Goal: Information Seeking & Learning: Learn about a topic

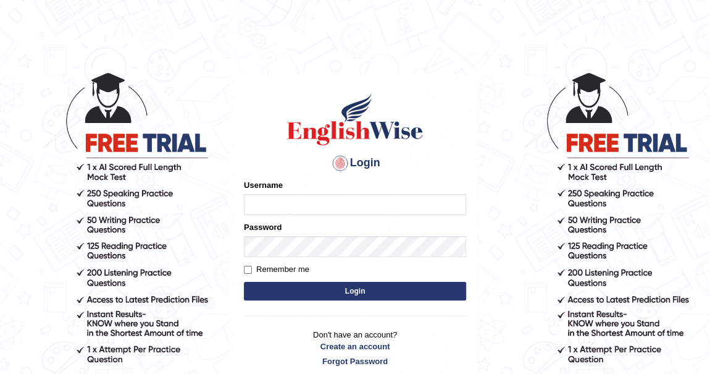
type input "khenrab"
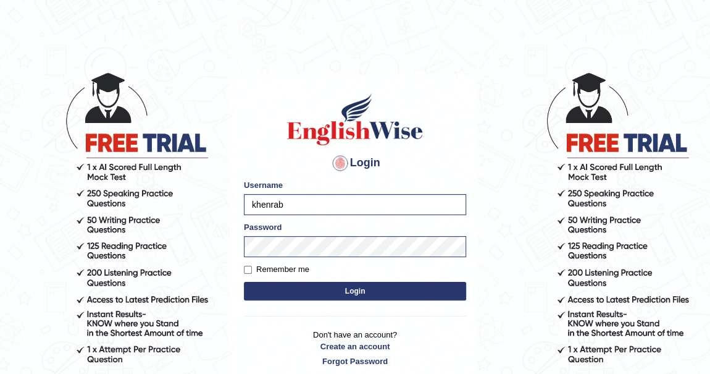
click at [274, 153] on h4 "Login" at bounding box center [355, 163] width 222 height 20
click at [342, 298] on button "Login" at bounding box center [355, 291] width 222 height 19
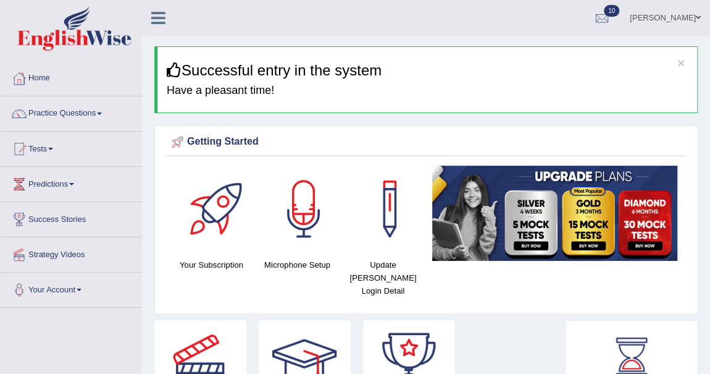
click at [101, 111] on link "Practice Questions" at bounding box center [71, 111] width 141 height 31
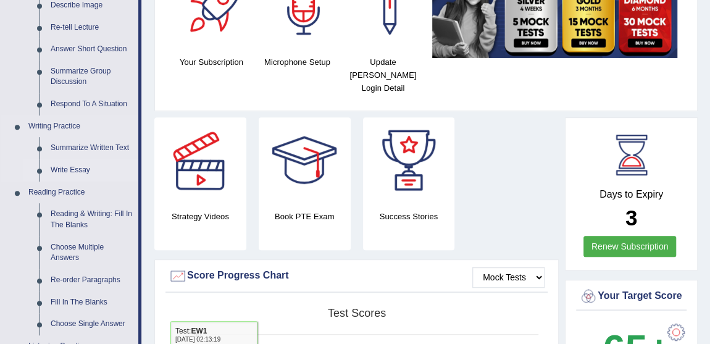
scroll to position [112, 0]
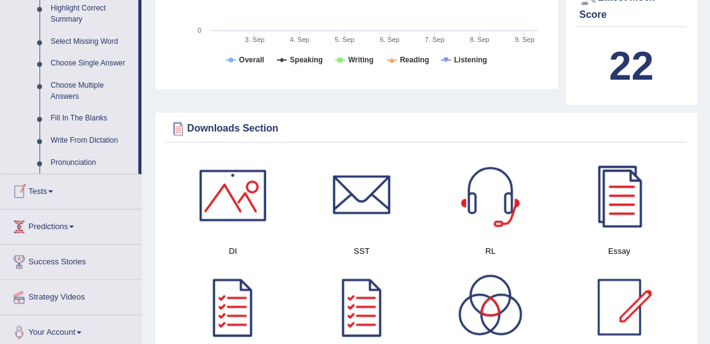
click at [53, 191] on span at bounding box center [50, 191] width 5 height 2
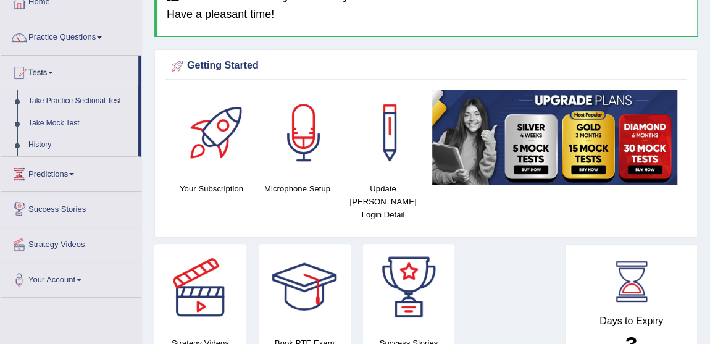
scroll to position [20, 0]
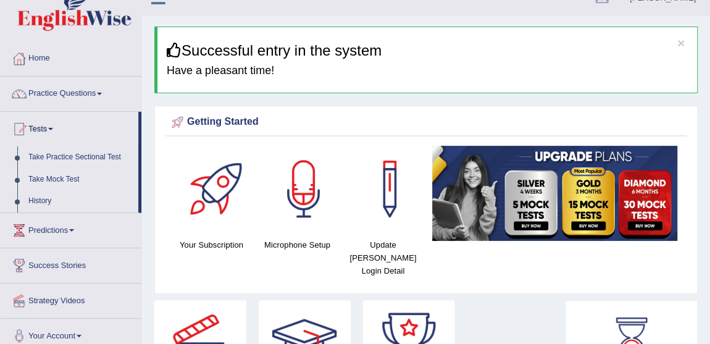
click at [66, 180] on link "Take Mock Test" at bounding box center [81, 180] width 116 height 22
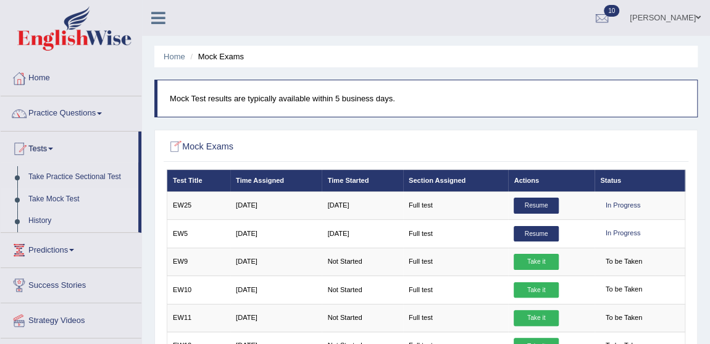
click at [50, 218] on link "History" at bounding box center [81, 221] width 116 height 22
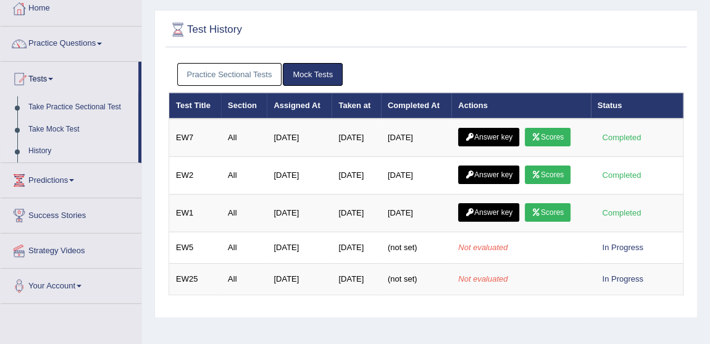
scroll to position [56, 0]
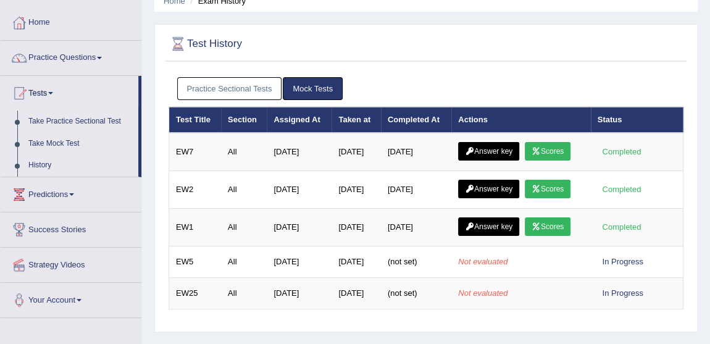
click at [78, 118] on link "Take Practice Sectional Test" at bounding box center [81, 122] width 116 height 22
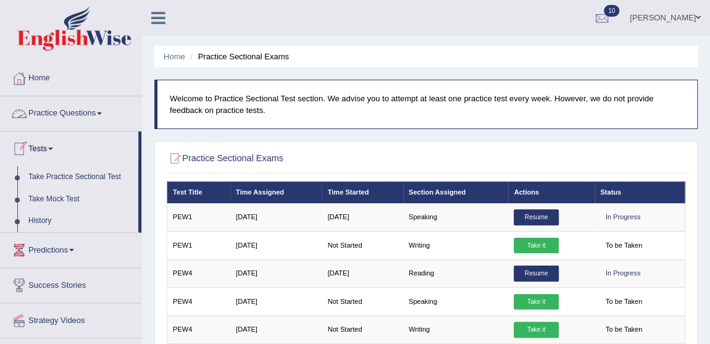
click at [95, 111] on link "Practice Questions" at bounding box center [71, 111] width 141 height 31
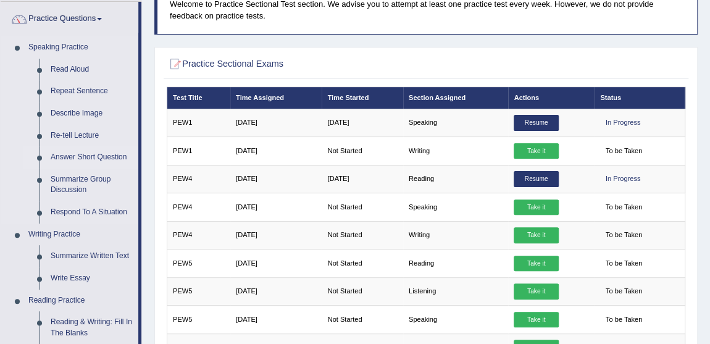
scroll to position [112, 0]
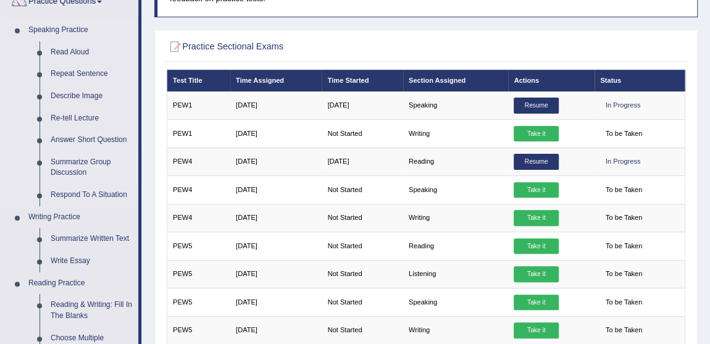
click at [82, 161] on link "Summarize Group Discussion" at bounding box center [91, 167] width 93 height 33
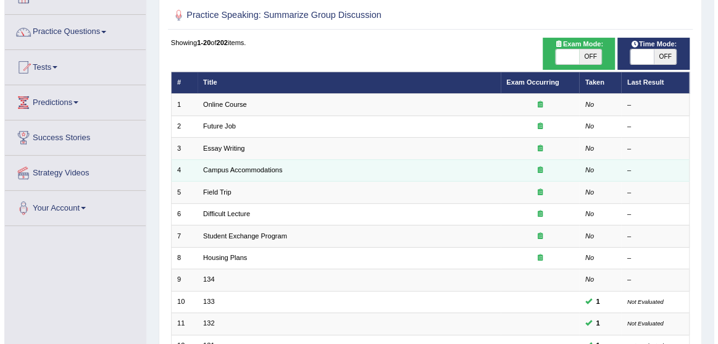
scroll to position [56, 0]
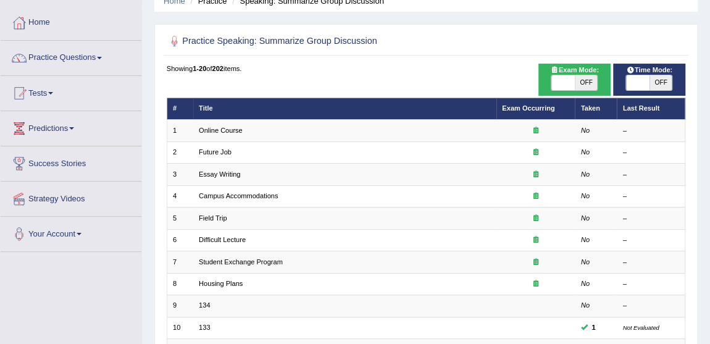
click at [588, 77] on span "OFF" at bounding box center [586, 82] width 23 height 15
checkbox input "true"
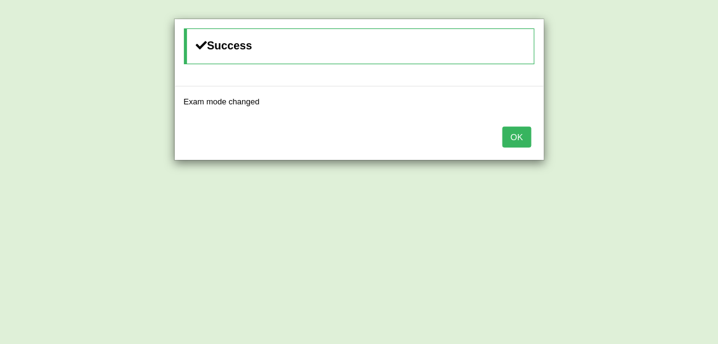
click at [519, 133] on button "OK" at bounding box center [517, 137] width 28 height 21
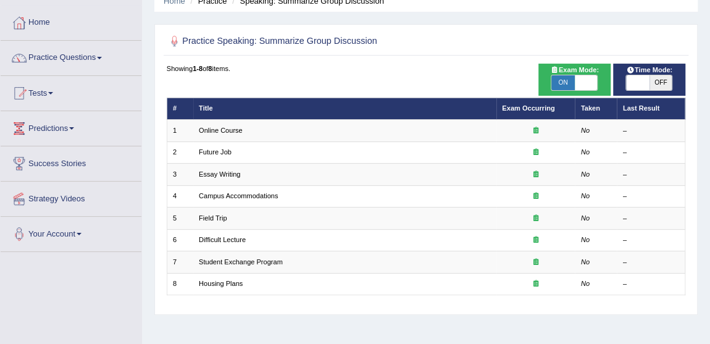
click at [653, 81] on span "OFF" at bounding box center [661, 82] width 23 height 15
checkbox input "true"
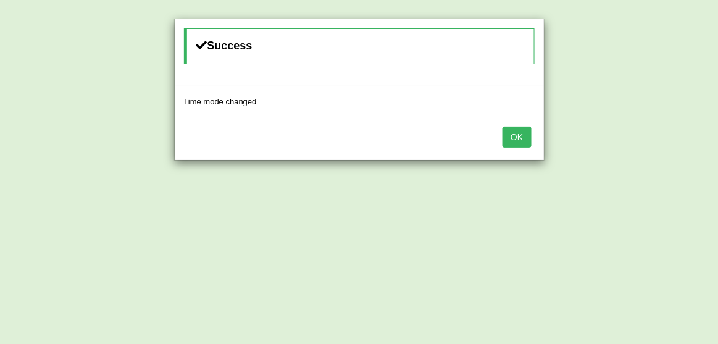
click at [521, 137] on button "OK" at bounding box center [517, 137] width 28 height 21
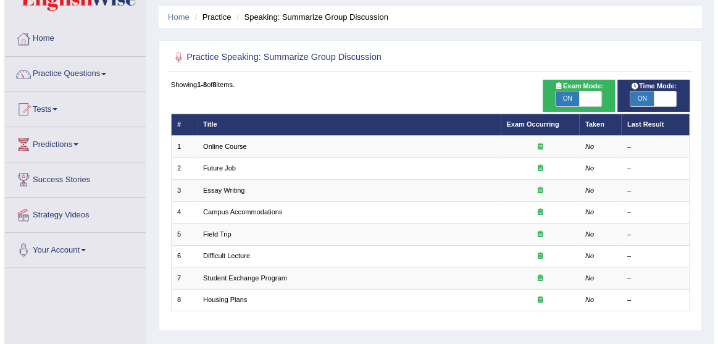
scroll to position [23, 0]
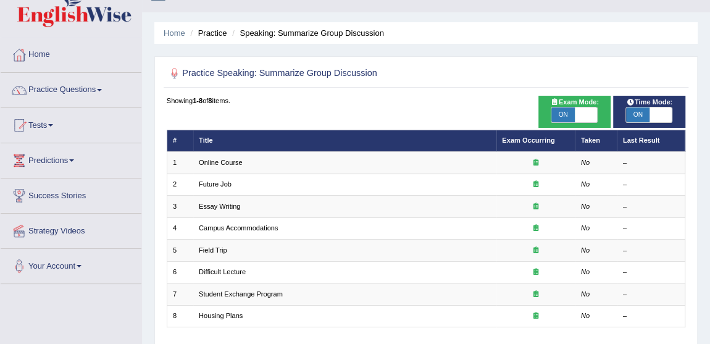
click at [581, 112] on span at bounding box center [586, 114] width 23 height 15
checkbox input "false"
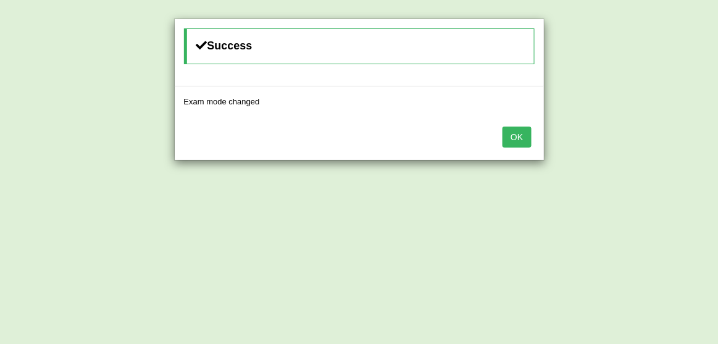
click at [521, 138] on button "OK" at bounding box center [517, 137] width 28 height 21
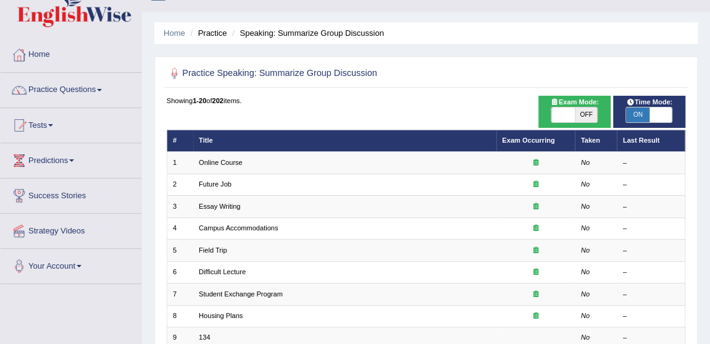
click at [584, 113] on span "OFF" at bounding box center [586, 114] width 23 height 15
checkbox input "true"
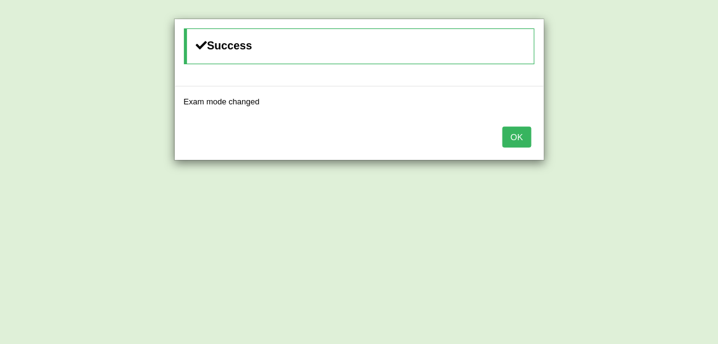
click at [524, 135] on button "OK" at bounding box center [517, 137] width 28 height 21
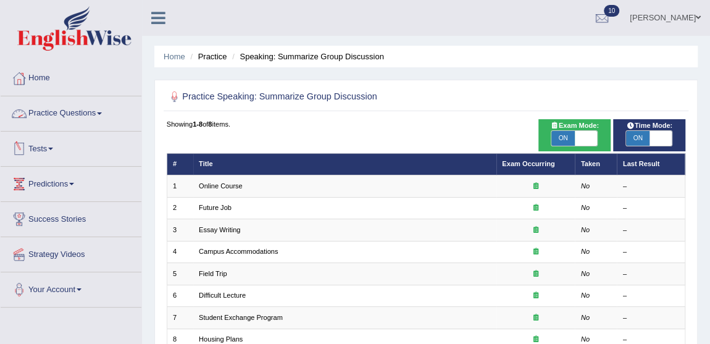
click at [102, 112] on span at bounding box center [99, 113] width 5 height 2
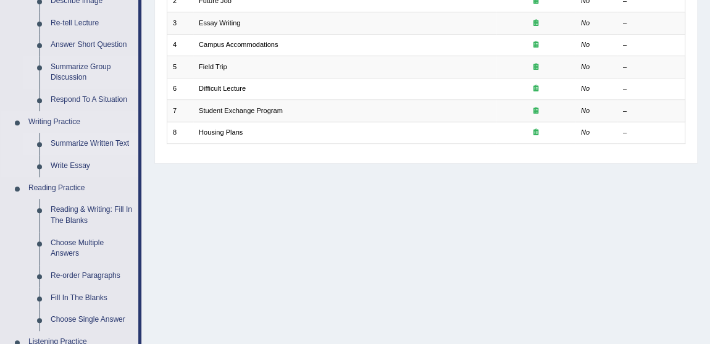
scroll to position [224, 0]
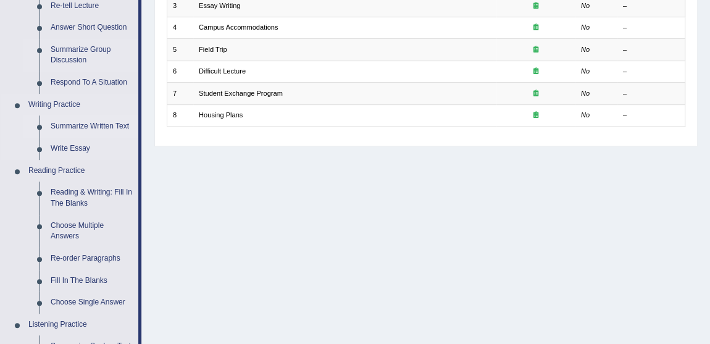
click at [84, 127] on link "Summarize Written Text" at bounding box center [91, 127] width 93 height 22
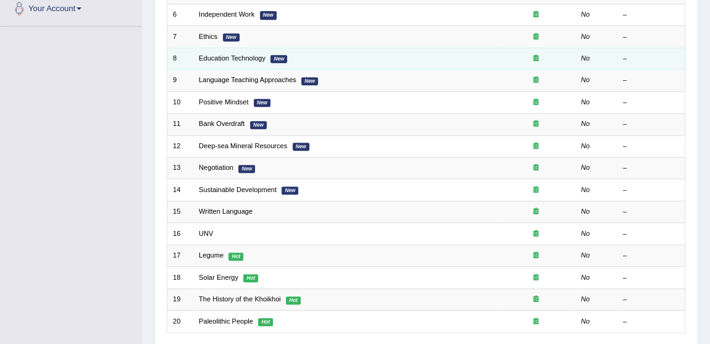
scroll to position [307, 0]
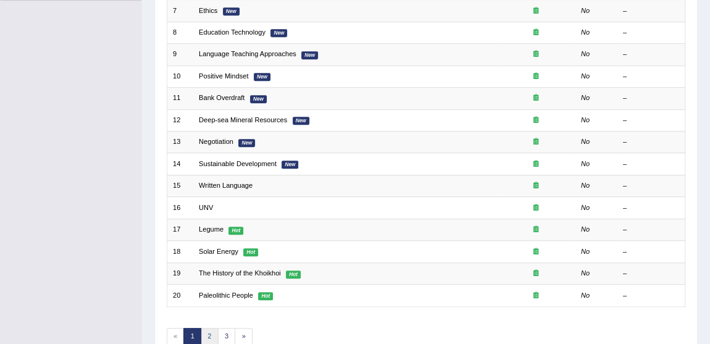
click at [208, 332] on link "2" at bounding box center [210, 336] width 18 height 17
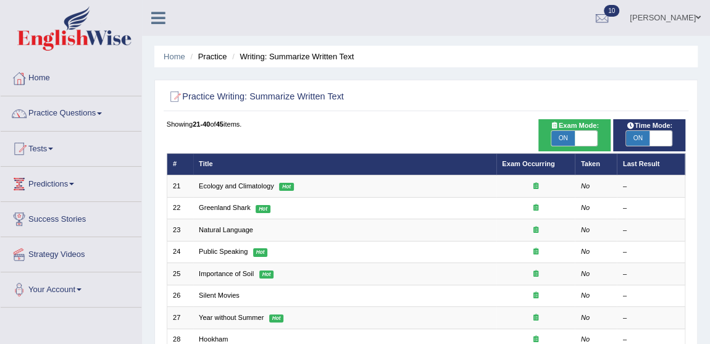
click at [102, 112] on span at bounding box center [99, 113] width 5 height 2
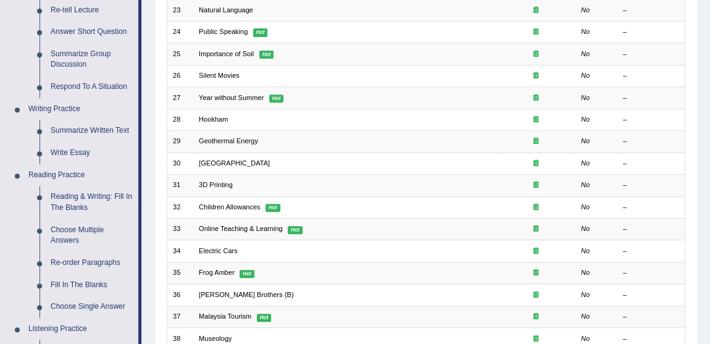
scroll to position [112, 0]
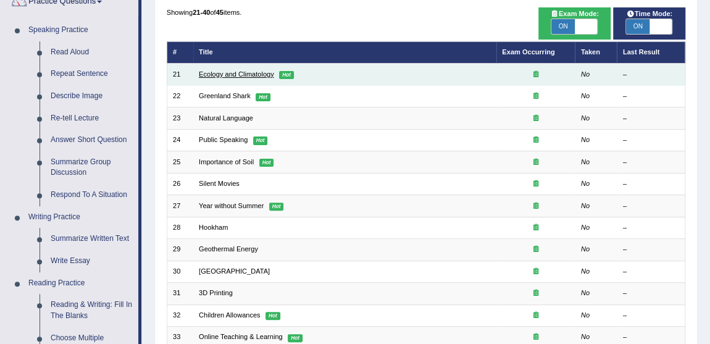
click at [256, 74] on link "Ecology and Climatology" at bounding box center [236, 73] width 75 height 7
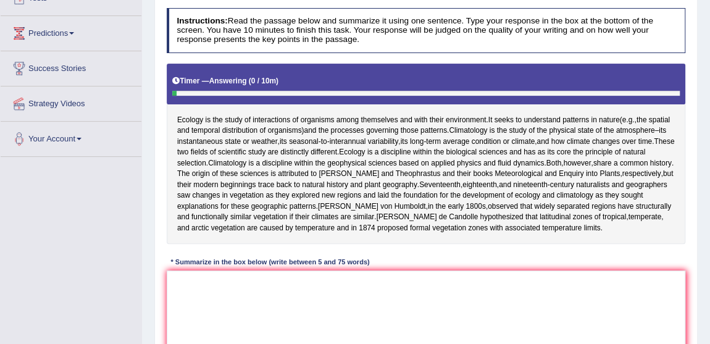
scroll to position [168, 0]
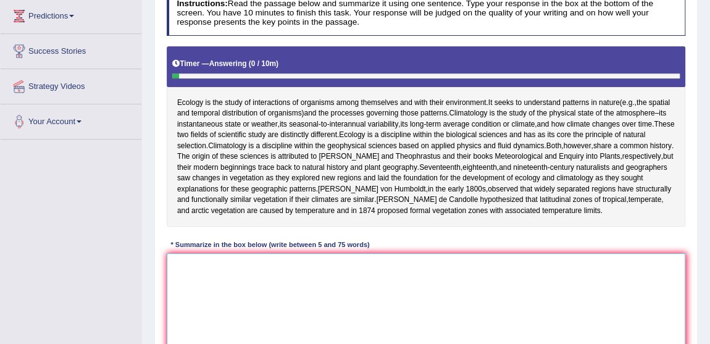
click at [279, 296] on textarea at bounding box center [426, 304] width 519 height 102
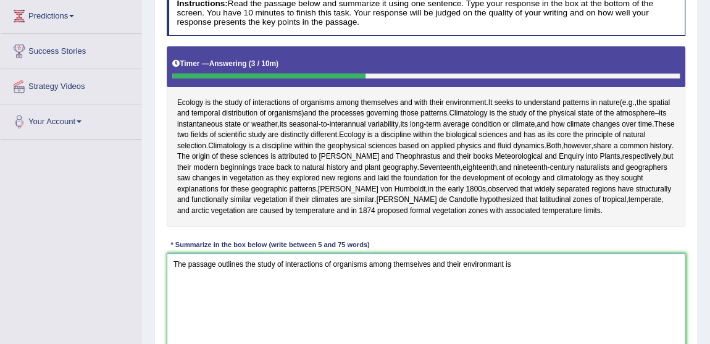
click at [490, 282] on textarea "The passage outlines the study of interactions of organisms among themseives an…" at bounding box center [426, 304] width 519 height 102
click at [518, 285] on textarea "The passage outlines the study of interactions of organisms among themseives an…" at bounding box center [426, 304] width 519 height 102
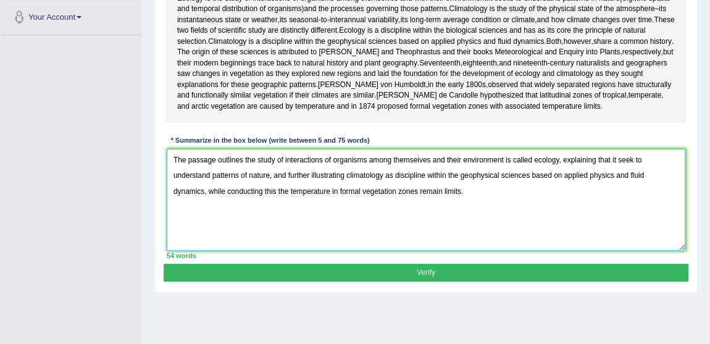
scroll to position [224, 0]
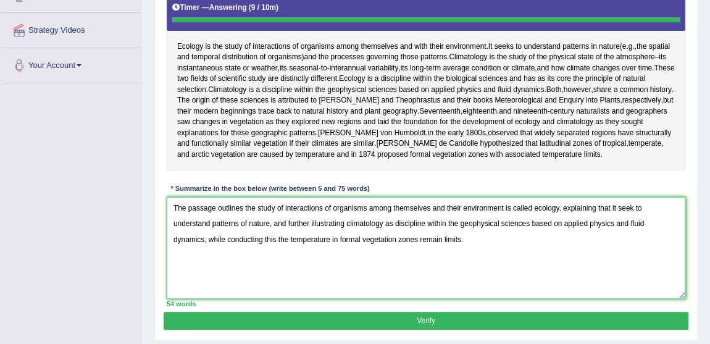
type textarea "The passage outlines the study of interactions of organisms among themseives an…"
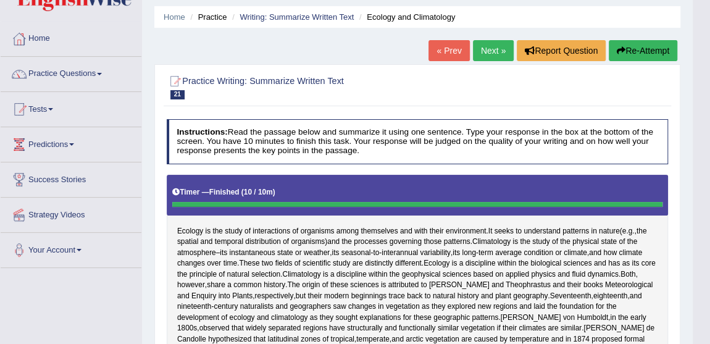
scroll to position [56, 0]
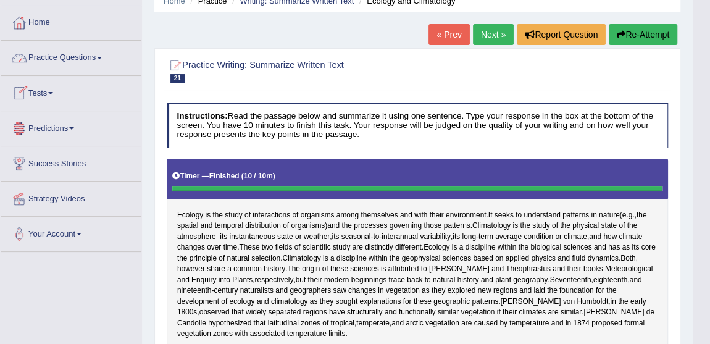
click at [102, 57] on span at bounding box center [99, 58] width 5 height 2
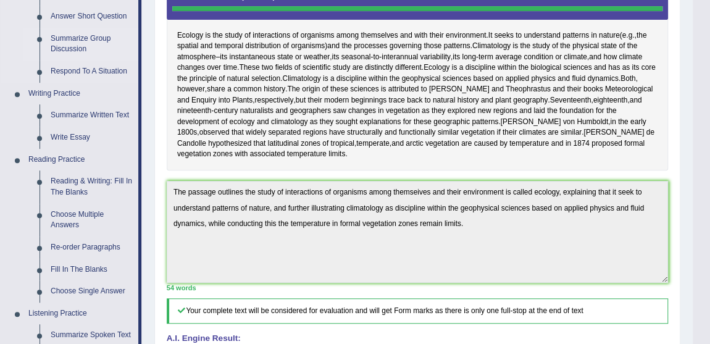
scroll to position [280, 0]
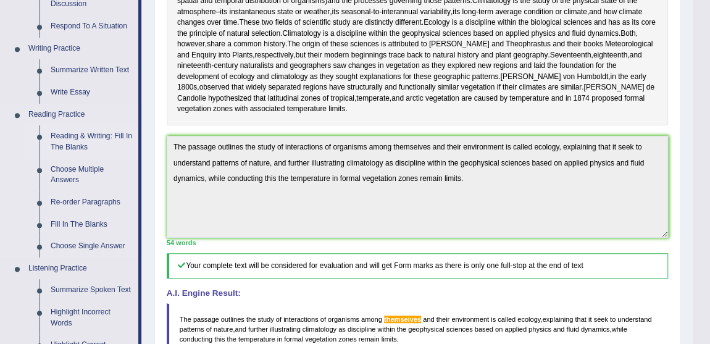
click at [90, 134] on link "Reading & Writing: Fill In The Blanks" at bounding box center [91, 141] width 93 height 33
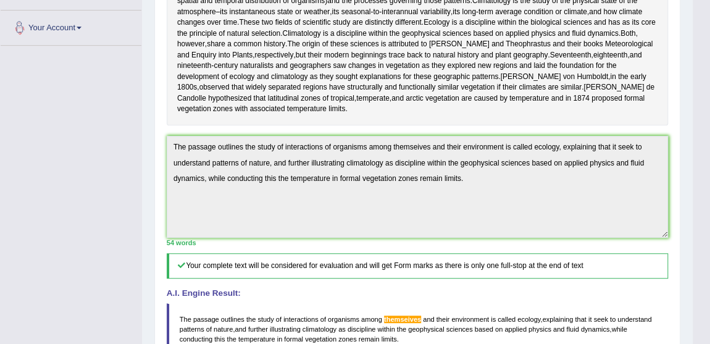
scroll to position [322, 0]
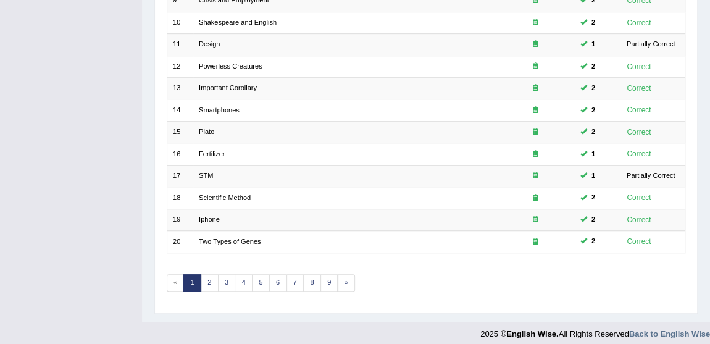
scroll to position [363, 0]
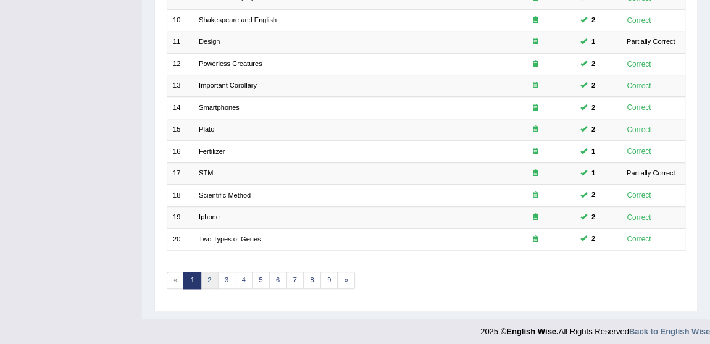
click at [202, 272] on link "2" at bounding box center [210, 280] width 18 height 17
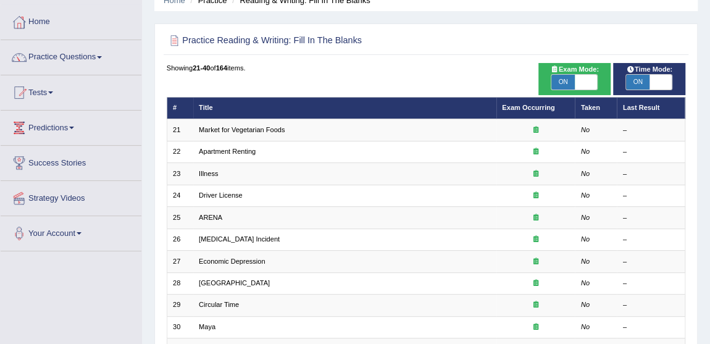
scroll to position [56, 0]
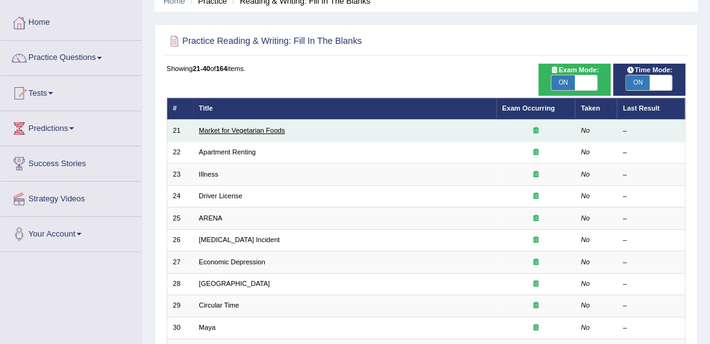
click at [253, 128] on link "Market for Vegetarian Foods" at bounding box center [242, 130] width 86 height 7
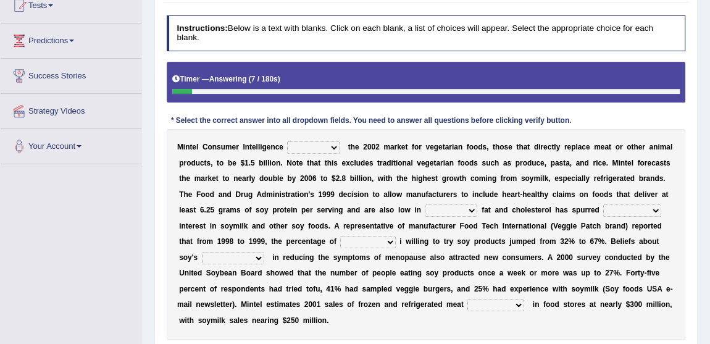
scroll to position [168, 0]
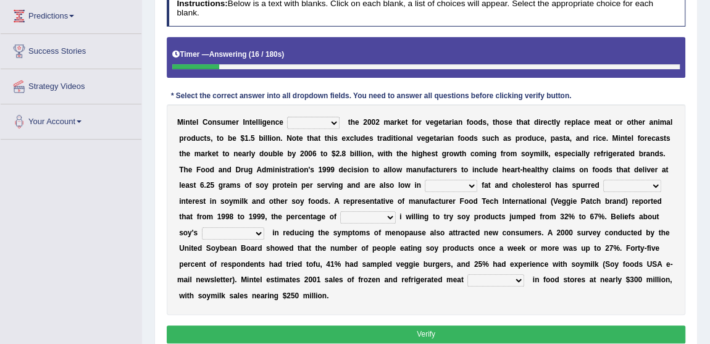
click at [334, 121] on select "deals fulfills creates estimates" at bounding box center [313, 123] width 53 height 12
click at [345, 130] on div "M i n t e l C o n s u m e r I n t e l l i g e n c e deals fulfills creates esti…" at bounding box center [426, 209] width 519 height 210
click at [329, 122] on select "deals fulfills creates estimates" at bounding box center [313, 123] width 53 height 12
select select "creates"
click at [287, 117] on select "deals fulfills creates estimates" at bounding box center [313, 123] width 53 height 12
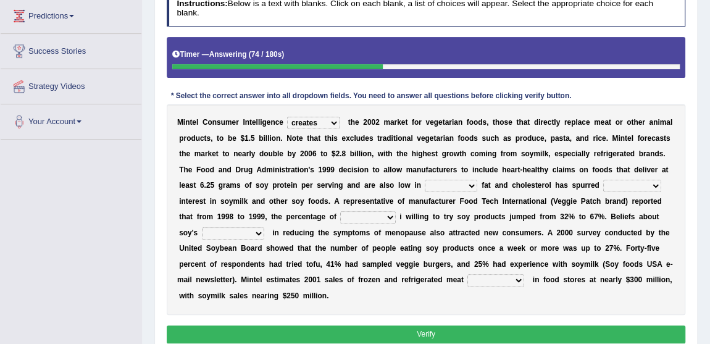
click at [470, 185] on select "saturated solid acid liquid" at bounding box center [451, 186] width 53 height 12
select select "saturated"
click at [425, 180] on select "saturated solid acid liquid" at bounding box center [451, 186] width 53 height 12
click at [645, 183] on select "good big tremendous extreme" at bounding box center [632, 186] width 58 height 12
click at [673, 186] on div "M i n t e l C o n s u m e r I n t e l l i g e n c e deals fulfills creates esti…" at bounding box center [426, 209] width 519 height 210
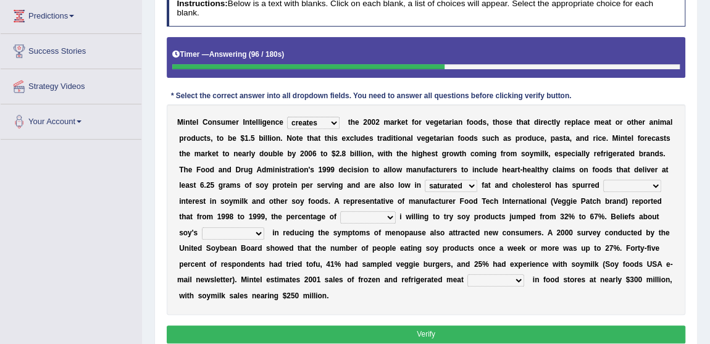
click at [655, 182] on select "good big tremendous extreme" at bounding box center [632, 186] width 58 height 12
select select "tremendous"
click at [603, 180] on select "good big tremendous extreme" at bounding box center [632, 186] width 58 height 12
click at [390, 214] on select "guests consumers customers clients" at bounding box center [367, 217] width 55 height 12
select select "consumers"
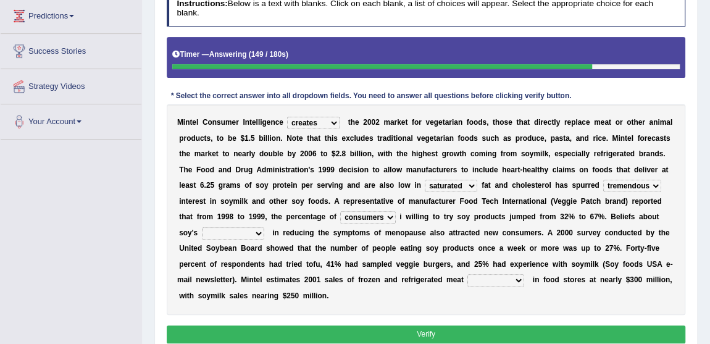
click at [340, 211] on select "guests consumers customers clients" at bounding box center [367, 217] width 55 height 12
click at [254, 230] on select "effectiveness timeliness efficiency goodness" at bounding box center [233, 233] width 62 height 12
select select "effectiveness"
click at [202, 227] on select "effectiveness timeliness efficiency goodness" at bounding box center [233, 233] width 62 height 12
click at [515, 277] on select "foods choices staffs alternatives" at bounding box center [496, 280] width 57 height 12
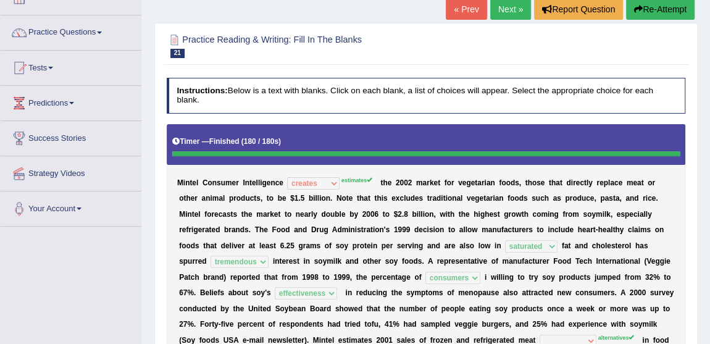
scroll to position [56, 0]
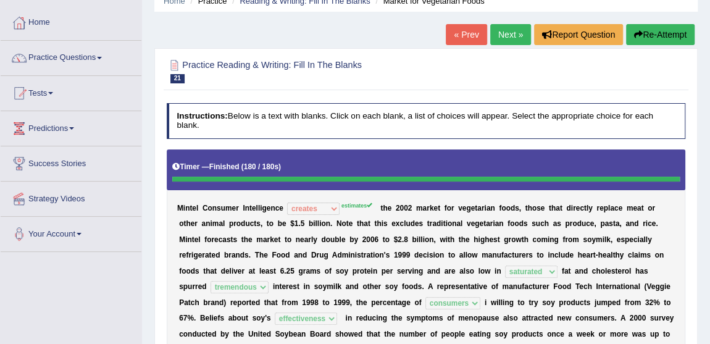
click at [513, 30] on link "Next »" at bounding box center [510, 34] width 41 height 21
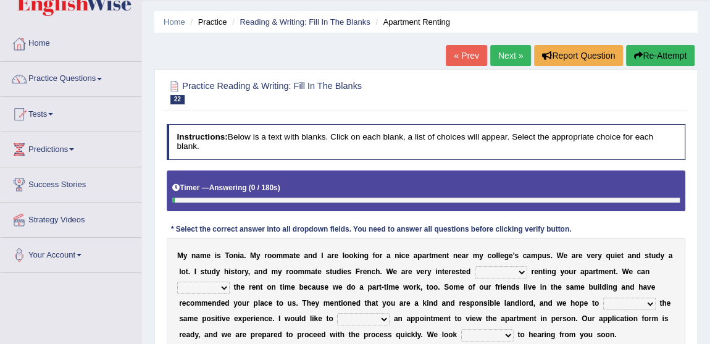
scroll to position [112, 0]
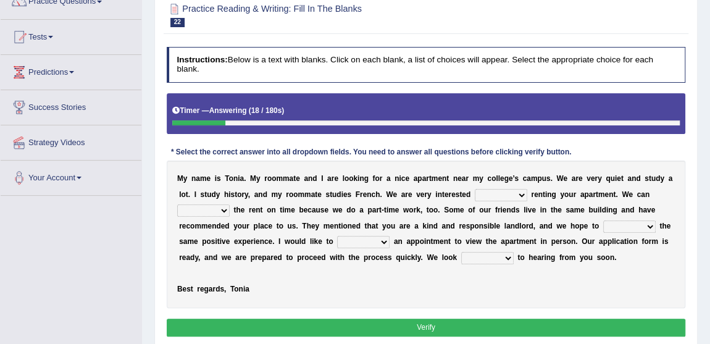
click at [518, 195] on select "for about at in" at bounding box center [501, 195] width 53 height 12
select select "in"
click at [475, 189] on select "for about at in" at bounding box center [501, 195] width 53 height 12
click at [222, 209] on select "afford get pay bring" at bounding box center [203, 210] width 53 height 12
select select "pay"
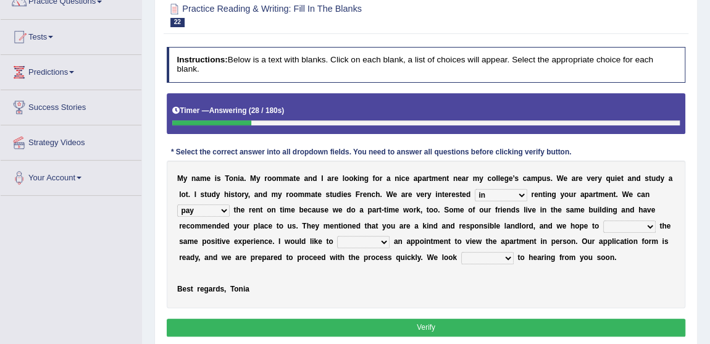
click at [177, 204] on select "afford get pay bring" at bounding box center [203, 210] width 53 height 12
click at [650, 225] on select "form meet have decide" at bounding box center [629, 227] width 53 height 12
select select "have"
click at [603, 221] on select "form meet have decide" at bounding box center [629, 227] width 53 height 12
click at [388, 242] on select "own recall revise make" at bounding box center [363, 242] width 53 height 12
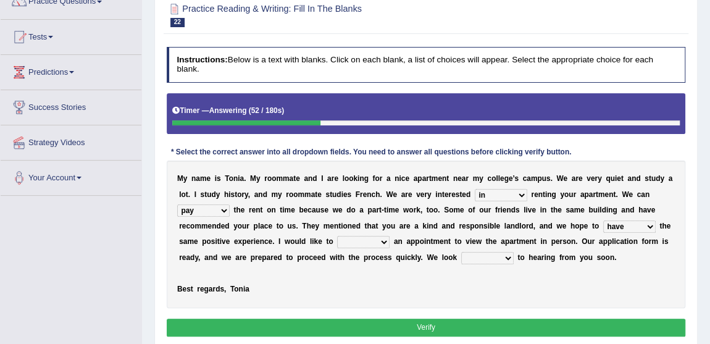
select select "make"
click at [337, 236] on select "own recall revise make" at bounding box center [363, 242] width 53 height 12
click at [502, 254] on select "around out in forward" at bounding box center [487, 258] width 53 height 12
select select "forward"
click at [461, 252] on select "around out in forward" at bounding box center [487, 258] width 53 height 12
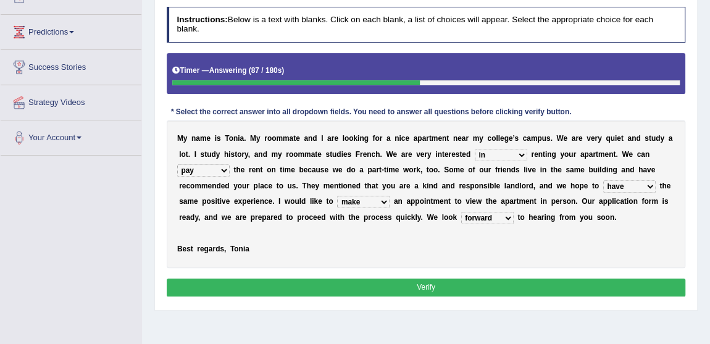
scroll to position [168, 0]
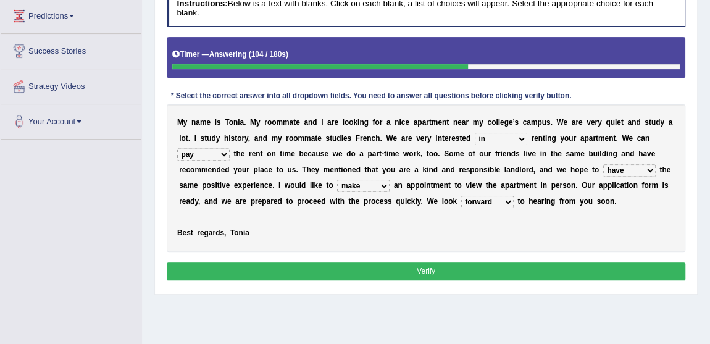
click at [520, 135] on select "for about at in" at bounding box center [501, 139] width 53 height 12
click at [553, 211] on div "M y n a m e i s T o n i a . M y r o o m m a t e a n d I a r e l o o k i n g f o…" at bounding box center [426, 177] width 519 height 147
click at [226, 153] on select "afford get pay bring" at bounding box center [203, 154] width 53 height 12
click at [267, 225] on div "M y n a m e i s T o n i a . M y r o o m m a t e a n d I a r e l o o k i n g f o…" at bounding box center [426, 177] width 519 height 147
click at [650, 170] on select "form meet have decide" at bounding box center [629, 170] width 53 height 12
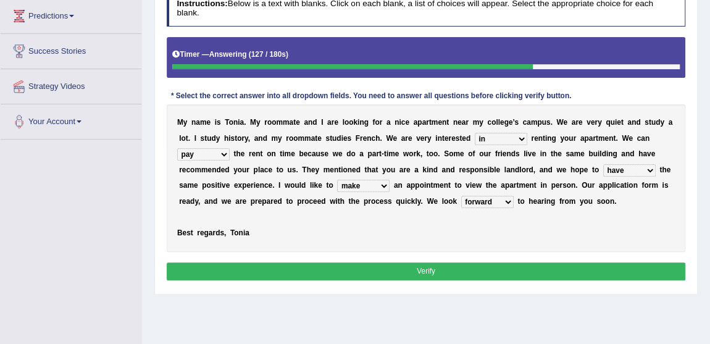
click at [532, 230] on div "M y n a m e i s T o n i a . M y r o o m m a t e a n d I a r e l o o k i n g f o…" at bounding box center [426, 177] width 519 height 147
click at [382, 185] on select "own recall revise make" at bounding box center [363, 186] width 53 height 12
click at [412, 210] on div "M y n a m e i s T o n i a . M y r o o m m a t e a n d I a r e l o o k i n g f o…" at bounding box center [426, 177] width 519 height 147
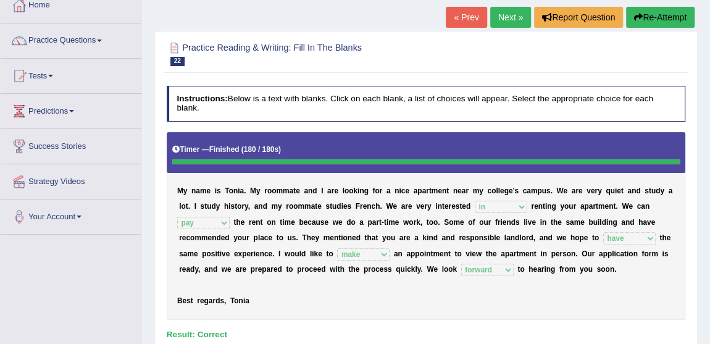
scroll to position [56, 0]
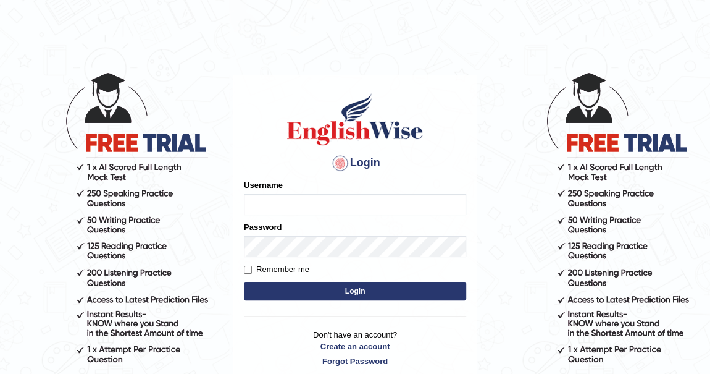
type input "khenrab"
click at [352, 289] on button "Login" at bounding box center [355, 291] width 222 height 19
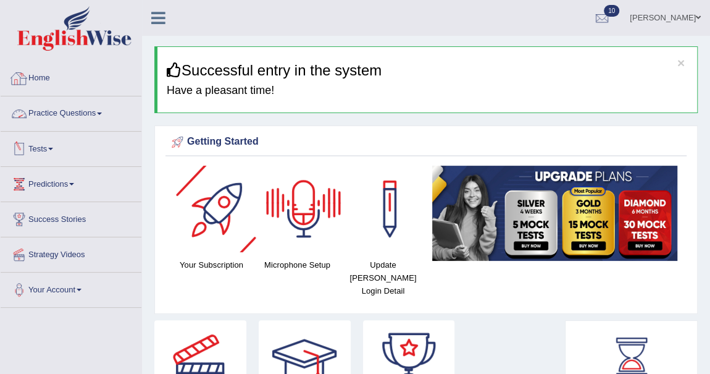
click at [102, 112] on span at bounding box center [99, 113] width 5 height 2
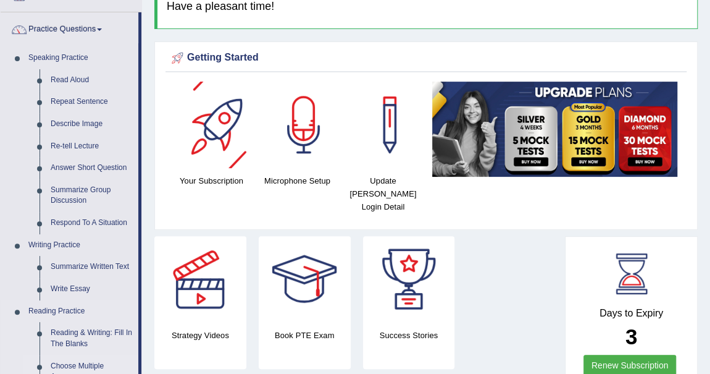
scroll to position [168, 0]
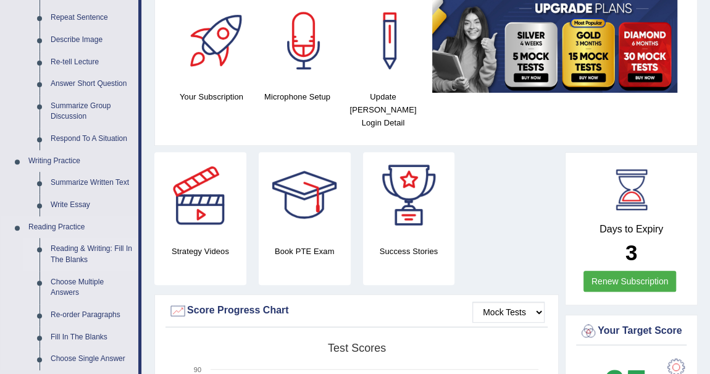
click at [109, 249] on link "Reading & Writing: Fill In The Blanks" at bounding box center [91, 254] width 93 height 33
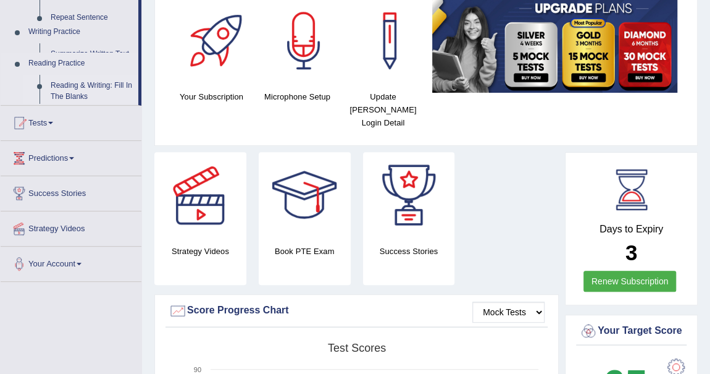
scroll to position [211, 0]
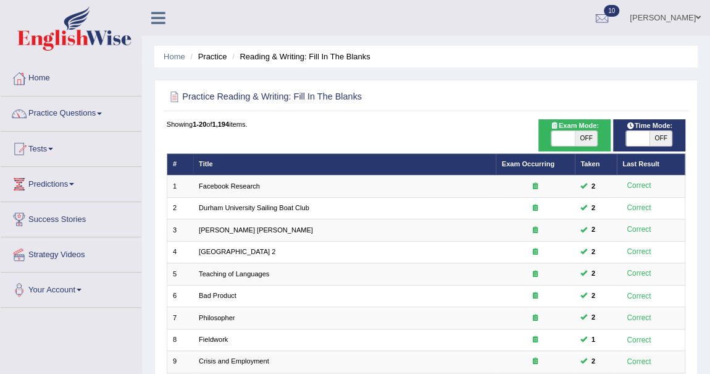
click at [587, 140] on span "OFF" at bounding box center [586, 138] width 23 height 15
checkbox input "true"
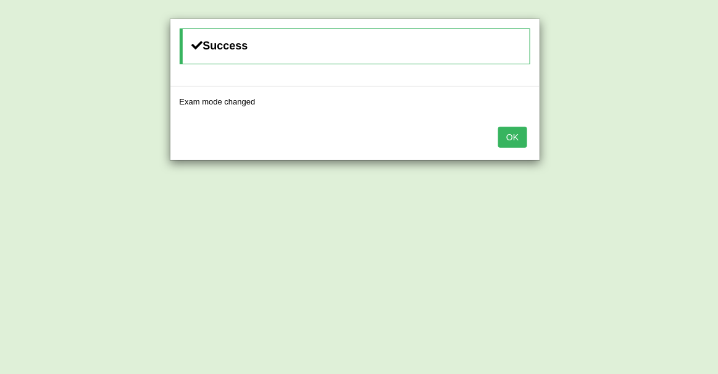
click at [513, 131] on button "OK" at bounding box center [512, 137] width 28 height 21
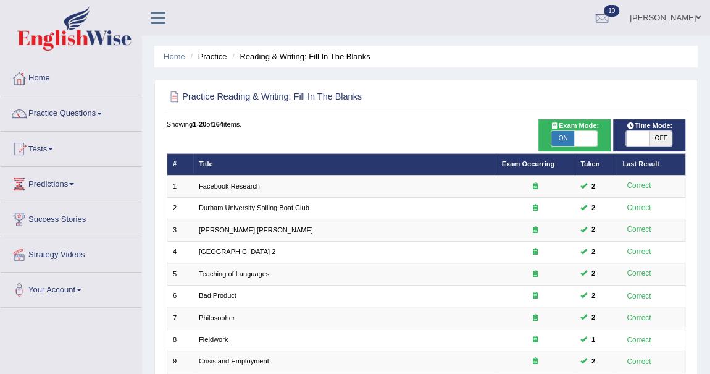
click at [665, 137] on span "OFF" at bounding box center [661, 138] width 23 height 15
checkbox input "true"
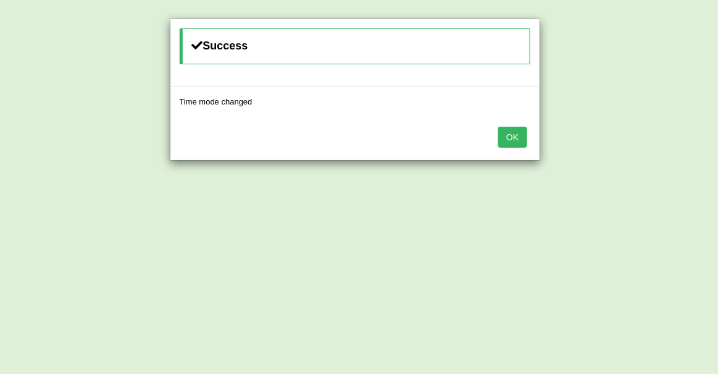
click at [513, 140] on button "OK" at bounding box center [512, 137] width 28 height 21
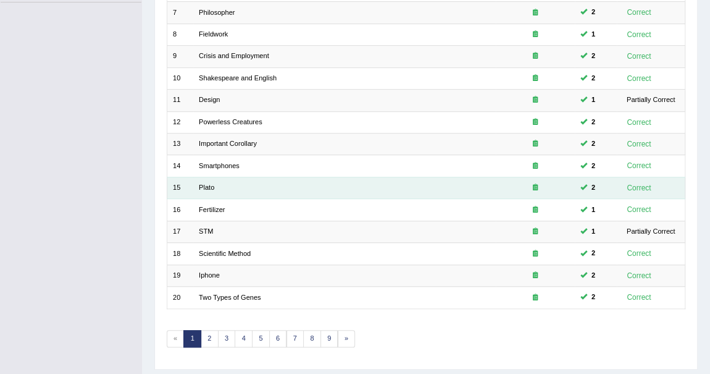
scroll to position [334, 0]
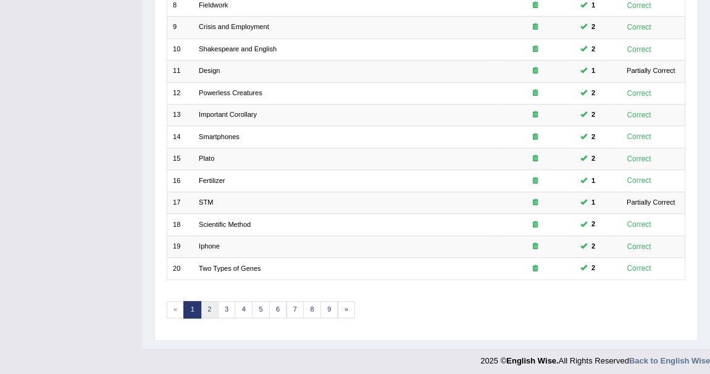
click at [207, 301] on link "2" at bounding box center [210, 309] width 18 height 17
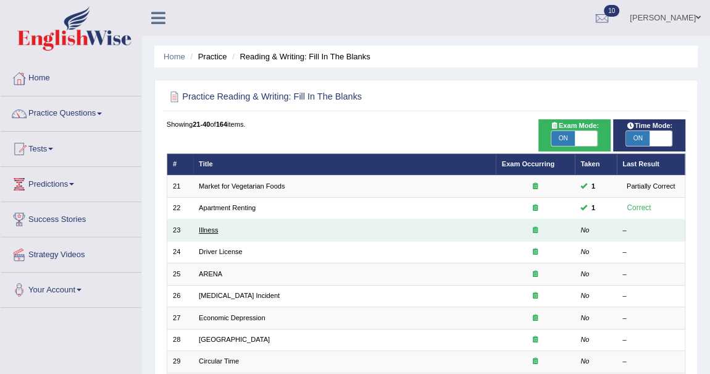
click at [211, 231] on link "Illness" at bounding box center [208, 229] width 19 height 7
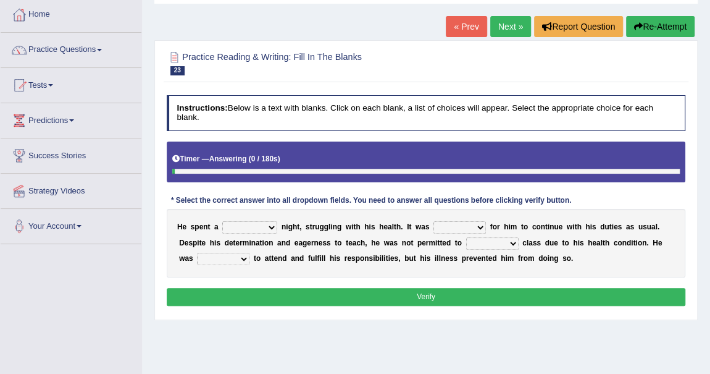
scroll to position [112, 0]
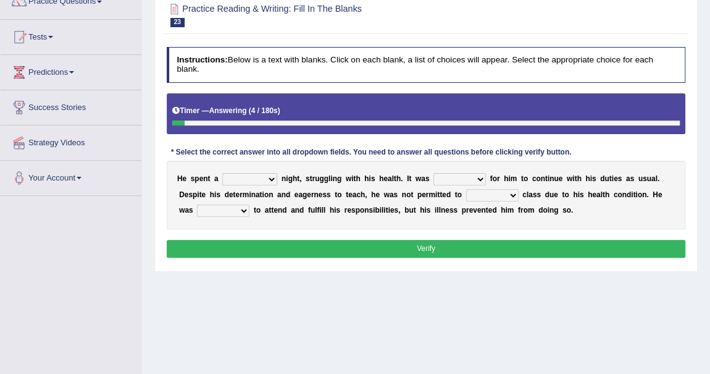
click at [272, 176] on select "cheerful restful meaningful painful" at bounding box center [249, 179] width 55 height 12
select select "painful"
click at [222, 173] on select "cheerful restful meaningful painful" at bounding box center [249, 179] width 55 height 12
click at [477, 178] on select "enjoyable simple difficult natural" at bounding box center [460, 179] width 53 height 12
select select "difficult"
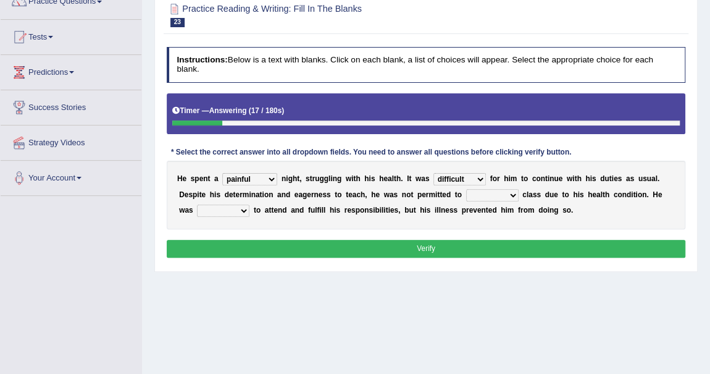
click at [434, 173] on select "enjoyable simple difficult natural" at bounding box center [460, 179] width 53 height 12
click at [515, 195] on select "teach leave cancel attend" at bounding box center [492, 195] width 53 height 12
select select "attend"
click at [466, 189] on select "teach leave cancel attend" at bounding box center [492, 195] width 53 height 12
click at [243, 212] on select "anxious forced lazy happy" at bounding box center [223, 210] width 53 height 12
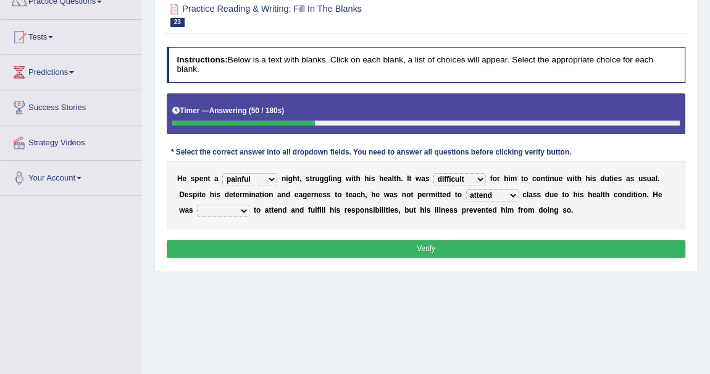
select select "happy"
click at [197, 204] on select "anxious forced lazy happy" at bounding box center [223, 210] width 53 height 12
click at [420, 243] on button "Verify" at bounding box center [426, 249] width 519 height 18
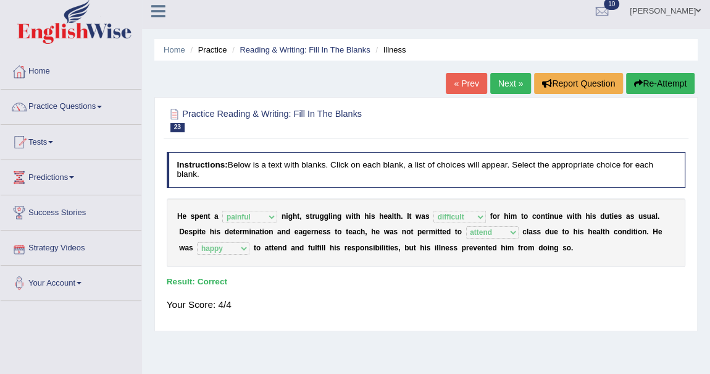
scroll to position [0, 0]
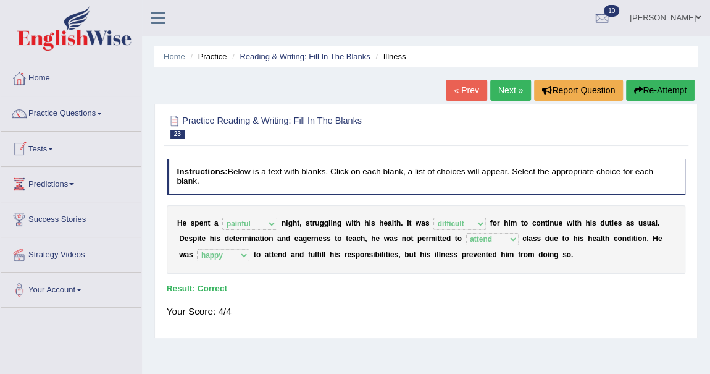
click at [500, 91] on link "Next »" at bounding box center [510, 90] width 41 height 21
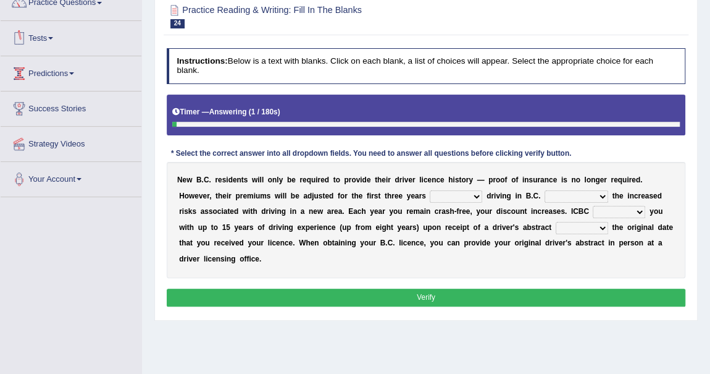
scroll to position [112, 0]
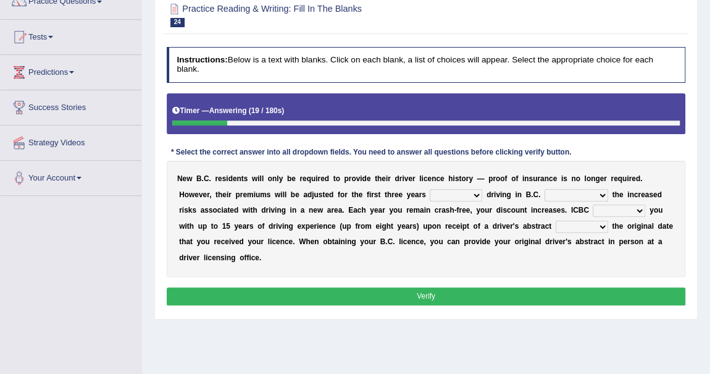
click at [476, 189] on select "within among against of" at bounding box center [456, 195] width 53 height 12
select select "of"
click at [430, 189] on select "within among against of" at bounding box center [456, 195] width 53 height 12
click at [602, 191] on select "depending on as for due to thanks to" at bounding box center [577, 195] width 64 height 12
select select "due to"
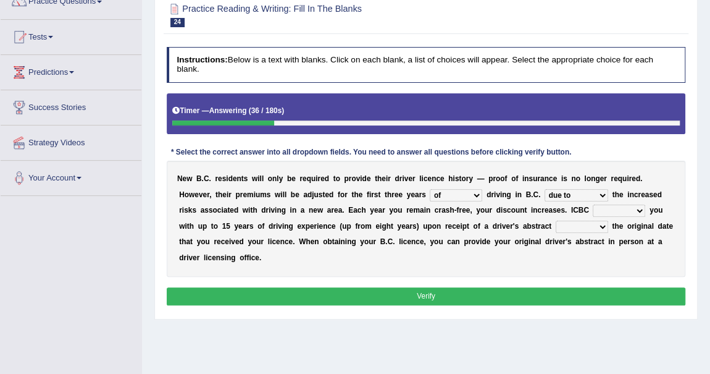
click at [545, 189] on select "depending on as for due to thanks to" at bounding box center [577, 195] width 64 height 12
click at [641, 209] on select "credited crediting credit will credit" at bounding box center [619, 210] width 53 height 12
click at [593, 204] on select "credited crediting credit will credit" at bounding box center [619, 210] width 53 height 12
click at [641, 208] on select "credited crediting credit will credit" at bounding box center [619, 210] width 53 height 12
select select "will credit"
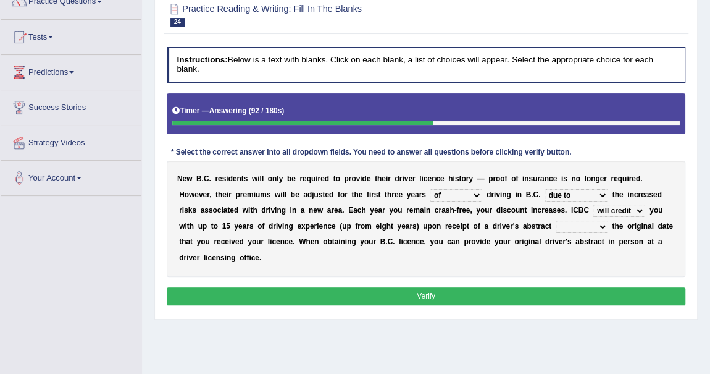
click at [593, 204] on select "credited crediting credit will credit" at bounding box center [619, 210] width 53 height 12
click at [600, 224] on select "showing show shows shown" at bounding box center [582, 227] width 53 height 12
select select "showing"
click at [556, 221] on select "showing show shows shown" at bounding box center [582, 227] width 53 height 12
click at [489, 292] on button "Verify" at bounding box center [426, 296] width 519 height 18
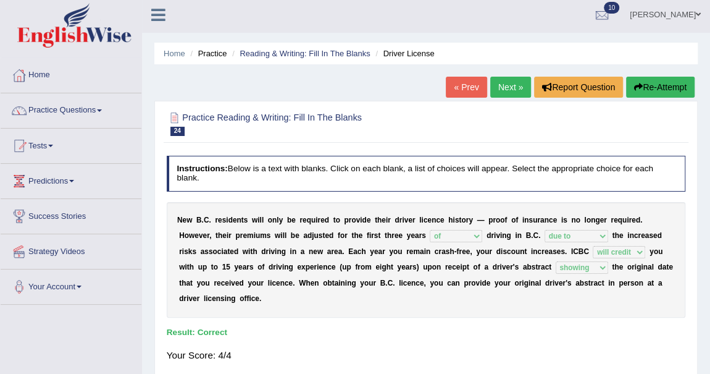
scroll to position [0, 0]
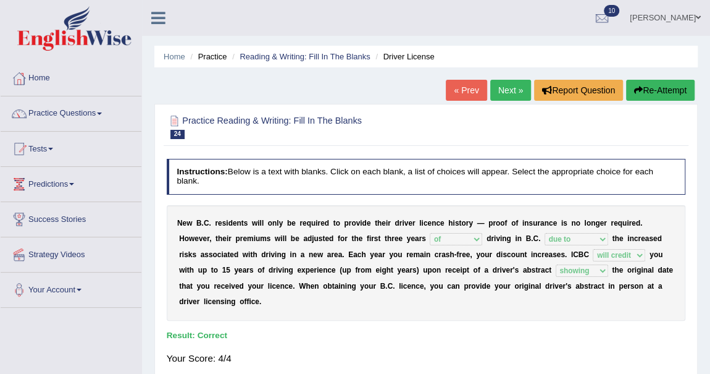
click at [504, 75] on div "Home Practice Reading & Writing: Fill In The Blanks Driver License « Prev Next …" at bounding box center [426, 309] width 568 height 618
click at [502, 90] on link "Next »" at bounding box center [510, 90] width 41 height 21
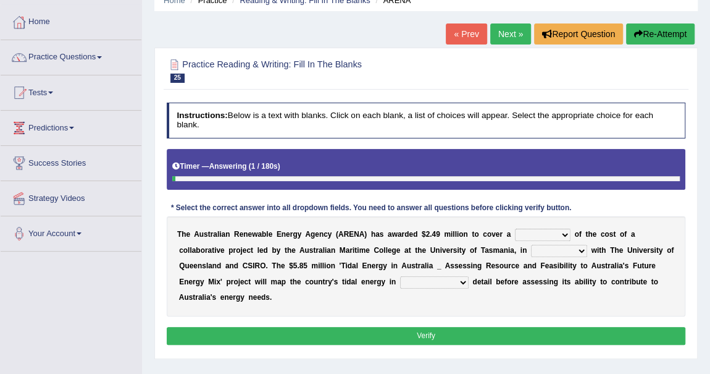
scroll to position [112, 0]
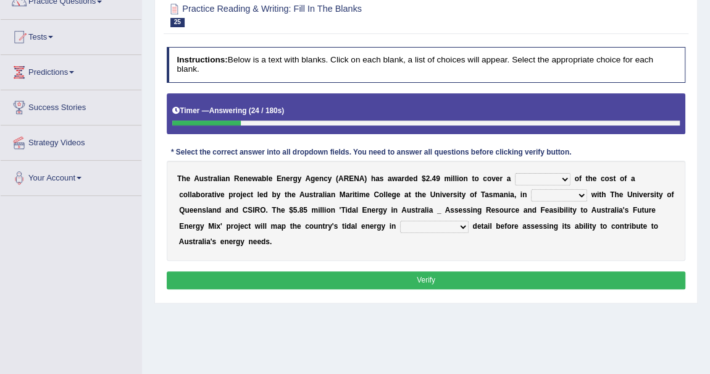
click at [562, 177] on select "wholesome total portion worth" at bounding box center [543, 179] width 56 height 12
click at [577, 161] on div "T h e A u s t r a l i a n R e n e w a b l e E n e r g y A g e n c y ( A R E N A…" at bounding box center [426, 211] width 519 height 100
click at [563, 174] on select "wholesome total portion worth" at bounding box center [543, 179] width 56 height 12
select select "portion"
click at [515, 173] on select "wholesome total portion worth" at bounding box center [543, 179] width 56 height 12
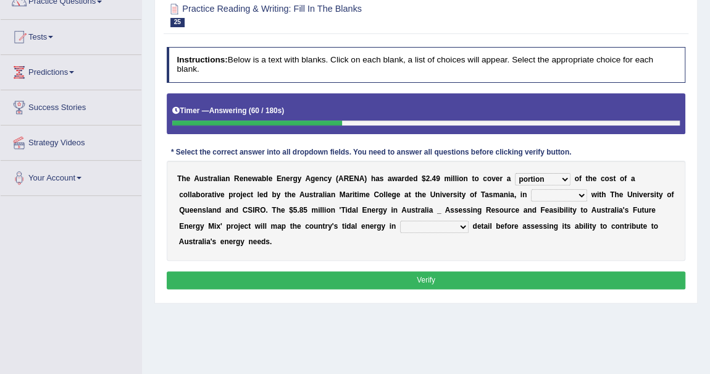
click at [580, 194] on select "disguise contrast partnership revenge" at bounding box center [559, 195] width 56 height 12
select select "partnership"
click at [531, 189] on select "disguise contrast partnership revenge" at bounding box center [559, 195] width 56 height 12
click at [460, 224] on select "unexpected unforgiven universal unprecedented" at bounding box center [434, 227] width 69 height 12
select select "unprecedented"
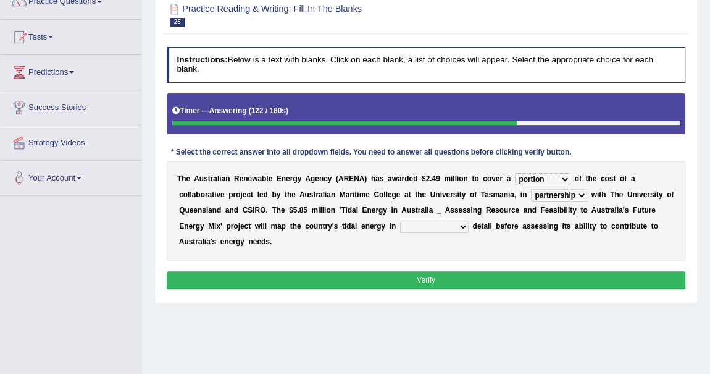
click at [400, 221] on select "unexpected unforgiven universal unprecedented" at bounding box center [434, 227] width 69 height 12
click at [438, 279] on button "Verify" at bounding box center [426, 280] width 519 height 18
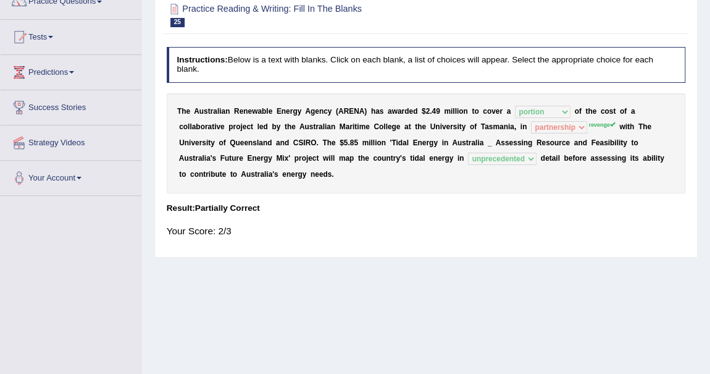
click at [602, 123] on sup "revenge" at bounding box center [602, 125] width 27 height 6
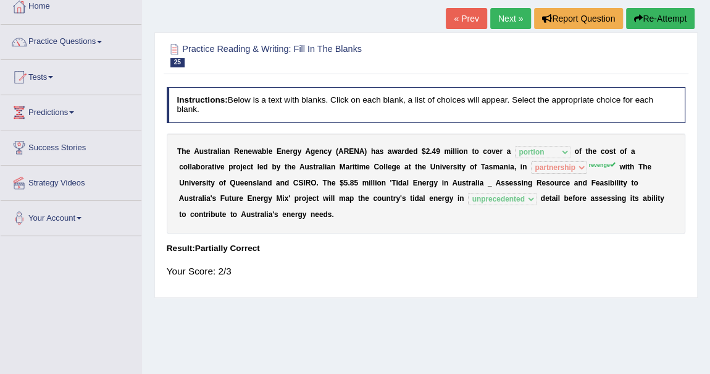
scroll to position [0, 0]
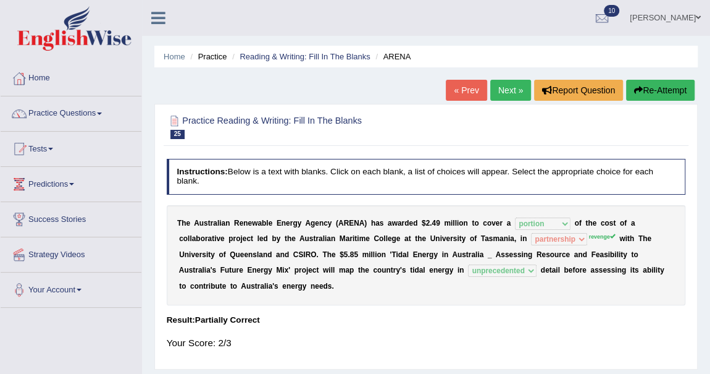
click at [506, 86] on link "Next »" at bounding box center [510, 90] width 41 height 21
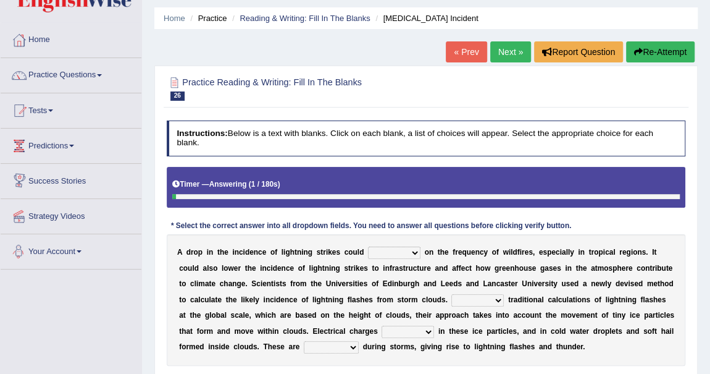
scroll to position [56, 0]
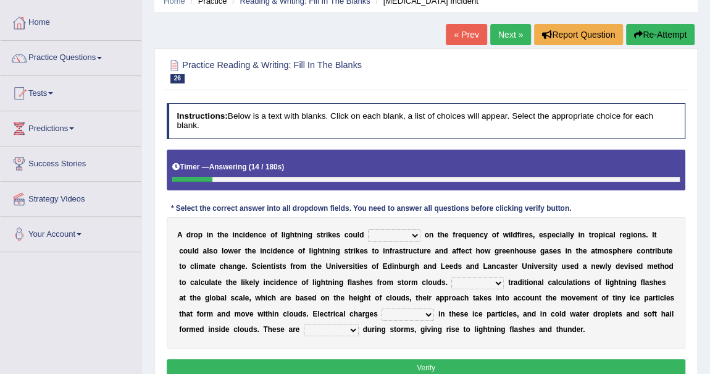
click at [414, 233] on select "dwell focus impact depend" at bounding box center [394, 235] width 53 height 12
select select "impact"
click at [368, 229] on select "dwell focus impact depend" at bounding box center [394, 235] width 53 height 12
click at [498, 280] on select "Unlike Unless Except Besides" at bounding box center [478, 283] width 53 height 12
select select "Unlike"
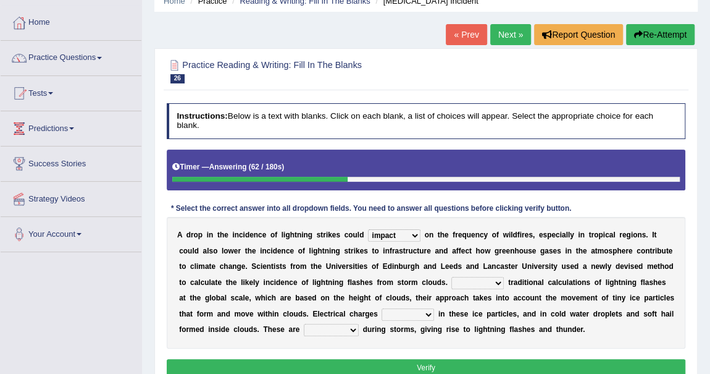
click at [452, 277] on select "Unlike Unless Except Besides" at bounding box center [478, 283] width 53 height 12
click at [426, 311] on select "run off build up mess up zoom in" at bounding box center [408, 314] width 53 height 12
select select "build up"
click at [382, 308] on select "run off build up mess up zoom in" at bounding box center [408, 314] width 53 height 12
click at [349, 329] on select "collected diverted rounded discharged" at bounding box center [331, 330] width 55 height 12
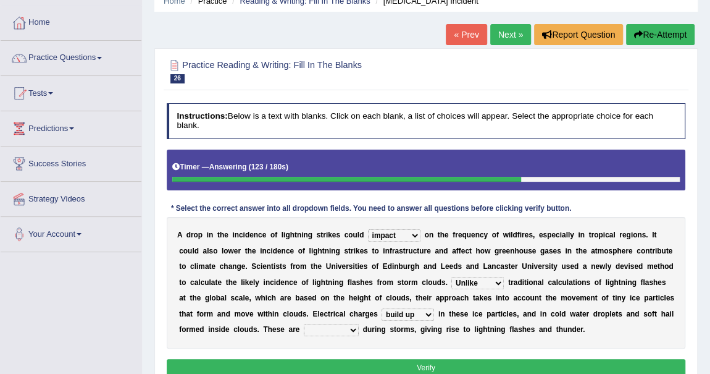
select select "discharged"
click at [304, 324] on select "collected diverted rounded discharged" at bounding box center [331, 330] width 55 height 12
click at [418, 359] on button "Verify" at bounding box center [426, 368] width 519 height 18
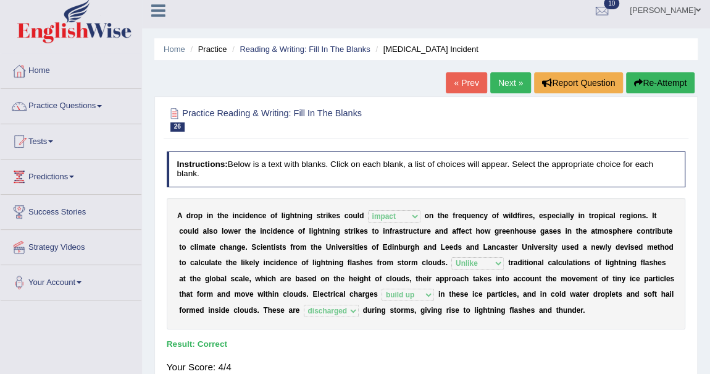
scroll to position [0, 0]
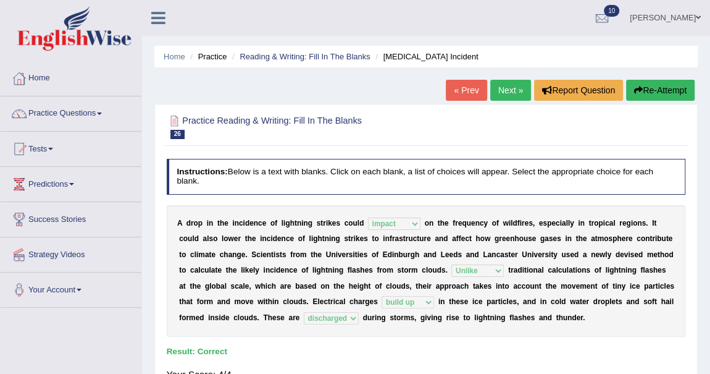
click at [509, 86] on link "Next »" at bounding box center [510, 90] width 41 height 21
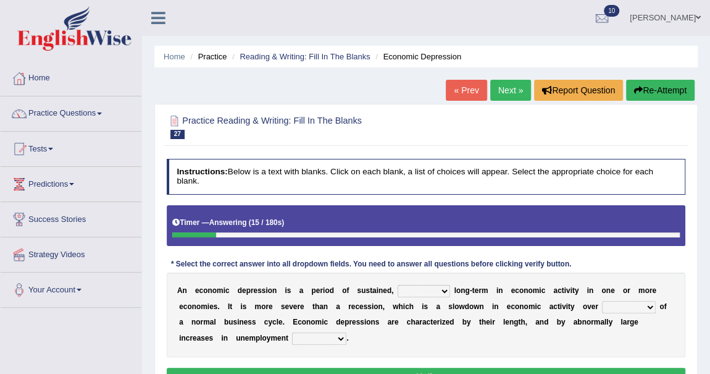
click at [443, 290] on select "variation promotion downturn reduction" at bounding box center [424, 291] width 53 height 12
click at [561, 323] on b "y" at bounding box center [563, 321] width 4 height 9
click at [649, 305] on select "an era the course a tally the year" at bounding box center [628, 307] width 53 height 12
click at [336, 337] on select "calculation bias ratio rate" at bounding box center [319, 338] width 54 height 12
select select "bias"
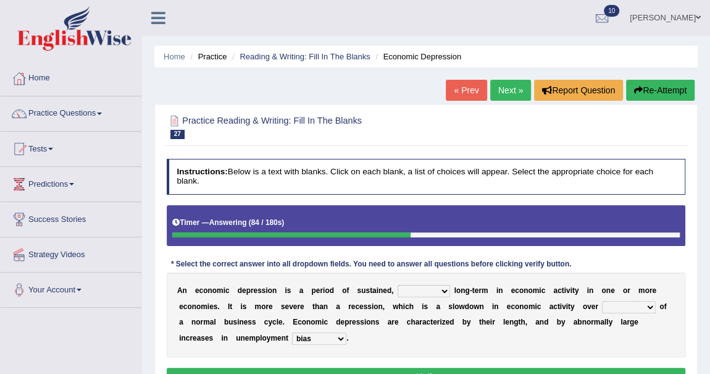
click at [292, 332] on select "calculation bias ratio rate" at bounding box center [319, 338] width 54 height 12
click at [643, 307] on select "an era the course a tally the year" at bounding box center [628, 307] width 53 height 12
click at [602, 301] on select "an era the course a tally the year" at bounding box center [628, 307] width 53 height 12
click at [647, 305] on select "an era the course a tally the year" at bounding box center [628, 307] width 53 height 12
select select "the course"
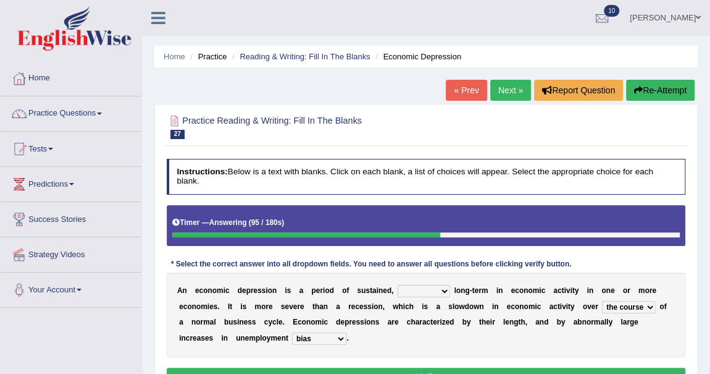
click at [602, 301] on select "an era the course a tally the year" at bounding box center [628, 307] width 53 height 12
click at [442, 290] on select "variation promotion downturn reduction" at bounding box center [424, 291] width 53 height 12
select select "downturn"
click at [398, 285] on select "variation promotion downturn reduction" at bounding box center [424, 291] width 53 height 12
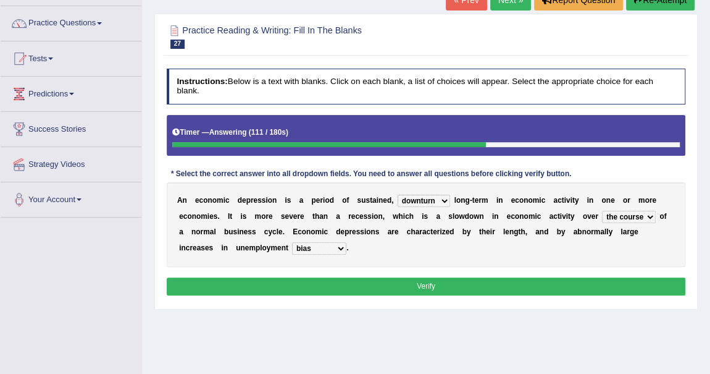
scroll to position [112, 0]
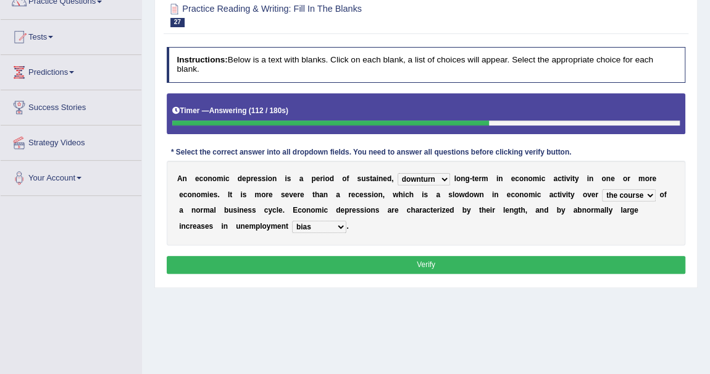
click at [439, 264] on button "Verify" at bounding box center [426, 265] width 519 height 18
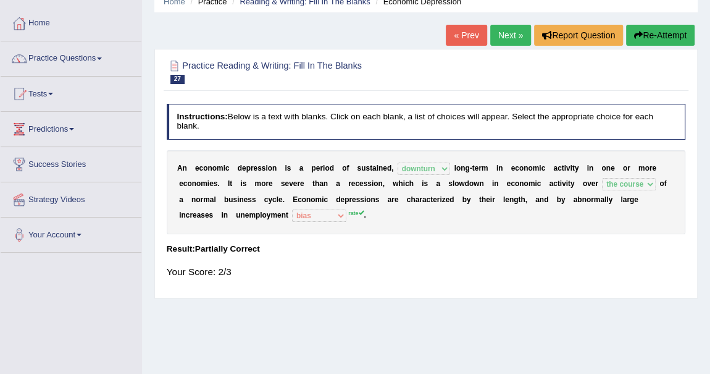
scroll to position [0, 0]
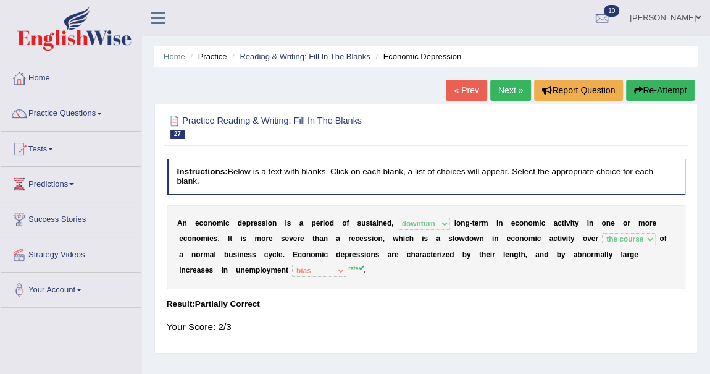
click at [660, 94] on button "Re-Attempt" at bounding box center [660, 90] width 69 height 21
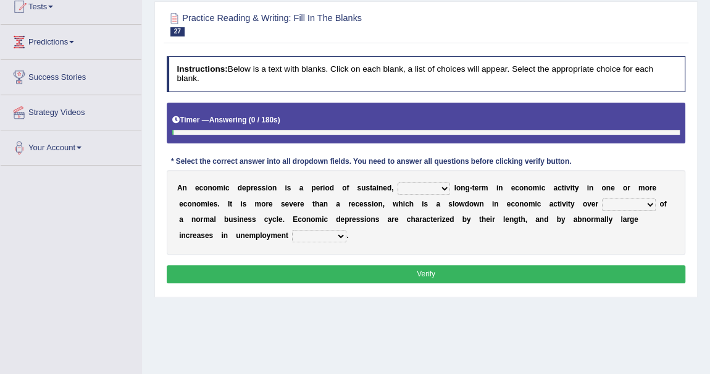
scroll to position [168, 0]
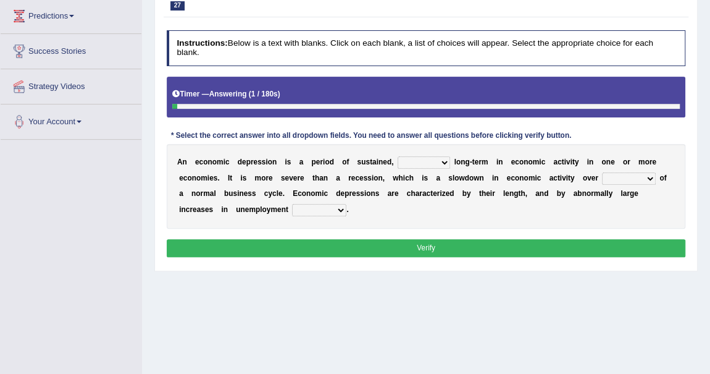
click at [443, 157] on select "variation promotion downturn reduction" at bounding box center [424, 162] width 53 height 12
select select "downturn"
click at [398, 156] on select "variation promotion downturn reduction" at bounding box center [424, 162] width 53 height 12
click at [640, 172] on select "an era the course a tally the year" at bounding box center [628, 178] width 53 height 12
select select "the course"
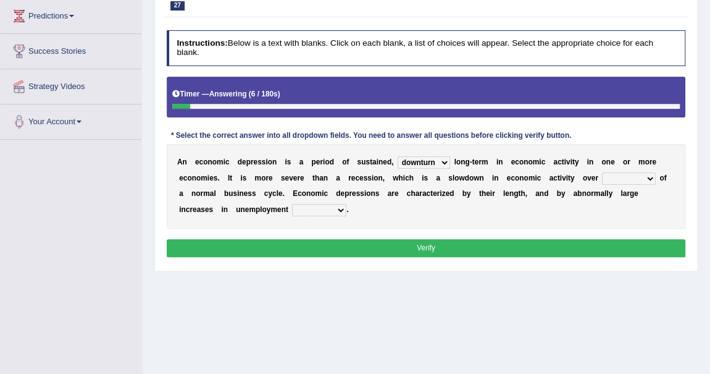
click at [602, 172] on select "an era the course a tally the year" at bounding box center [628, 178] width 53 height 12
click at [337, 206] on select "calculation bias ratio rate" at bounding box center [319, 210] width 54 height 12
select select "rate"
click at [292, 204] on select "calculation bias ratio rate" at bounding box center [319, 210] width 54 height 12
click at [406, 240] on button "Verify" at bounding box center [426, 248] width 519 height 18
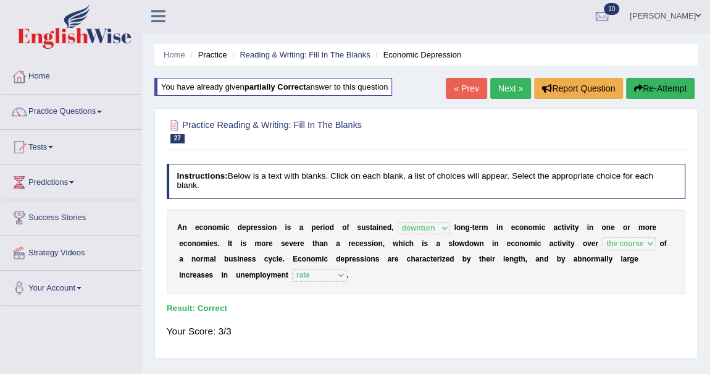
scroll to position [0, 0]
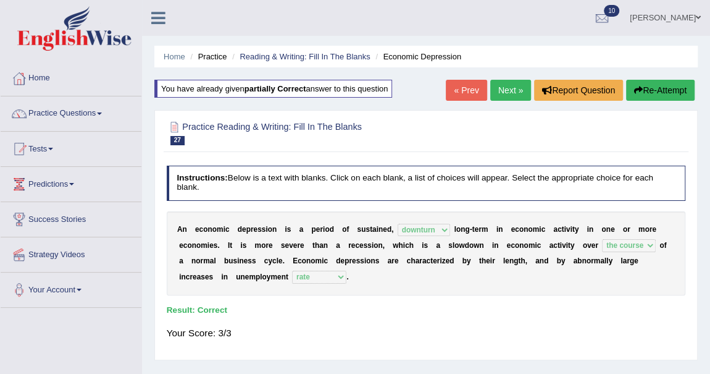
click at [500, 85] on link "Next »" at bounding box center [510, 90] width 41 height 21
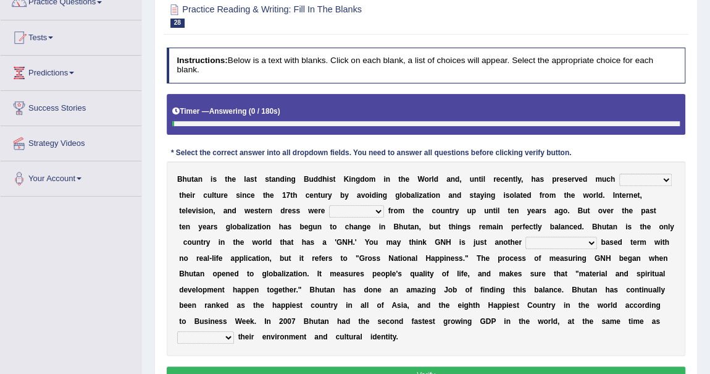
scroll to position [112, 0]
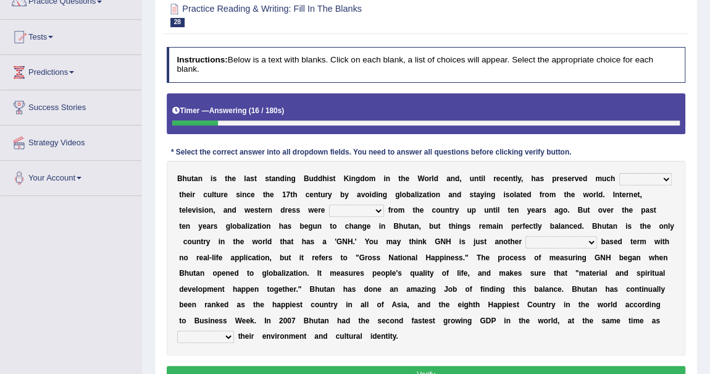
click at [661, 177] on select "of about to for" at bounding box center [646, 179] width 53 height 12
select select "of"
click at [620, 173] on select "of about to for" at bounding box center [646, 179] width 53 height 12
click at [379, 210] on select "summoned observed displayed banned" at bounding box center [356, 210] width 55 height 12
select select "summoned"
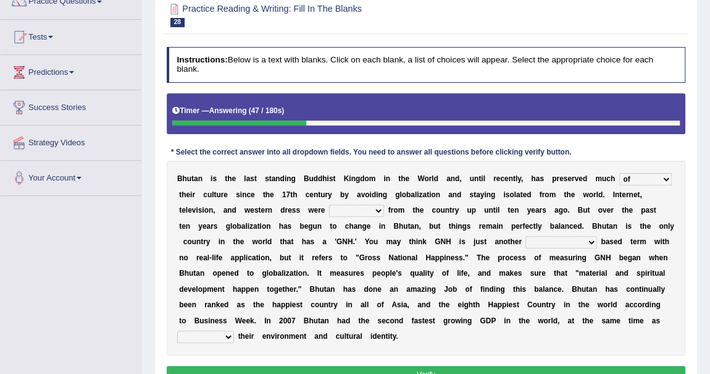
click at [329, 204] on select "summoned observed displayed banned" at bounding box center [356, 210] width 55 height 12
click at [378, 209] on select "summoned observed displayed banned" at bounding box center [356, 210] width 55 height 12
click at [447, 215] on div "B h u t a n i s t h e l a s t s t a n d i n g B u d d h i s t K i n g d o m i n…" at bounding box center [426, 258] width 519 height 195
click at [585, 242] on select "statistically barely overwhelmingly roughly" at bounding box center [561, 242] width 71 height 12
select select "statistically"
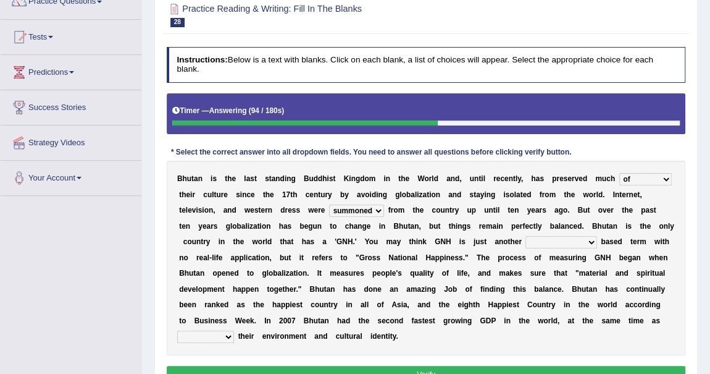
click at [526, 236] on select "statistically barely overwhelmingly roughly" at bounding box center [561, 242] width 71 height 12
click at [230, 334] on select "demeaning intruding maintaining mourning" at bounding box center [205, 336] width 57 height 12
select select "maintaining"
click at [177, 330] on select "demeaning intruding maintaining mourning" at bounding box center [205, 336] width 57 height 12
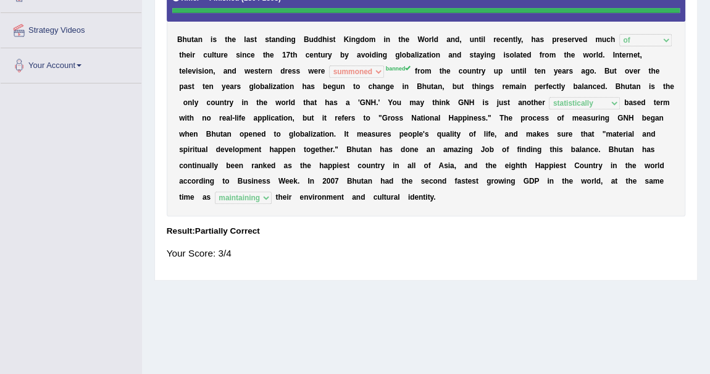
scroll to position [56, 0]
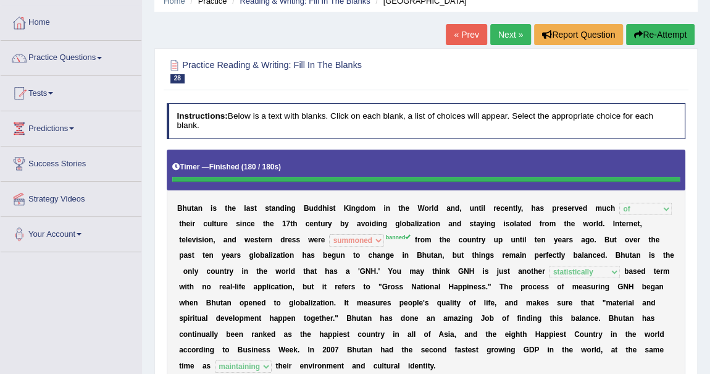
click at [658, 30] on button "Re-Attempt" at bounding box center [660, 34] width 69 height 21
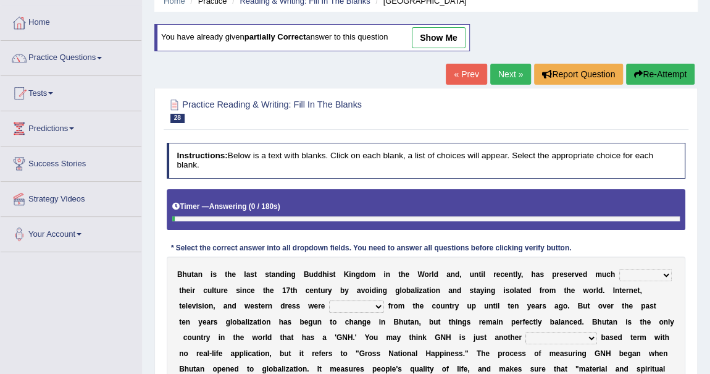
click at [379, 301] on select "summoned observed displayed banned" at bounding box center [356, 306] width 55 height 12
select select "banned"
click at [329, 300] on select "summoned observed displayed banned" at bounding box center [356, 306] width 55 height 12
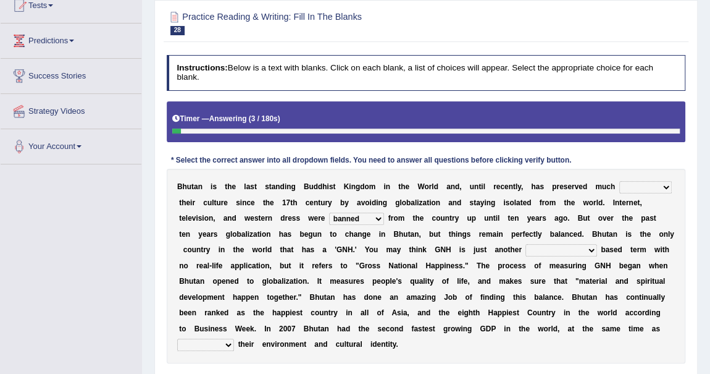
scroll to position [224, 0]
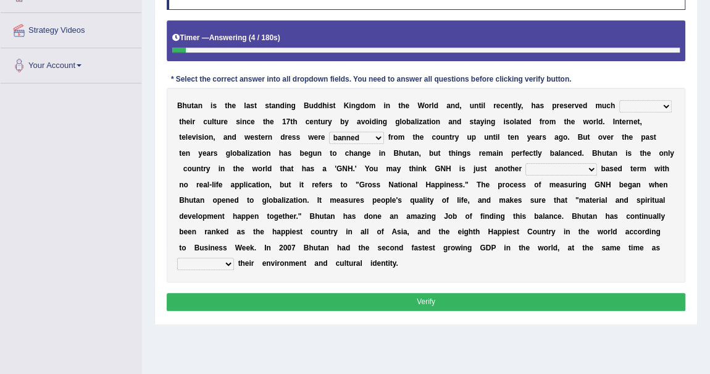
click at [580, 165] on select "statistically barely overwhelmingly roughly" at bounding box center [561, 169] width 71 height 12
select select "statistically"
click at [526, 163] on select "statistically barely overwhelmingly roughly" at bounding box center [561, 169] width 71 height 12
click at [222, 258] on select "demeaning intruding maintaining mourning" at bounding box center [205, 264] width 57 height 12
select select "maintaining"
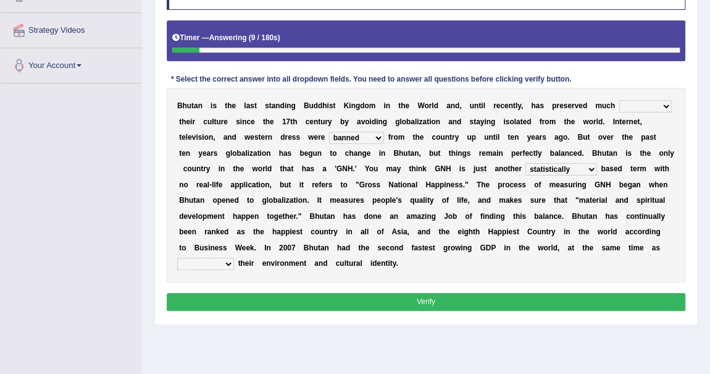
click at [177, 258] on select "demeaning intruding maintaining mourning" at bounding box center [205, 264] width 57 height 12
click at [380, 299] on button "Verify" at bounding box center [426, 302] width 519 height 18
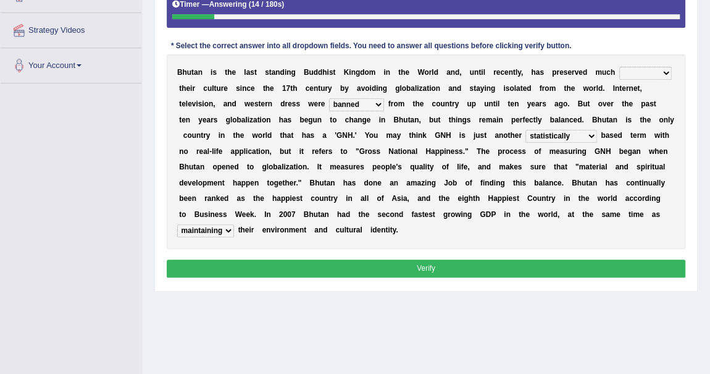
click at [423, 267] on button "Verify" at bounding box center [426, 268] width 519 height 18
click at [663, 67] on select "of about to for" at bounding box center [646, 73] width 53 height 12
select select "of"
click at [620, 67] on select "of about to for" at bounding box center [646, 73] width 53 height 12
click at [452, 264] on button "Verify" at bounding box center [426, 268] width 519 height 18
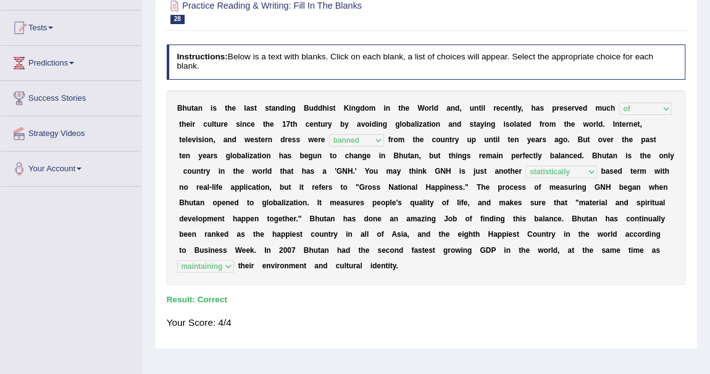
scroll to position [0, 0]
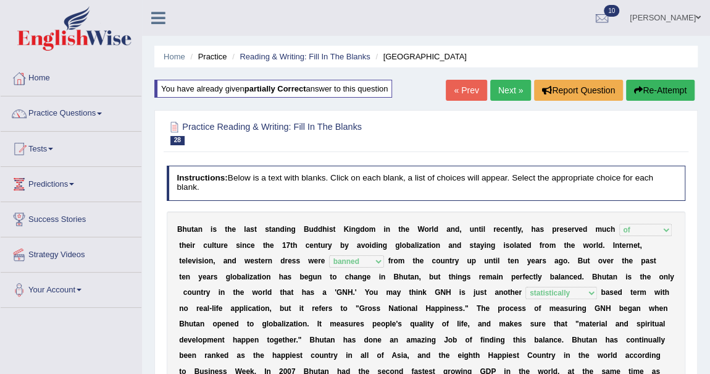
click at [506, 89] on link "Next »" at bounding box center [510, 90] width 41 height 21
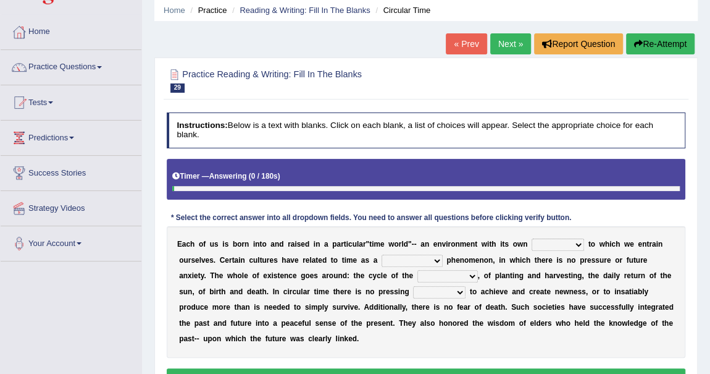
scroll to position [112, 0]
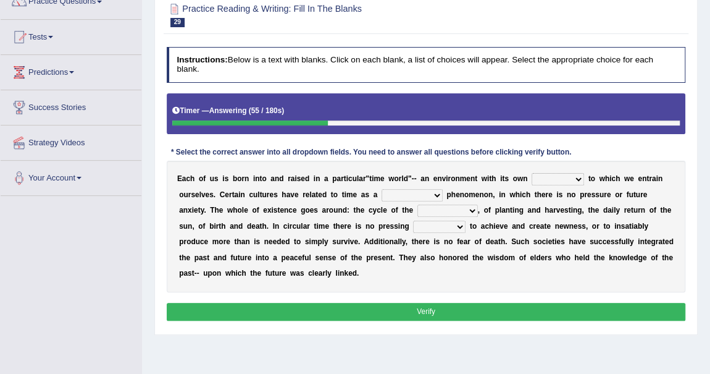
click at [582, 177] on select "area shape rhythm inclination" at bounding box center [558, 179] width 53 height 12
select select "rhythm"
click at [532, 173] on select "area shape rhythm inclination" at bounding box center [558, 179] width 53 height 12
click at [438, 193] on select "cyclical conventional recycling cylindrical" at bounding box center [412, 195] width 61 height 12
select select "conventional"
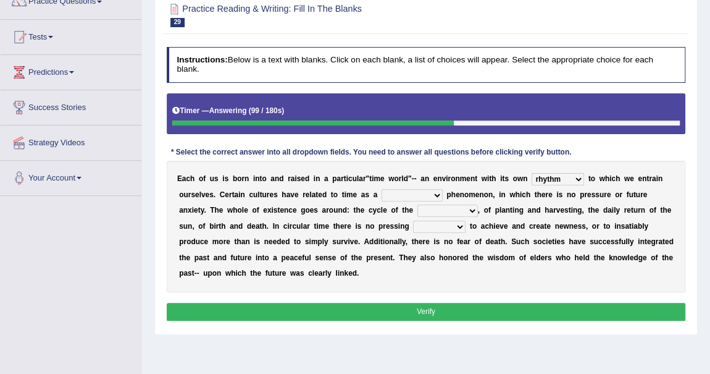
click at [382, 189] on select "cyclical conventional recycling cylindrical" at bounding box center [412, 195] width 61 height 12
click at [472, 210] on select "days seasons arrangement periods" at bounding box center [448, 210] width 61 height 12
select select "seasons"
click at [418, 204] on select "days seasons arrangement periods" at bounding box center [448, 210] width 61 height 12
click at [460, 226] on select "issue point cause need" at bounding box center [439, 227] width 53 height 12
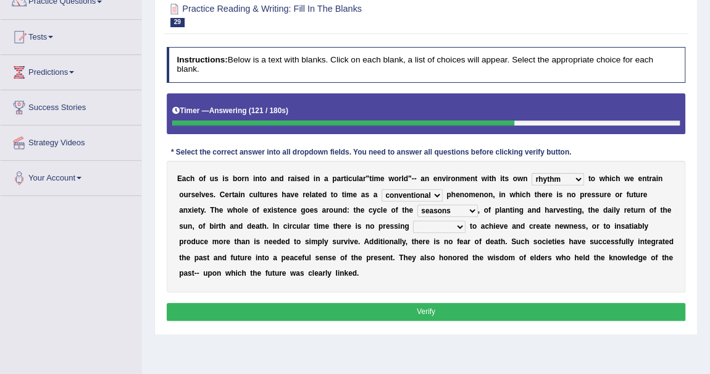
select select "issue"
click at [413, 221] on select "issue point cause need" at bounding box center [439, 227] width 53 height 12
click at [461, 224] on select "issue point cause need" at bounding box center [439, 227] width 53 height 12
click at [492, 225] on b "h" at bounding box center [491, 226] width 4 height 9
click at [435, 192] on select "cyclical conventional recycling cylindrical" at bounding box center [412, 195] width 61 height 12
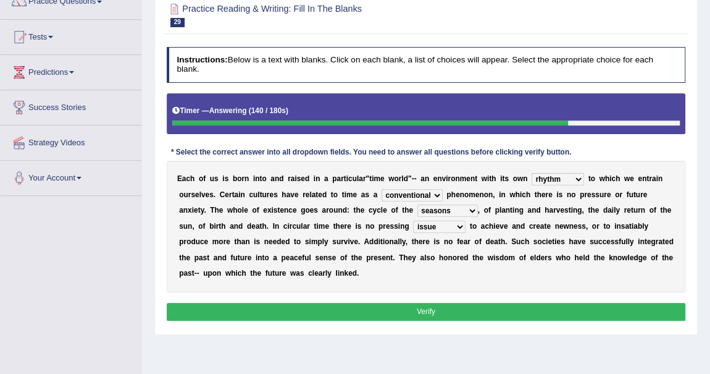
select select "cyclical"
click at [382, 189] on select "cyclical conventional recycling cylindrical" at bounding box center [412, 195] width 61 height 12
click at [419, 307] on button "Verify" at bounding box center [426, 312] width 519 height 18
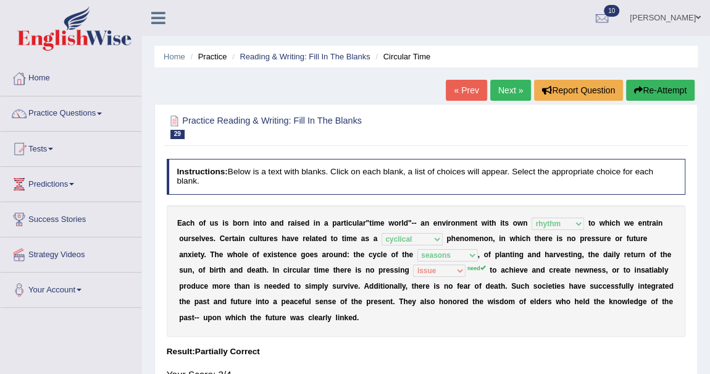
scroll to position [0, 0]
click at [666, 91] on button "Re-Attempt" at bounding box center [660, 90] width 69 height 21
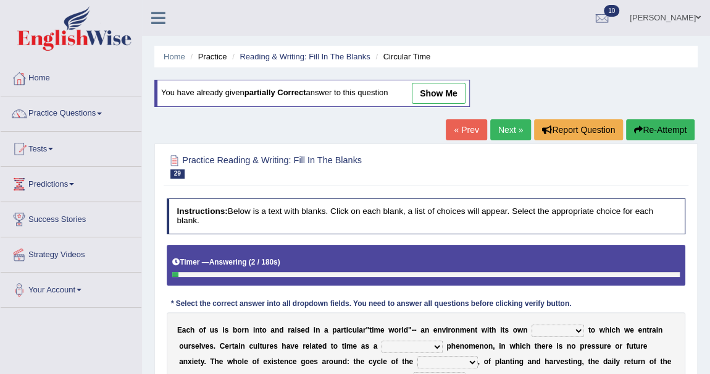
click at [574, 329] on select "area shape rhythm inclination" at bounding box center [558, 330] width 53 height 12
select select "rhythm"
click at [532, 324] on select "area shape rhythm inclination" at bounding box center [558, 330] width 53 height 12
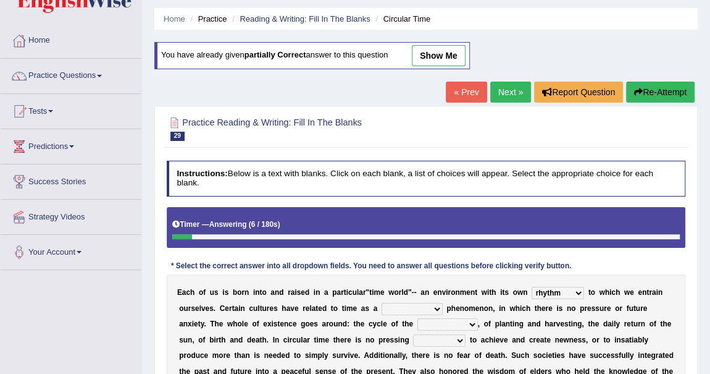
scroll to position [56, 0]
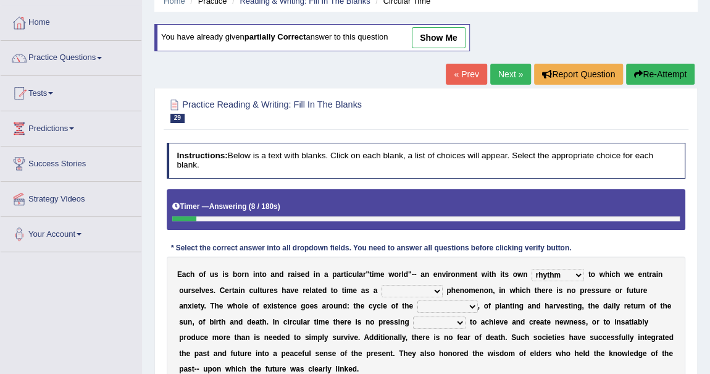
click at [424, 288] on select "cyclical conventional recycling cylindrical" at bounding box center [412, 291] width 61 height 12
select select "cyclical"
click at [382, 285] on select "cyclical conventional recycling cylindrical" at bounding box center [412, 291] width 61 height 12
click at [470, 306] on select "days seasons arrangement periods" at bounding box center [448, 306] width 61 height 12
select select "seasons"
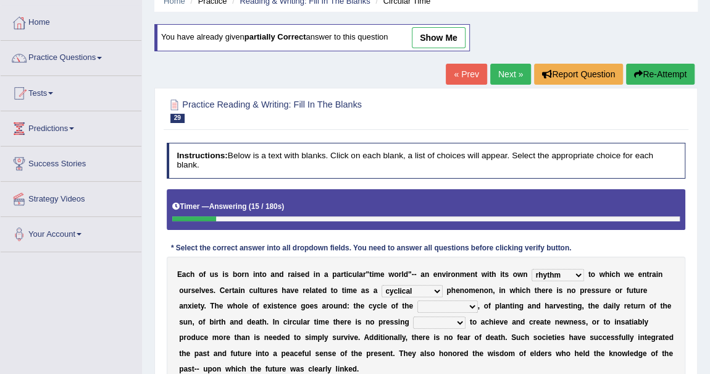
click at [418, 300] on select "days seasons arrangement periods" at bounding box center [448, 306] width 61 height 12
click at [456, 316] on select "issue point cause need" at bounding box center [439, 322] width 53 height 12
select select "need"
click at [413, 316] on select "issue point cause need" at bounding box center [439, 322] width 53 height 12
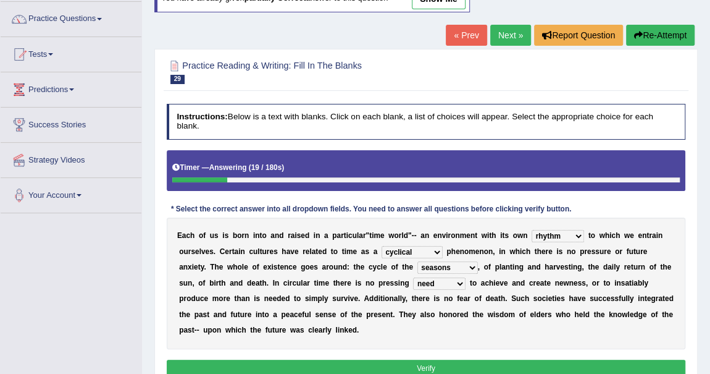
scroll to position [112, 0]
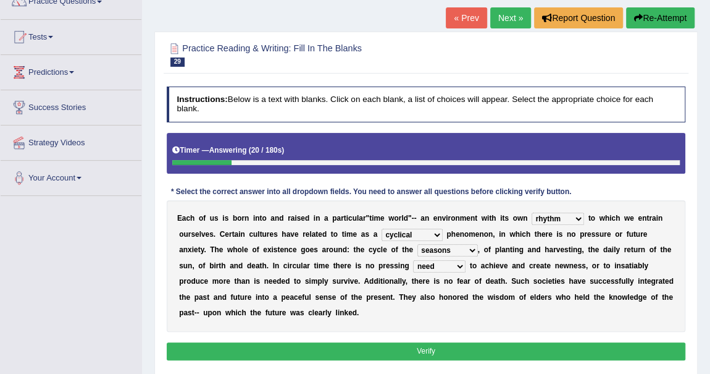
click at [432, 347] on button "Verify" at bounding box center [426, 351] width 519 height 18
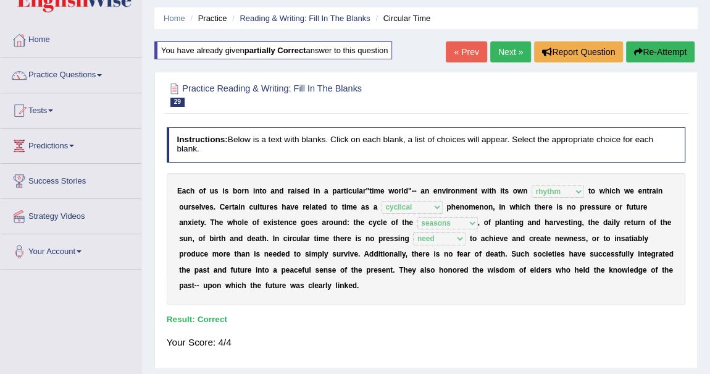
scroll to position [0, 0]
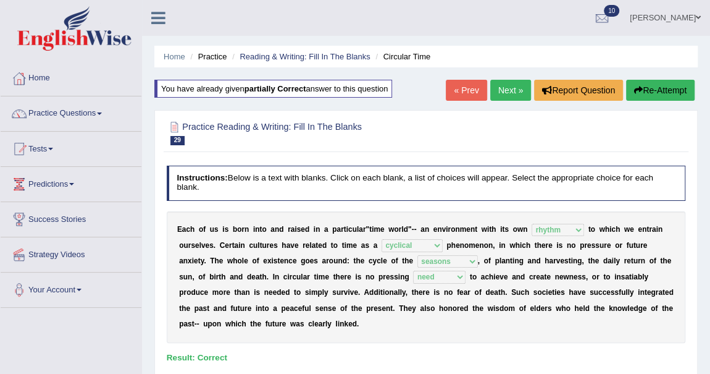
click at [504, 88] on link "Next »" at bounding box center [510, 90] width 41 height 21
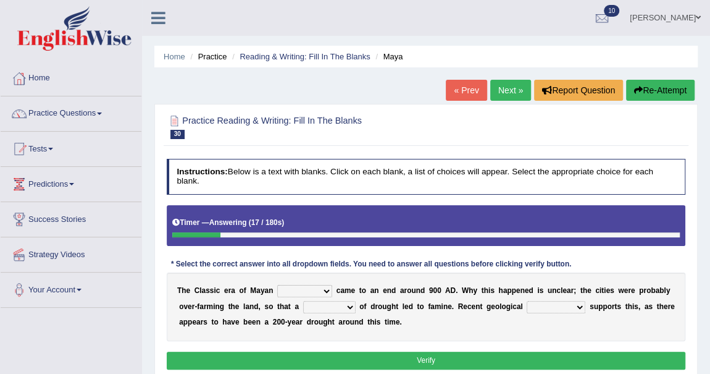
click at [323, 289] on select "community society civilization class" at bounding box center [304, 291] width 55 height 12
select select "community"
click at [277, 285] on select "community society civilization class" at bounding box center [304, 291] width 55 height 12
click at [350, 306] on select "time period range phase" at bounding box center [329, 307] width 53 height 12
select select "time"
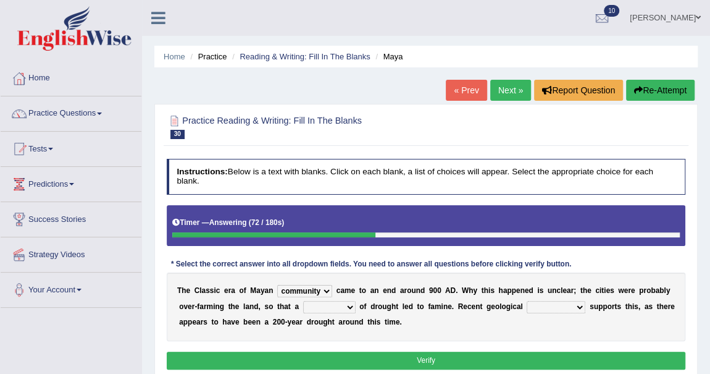
click at [303, 301] on select "time period range phase" at bounding box center [329, 307] width 53 height 12
click at [576, 306] on select "research test examination exploitation" at bounding box center [556, 307] width 59 height 12
select select "research"
click at [527, 301] on select "research test examination exploitation" at bounding box center [556, 307] width 59 height 12
click at [350, 305] on select "time period range phase" at bounding box center [329, 307] width 53 height 12
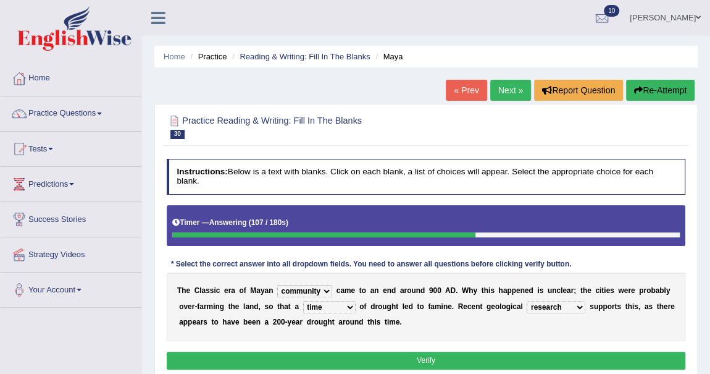
select select "period"
click at [303, 301] on select "time period range phase" at bounding box center [329, 307] width 53 height 12
click at [444, 355] on button "Verify" at bounding box center [426, 360] width 519 height 18
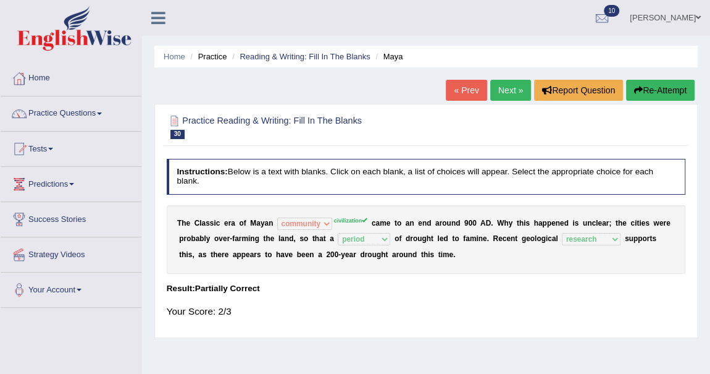
click at [663, 85] on button "Re-Attempt" at bounding box center [660, 90] width 69 height 21
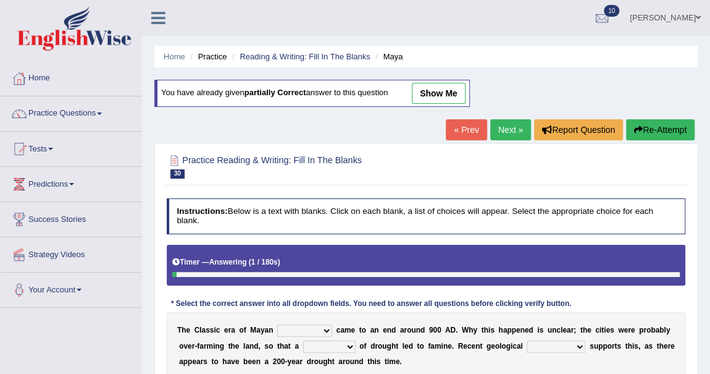
click at [323, 330] on select "community society civilization class" at bounding box center [304, 330] width 55 height 12
select select "civilization"
click at [277, 324] on select "community society civilization class" at bounding box center [304, 330] width 55 height 12
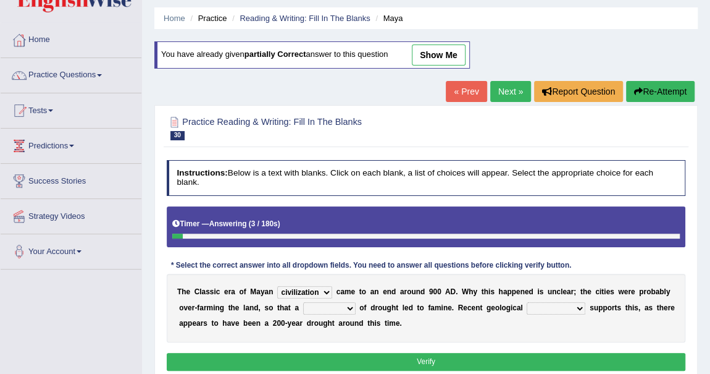
scroll to position [56, 0]
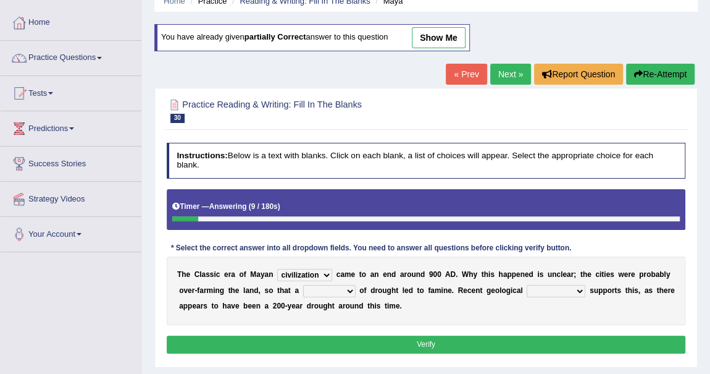
click at [349, 287] on select "time period range phase" at bounding box center [329, 291] width 53 height 12
select select "period"
click at [303, 285] on select "time period range phase" at bounding box center [329, 291] width 53 height 12
click at [580, 287] on select "research test examination exploitation" at bounding box center [556, 291] width 59 height 12
select select "research"
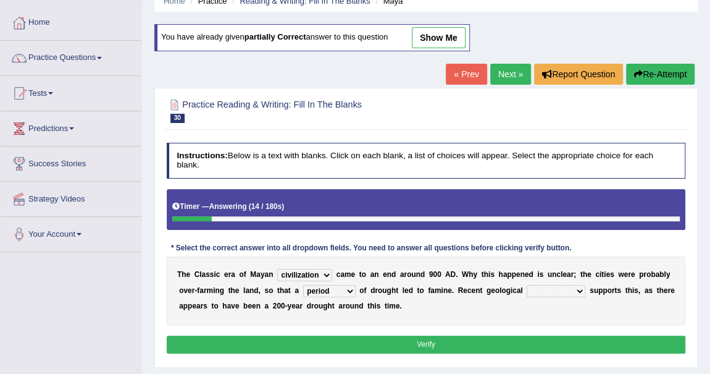
click at [527, 285] on select "research test examination exploitation" at bounding box center [556, 291] width 59 height 12
click at [475, 337] on button "Verify" at bounding box center [426, 344] width 519 height 18
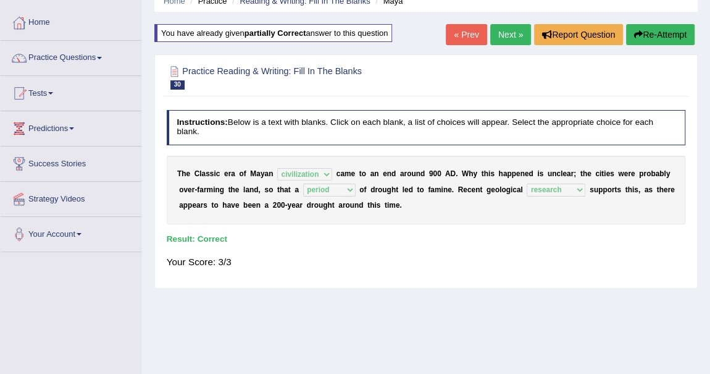
click at [508, 38] on link "Next »" at bounding box center [510, 34] width 41 height 21
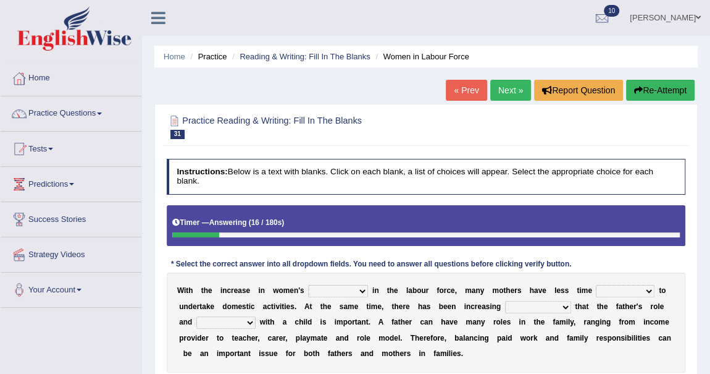
click at [358, 289] on select "attendance substitution participation definition" at bounding box center [338, 291] width 60 height 12
select select "participation"
click at [308, 285] on select "attendance substitution participation definition" at bounding box center [338, 291] width 60 height 12
click at [645, 291] on select "available related consumable useful" at bounding box center [625, 291] width 59 height 12
select select "available"
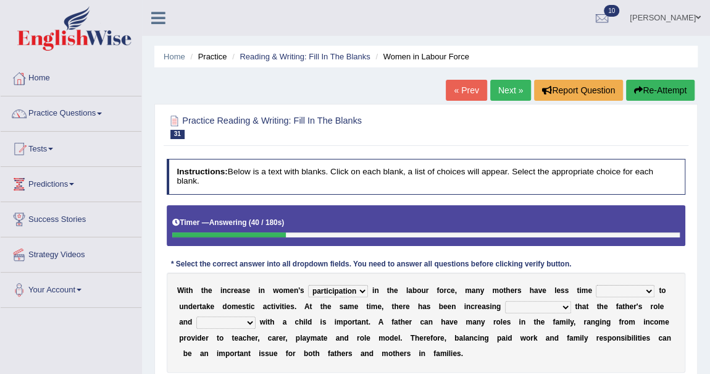
click at [596, 285] on select "available related consumable useful" at bounding box center [625, 291] width 59 height 12
click at [564, 306] on select "recognition discrimination resolution recreation" at bounding box center [538, 307] width 66 height 12
select select "recognition"
click at [505, 301] on select "recognition discrimination resolution recreation" at bounding box center [538, 307] width 66 height 12
click at [246, 317] on select "scholarship realtionship worship employment" at bounding box center [225, 322] width 59 height 12
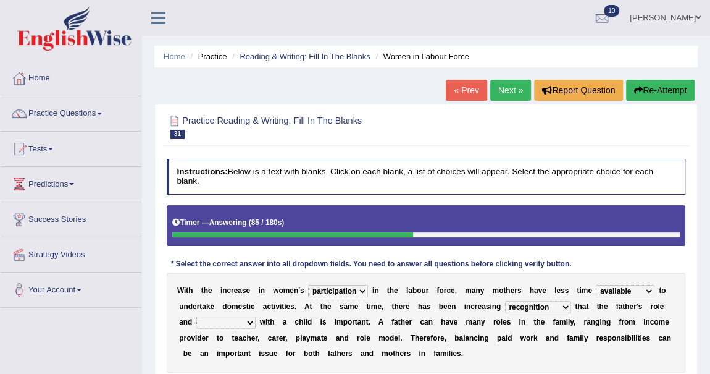
select select "realtionship"
click at [196, 316] on select "scholarship realtionship worship employment" at bounding box center [225, 322] width 59 height 12
click at [565, 304] on select "recognition discrimination resolution recreation" at bounding box center [538, 307] width 66 height 12
click at [677, 253] on div "Instructions: Below is a text with blanks. Click on each blank, a list of choic…" at bounding box center [426, 282] width 524 height 256
click at [649, 284] on div "W i t h t h e i n c r e a s e i n w o m e n ' s attendance substitution partici…" at bounding box center [426, 322] width 519 height 100
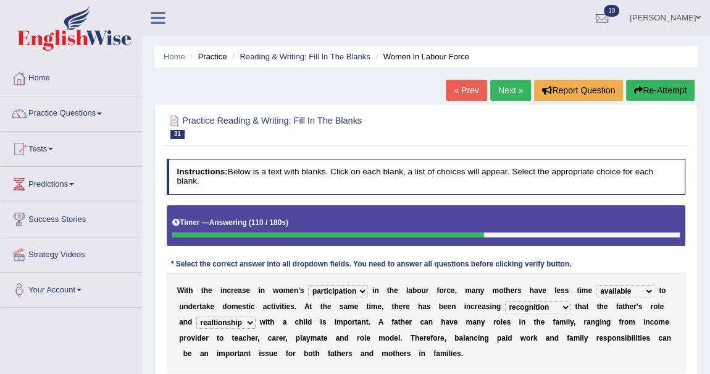
click at [649, 289] on select "available related consumable useful" at bounding box center [625, 291] width 59 height 12
click at [649, 258] on div "Instructions: Below is a text with blanks. Click on each blank, a list of choic…" at bounding box center [426, 282] width 524 height 256
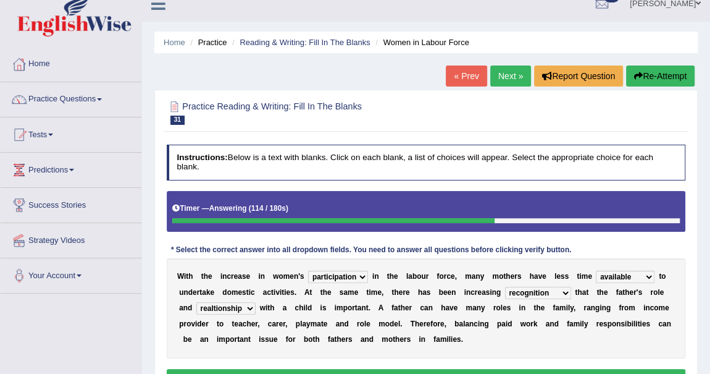
scroll to position [112, 0]
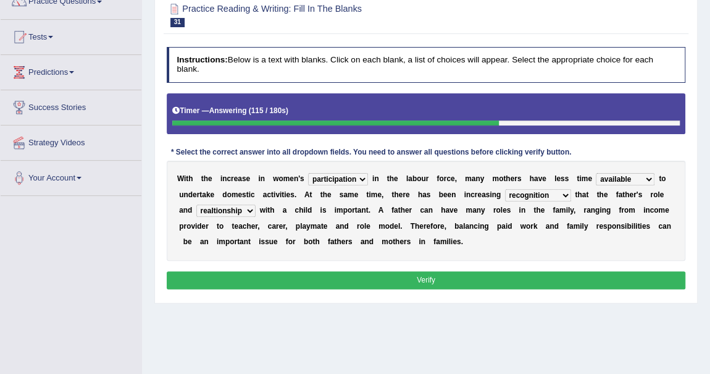
click at [422, 280] on button "Verify" at bounding box center [426, 280] width 519 height 18
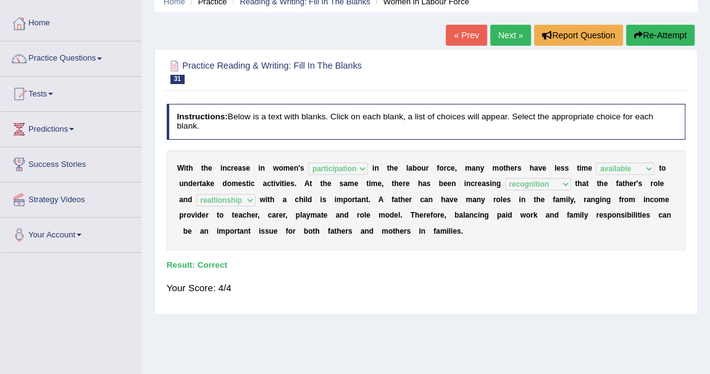
scroll to position [0, 0]
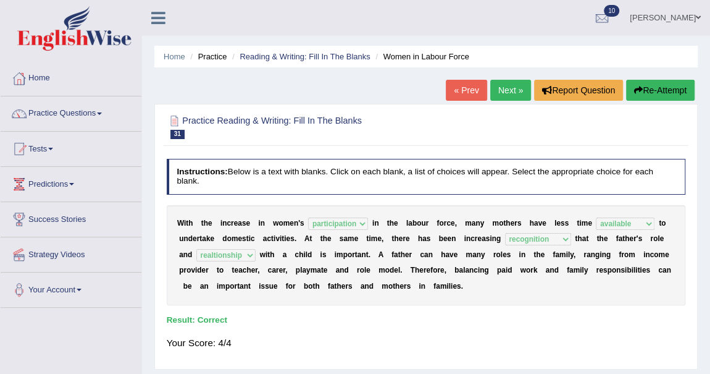
click at [505, 86] on link "Next »" at bounding box center [510, 90] width 41 height 21
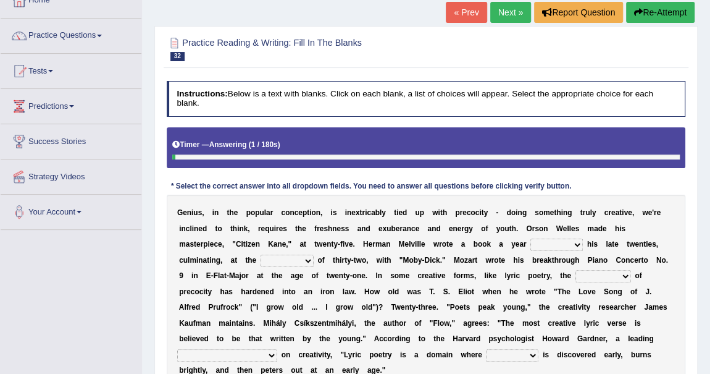
scroll to position [112, 0]
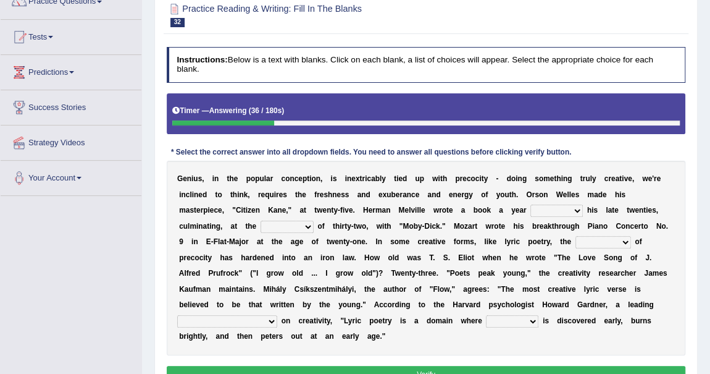
click at [576, 206] on select "on without through over" at bounding box center [557, 210] width 53 height 12
select select "over"
click at [531, 204] on select "on without through over" at bounding box center [557, 210] width 53 height 12
click at [314, 223] on b at bounding box center [316, 226] width 4 height 9
click at [306, 224] on select "proportion rate age cost" at bounding box center [287, 227] width 53 height 12
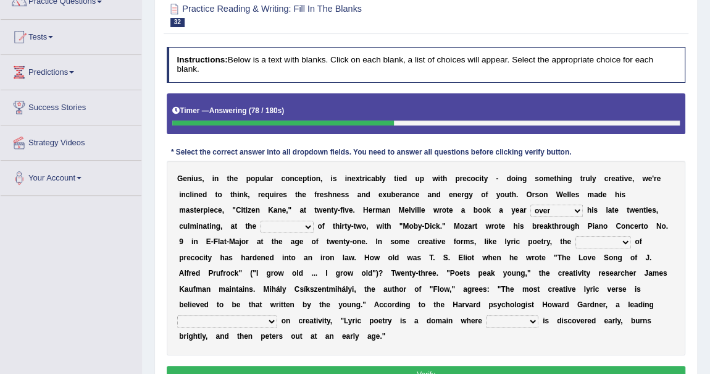
select select "age"
click at [261, 221] on select "proportion rate age cost" at bounding box center [287, 227] width 53 height 12
click at [306, 224] on select "proportion rate age cost" at bounding box center [287, 227] width 53 height 12
click at [342, 285] on b "á" at bounding box center [344, 289] width 4 height 9
click at [621, 240] on select "junction importance structure inferiority" at bounding box center [604, 242] width 56 height 12
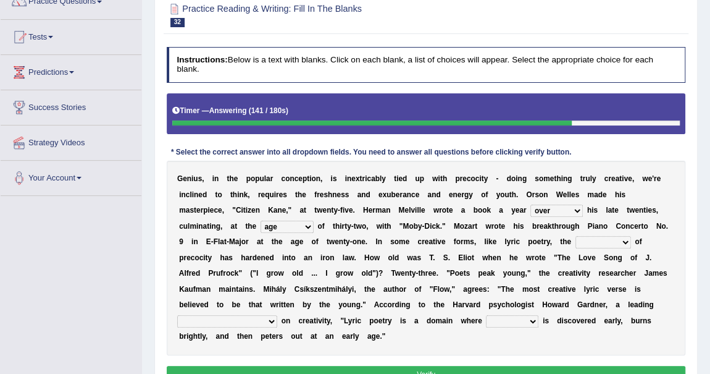
select select "structure"
click at [576, 236] on select "junction importance structure inferiority" at bounding box center [604, 242] width 56 height 12
click at [224, 317] on select "master supremacy authority atheist" at bounding box center [227, 321] width 100 height 12
select select "master"
click at [177, 315] on select "master supremacy authority atheist" at bounding box center [227, 321] width 100 height 12
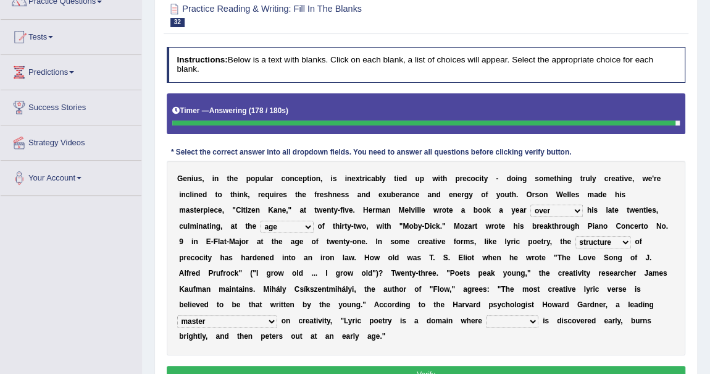
click at [486, 319] on select "fire derk offender talent" at bounding box center [512, 321] width 53 height 12
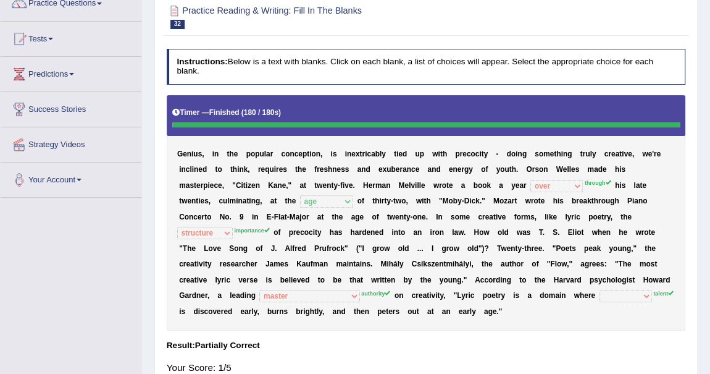
scroll to position [56, 0]
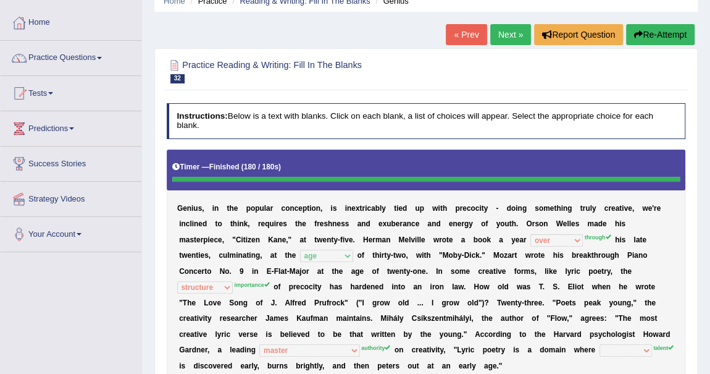
click at [650, 36] on button "Re-Attempt" at bounding box center [660, 34] width 69 height 21
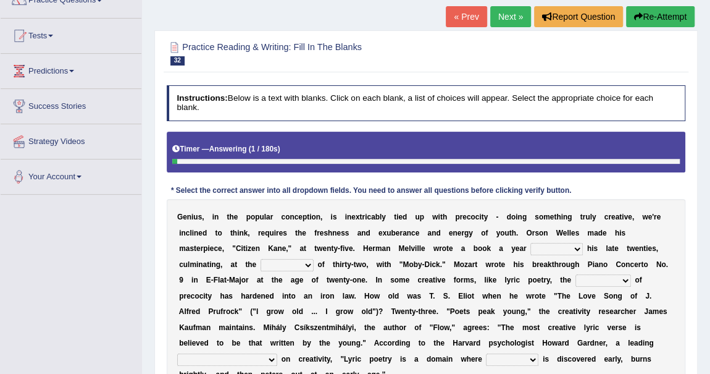
scroll to position [168, 0]
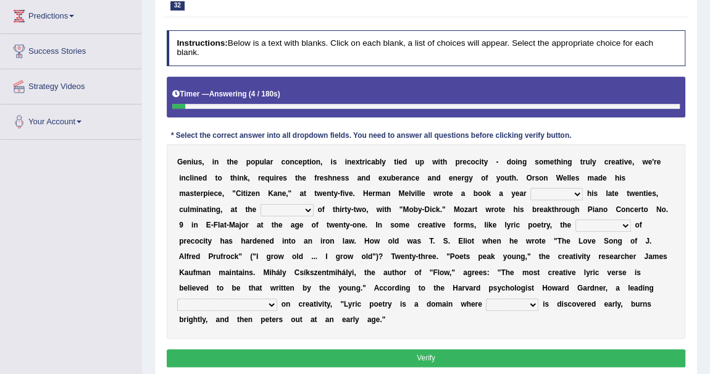
click at [574, 191] on select "on without through over" at bounding box center [557, 194] width 53 height 12
select select "through"
click at [531, 188] on select "on without through over" at bounding box center [557, 194] width 53 height 12
click at [302, 212] on select "proportion rate age cost" at bounding box center [287, 210] width 53 height 12
select select "age"
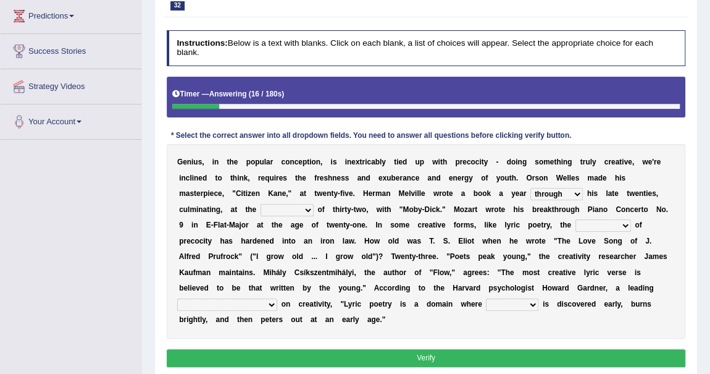
click at [261, 204] on select "proportion rate age cost" at bounding box center [287, 210] width 53 height 12
click at [626, 223] on select "junction importance structure inferiority" at bounding box center [604, 225] width 56 height 12
select select "importance"
click at [576, 219] on select "junction importance structure inferiority" at bounding box center [604, 225] width 56 height 12
click at [221, 301] on select "master supremacy authority [DEMOGRAPHIC_DATA]" at bounding box center [227, 304] width 100 height 12
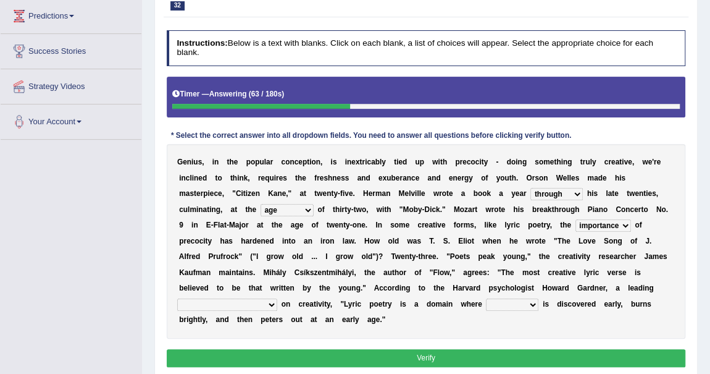
select select "authority"
click at [177, 298] on select "master supremacy authority atheist" at bounding box center [227, 304] width 100 height 12
click at [486, 301] on select "fire derk offender talent" at bounding box center [512, 304] width 53 height 12
select select "talent"
click at [486, 298] on select "fire derk offender talent" at bounding box center [512, 304] width 53 height 12
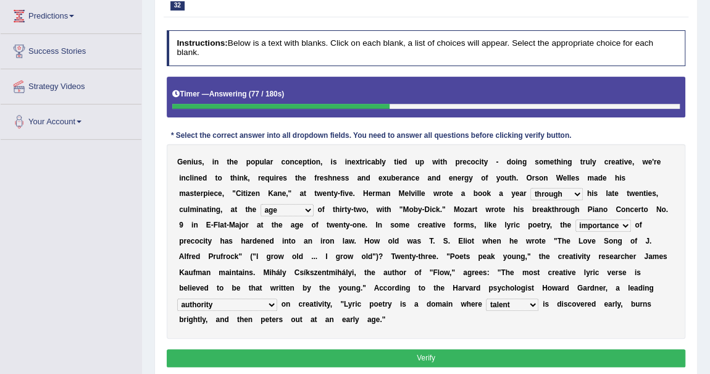
click at [418, 351] on button "Verify" at bounding box center [426, 358] width 519 height 18
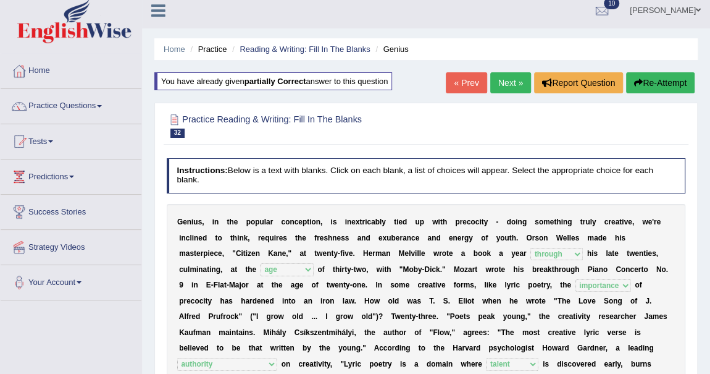
scroll to position [0, 0]
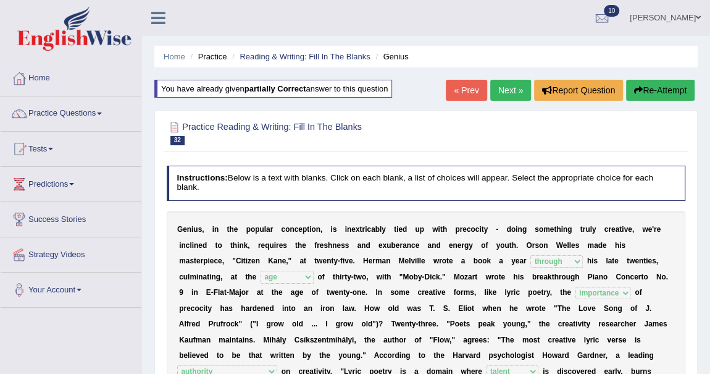
click at [514, 90] on link "Next »" at bounding box center [510, 90] width 41 height 21
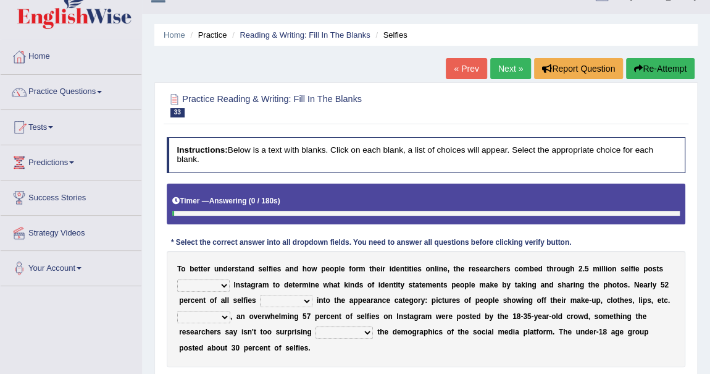
scroll to position [56, 0]
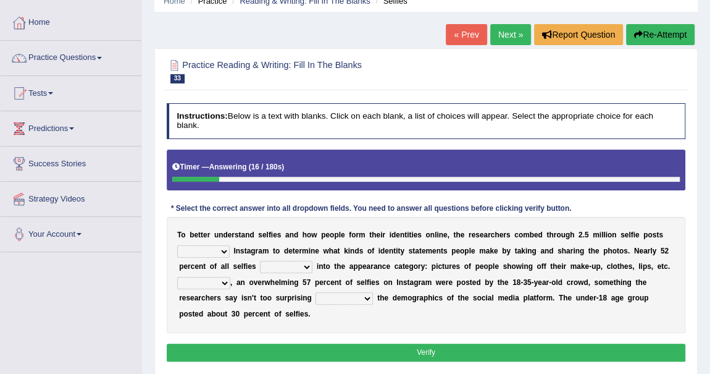
click at [227, 251] on select "of in above on" at bounding box center [203, 251] width 53 height 12
select select "on"
click at [177, 245] on select "of in above on" at bounding box center [203, 251] width 53 height 12
click at [306, 268] on select "fall fallen fell falls" at bounding box center [286, 267] width 53 height 12
select select "fall"
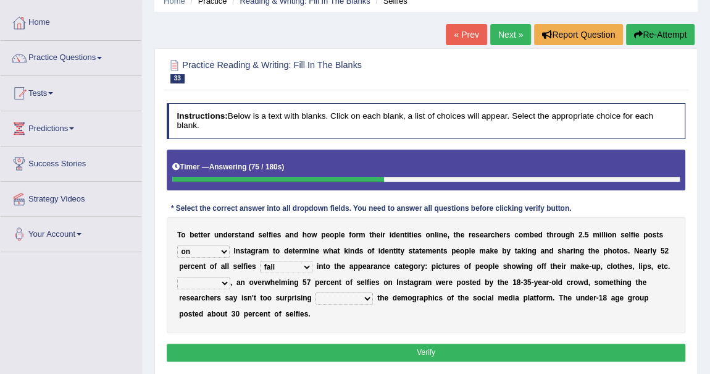
click at [260, 261] on select "fall fallen fell falls" at bounding box center [286, 267] width 53 height 12
click at [227, 282] on select "Along with Although Overall However" at bounding box center [203, 283] width 53 height 12
click at [262, 288] on div "T o b e t t e r u n d e r s t a n d s e l f i e s a n d h o w p e o p l e f o r…" at bounding box center [426, 275] width 519 height 116
click at [225, 280] on select "Along with Although Overall However" at bounding box center [203, 283] width 53 height 12
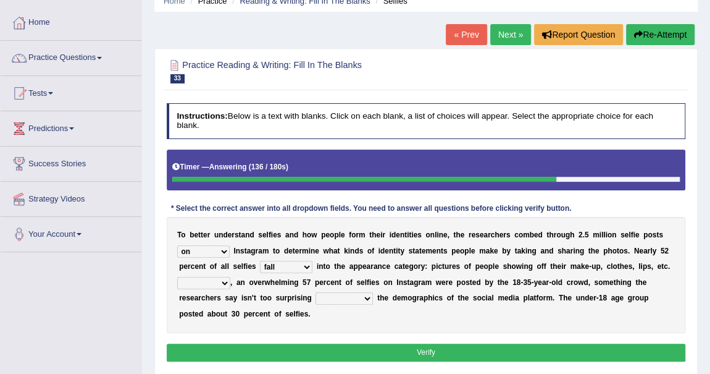
select select "However"
click at [177, 277] on select "Along with Although Overall However" at bounding box center [203, 283] width 53 height 12
click at [363, 298] on select "consider considered considering to consider" at bounding box center [344, 298] width 57 height 12
select select "to consider"
click at [316, 292] on select "consider considered considering to consider" at bounding box center [344, 298] width 57 height 12
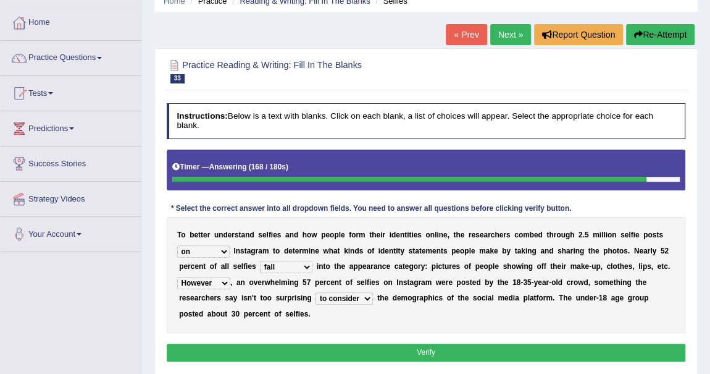
click at [366, 346] on button "Verify" at bounding box center [426, 352] width 519 height 18
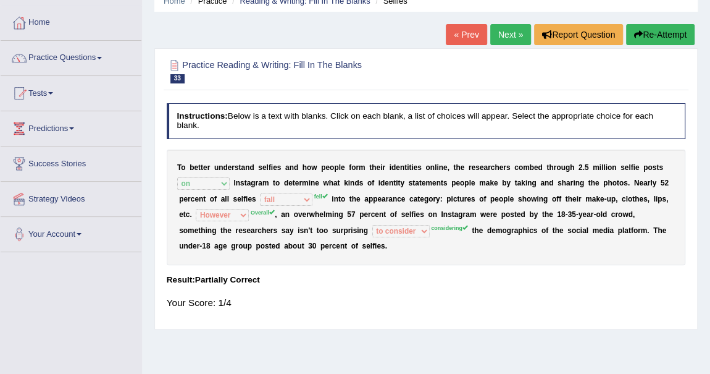
click at [664, 30] on button "Re-Attempt" at bounding box center [660, 34] width 69 height 21
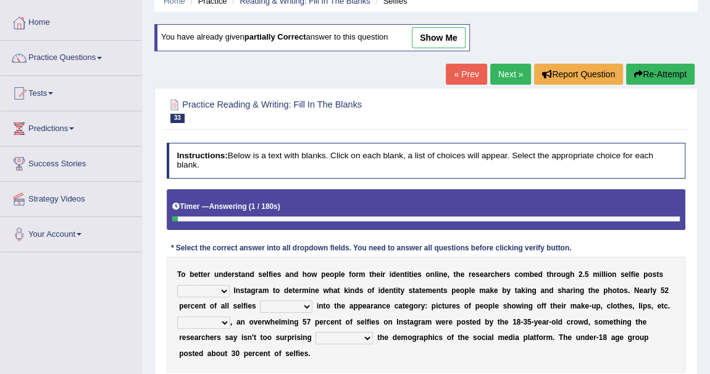
click at [223, 285] on select "of in above on" at bounding box center [203, 291] width 53 height 12
select select "on"
click at [177, 285] on select "of in above on" at bounding box center [203, 291] width 53 height 12
click at [304, 304] on select "fall fallen fell falls" at bounding box center [286, 306] width 53 height 12
select select "fell"
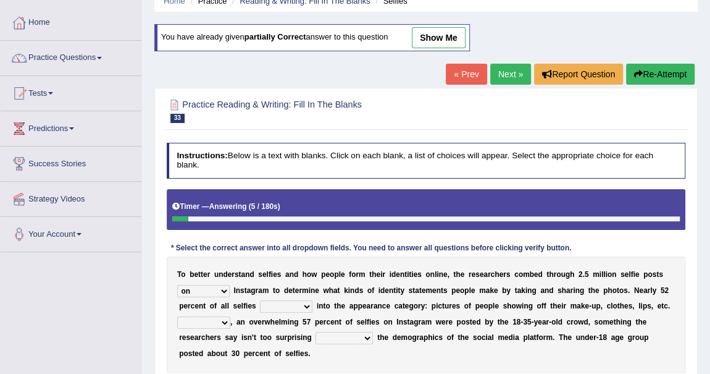
click at [260, 300] on select "fall fallen fell falls" at bounding box center [286, 306] width 53 height 12
click at [224, 321] on select "Along with Although Overall However" at bounding box center [203, 322] width 53 height 12
select select "Overall"
click at [177, 316] on select "Along with Although Overall However" at bounding box center [203, 322] width 53 height 12
click at [364, 337] on select "consider considered considering to consider" at bounding box center [344, 338] width 57 height 12
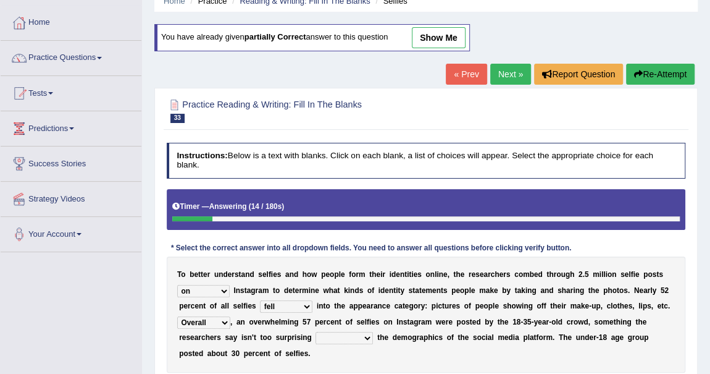
select select "considering"
click at [316, 332] on select "consider considered considering to consider" at bounding box center [344, 338] width 57 height 12
click at [366, 334] on select "consider considered considering to consider" at bounding box center [344, 338] width 57 height 12
click at [376, 354] on div "T o b e t t e r u n d e r s t a n d s e l f i e s a n d h o w p e o p l e f o r…" at bounding box center [426, 314] width 519 height 116
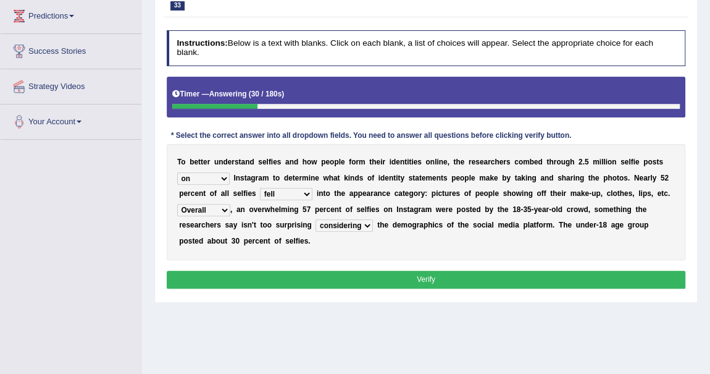
click at [429, 273] on button "Verify" at bounding box center [426, 280] width 519 height 18
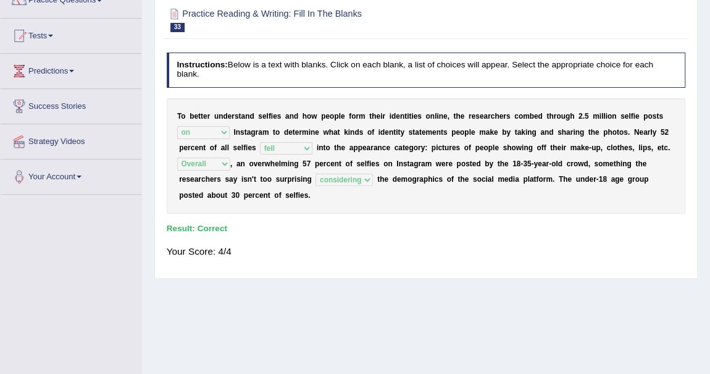
scroll to position [0, 0]
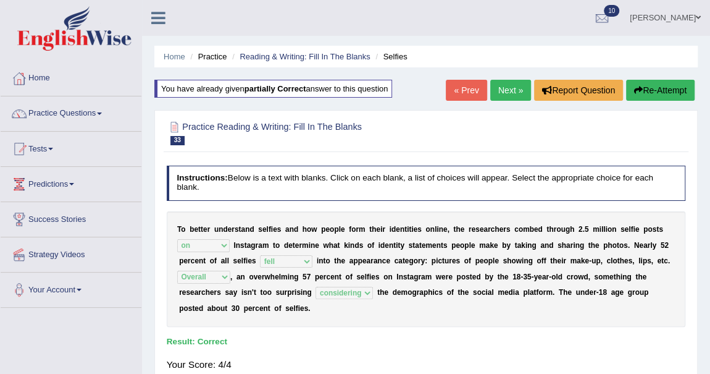
click at [505, 84] on link "Next »" at bounding box center [510, 90] width 41 height 21
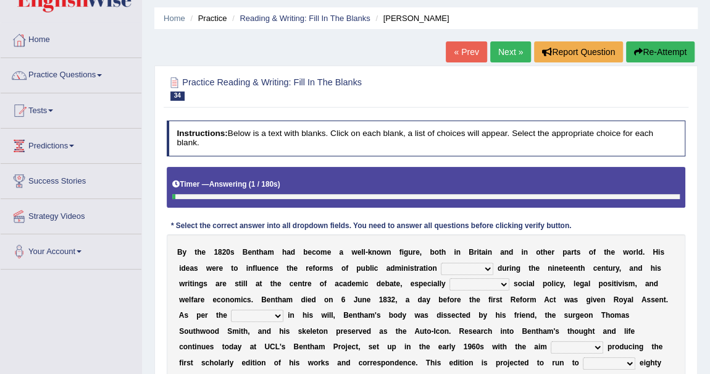
scroll to position [56, 0]
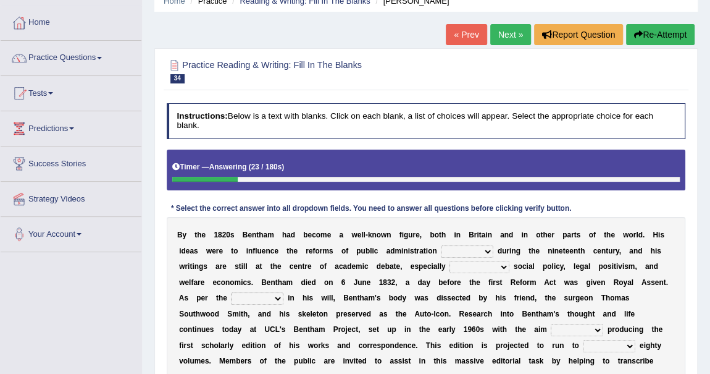
click at [490, 248] on select "made caused taken happened" at bounding box center [467, 251] width 53 height 12
click at [441, 245] on select "made caused taken happened" at bounding box center [467, 251] width 53 height 12
click at [490, 248] on select "made caused taken happened" at bounding box center [467, 251] width 53 height 12
select select "made"
click at [441, 245] on select "made caused taken happened" at bounding box center [467, 251] width 53 height 12
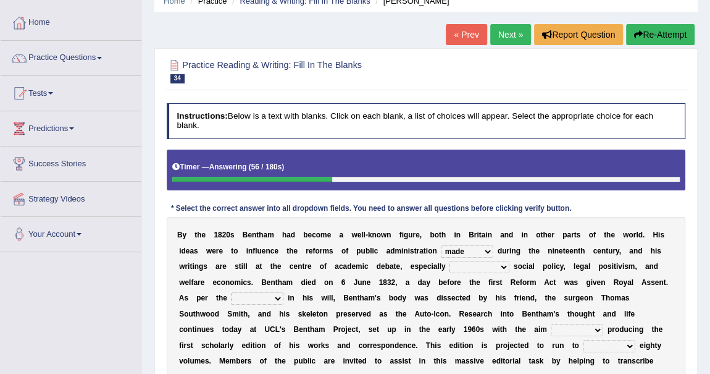
click at [505, 267] on select "as regards compared to as long as in case of" at bounding box center [480, 267] width 60 height 12
select select "in case of"
click at [450, 261] on select "as regards compared to as long as in case of" at bounding box center [480, 267] width 60 height 12
click at [279, 296] on select "directions parts categories levels" at bounding box center [257, 298] width 53 height 12
select select "directions"
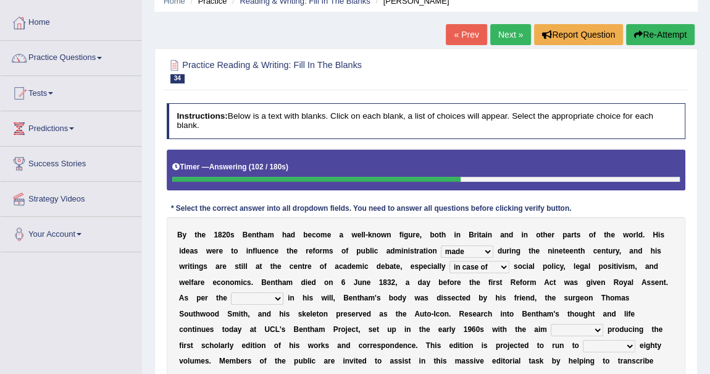
click at [231, 292] on select "directions parts categories levels" at bounding box center [257, 298] width 53 height 12
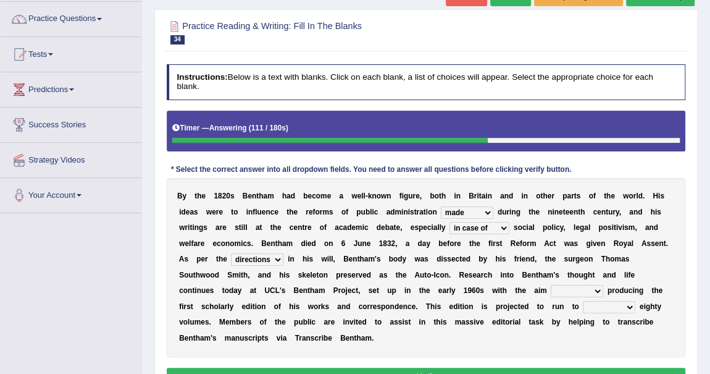
scroll to position [112, 0]
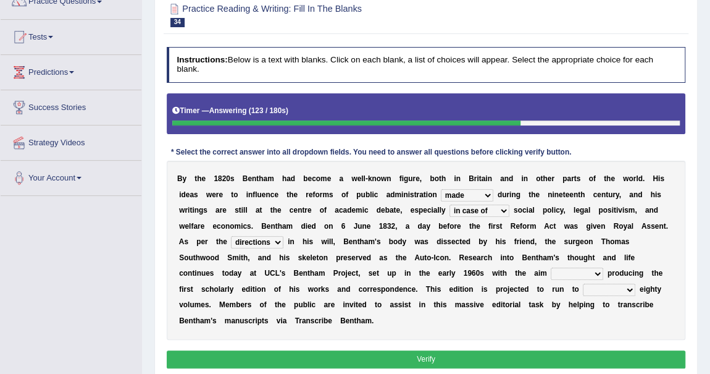
click at [599, 273] on select "for about as of" at bounding box center [577, 273] width 53 height 12
select select "of"
click at [551, 267] on select "for about as of" at bounding box center [577, 273] width 53 height 12
click at [629, 288] on select "mostly almost just some" at bounding box center [609, 290] width 53 height 12
select select "almost"
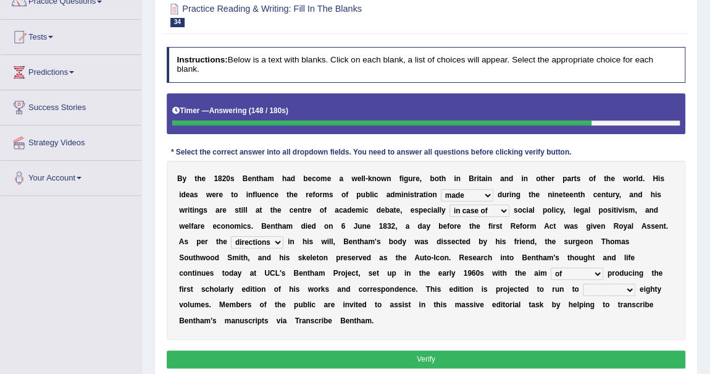
click at [583, 284] on select "mostly almost just some" at bounding box center [609, 290] width 53 height 12
click at [437, 354] on button "Verify" at bounding box center [426, 359] width 519 height 18
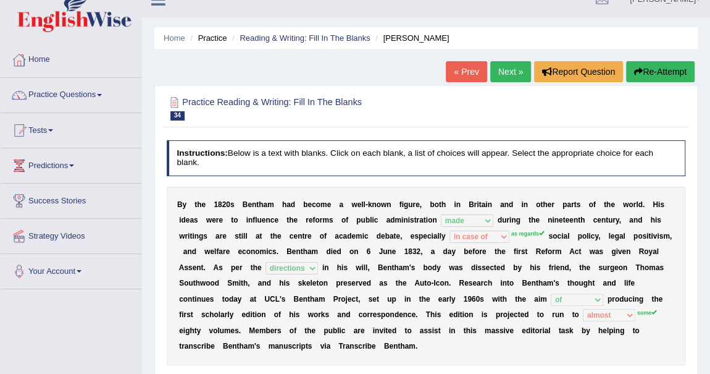
scroll to position [0, 0]
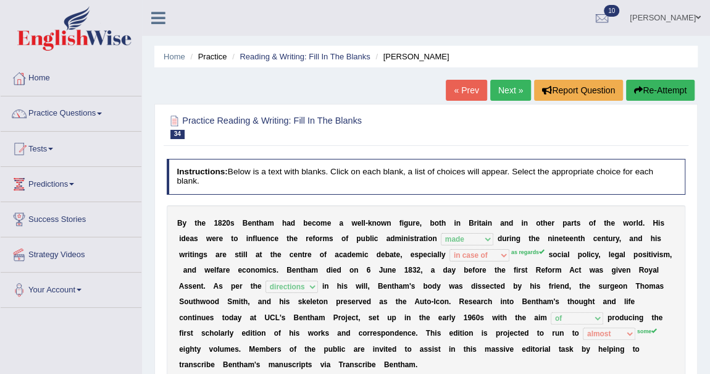
drag, startPoint x: 619, startPoint y: 206, endPoint x: 124, endPoint y: 334, distance: 511.8
click at [117, 337] on div "Toggle navigation Home Practice Questions Speaking Practice Read Aloud Repeat S…" at bounding box center [355, 321] width 710 height 642
click at [666, 86] on button "Re-Attempt" at bounding box center [660, 90] width 69 height 21
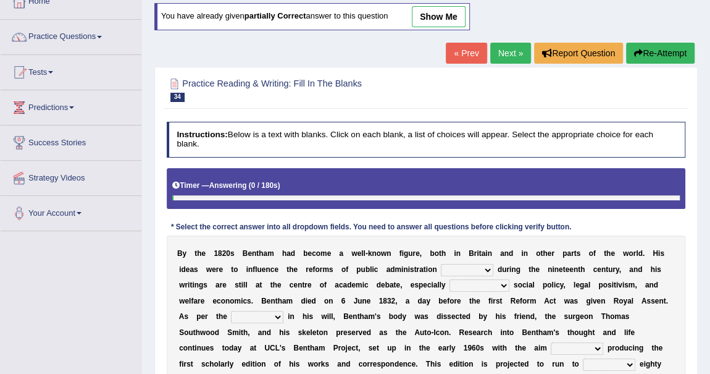
scroll to position [112, 0]
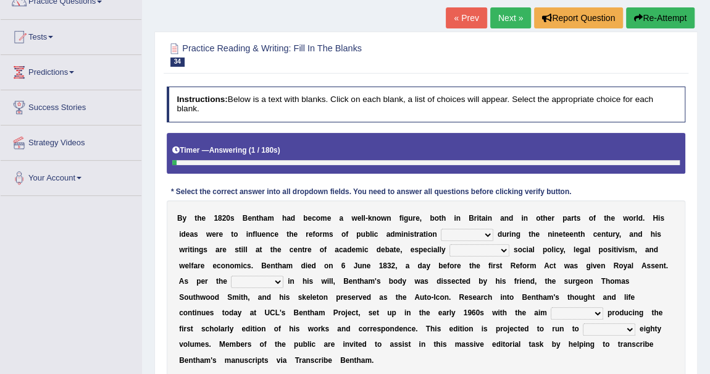
click at [490, 231] on select "made caused taken happened" at bounding box center [467, 235] width 53 height 12
select select "made"
click at [441, 229] on select "made caused taken happened" at bounding box center [467, 235] width 53 height 12
click at [503, 248] on select "as regards compared to as long as in case of" at bounding box center [480, 250] width 60 height 12
select select "as regards"
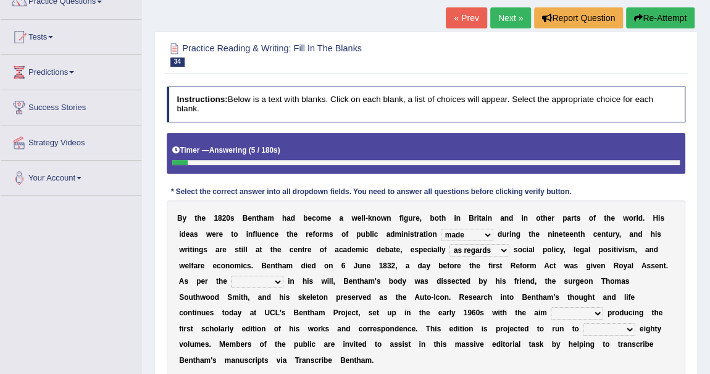
click at [450, 244] on select "as regards compared to as long as in case of" at bounding box center [480, 250] width 60 height 12
click at [278, 280] on select "directions parts categories levels" at bounding box center [257, 281] width 53 height 12
select select "directions"
click at [231, 275] on select "directions parts categories levels" at bounding box center [257, 281] width 53 height 12
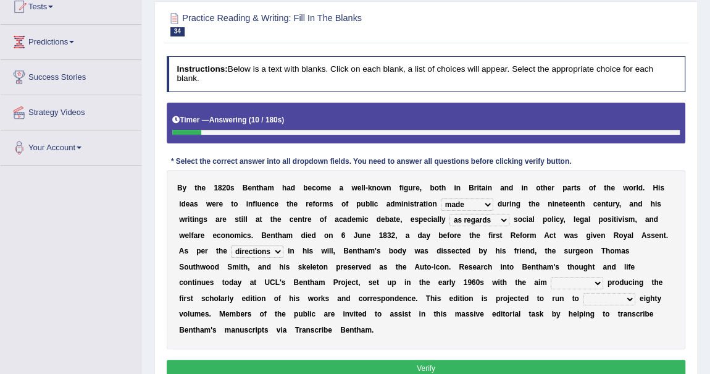
scroll to position [168, 0]
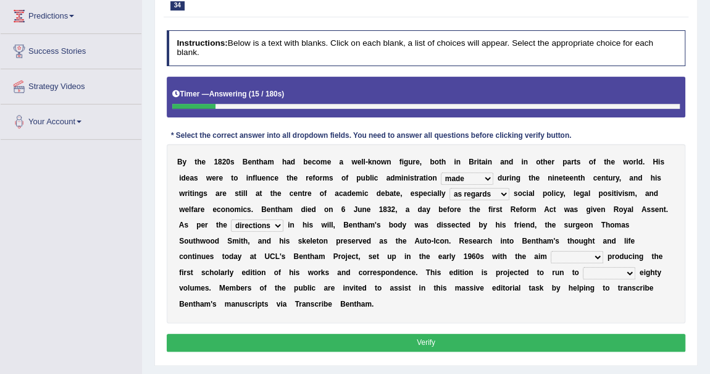
click at [589, 251] on select "for about as of" at bounding box center [577, 257] width 53 height 12
select select "of"
click at [551, 251] on select "for about as of" at bounding box center [577, 257] width 53 height 12
click at [629, 269] on select "mostly almost just some" at bounding box center [609, 273] width 53 height 12
select select "some"
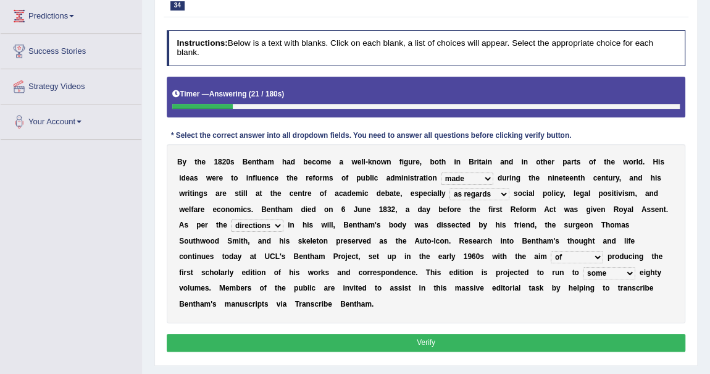
click at [583, 267] on select "mostly almost just some" at bounding box center [609, 273] width 53 height 12
click at [419, 338] on button "Verify" at bounding box center [426, 343] width 519 height 18
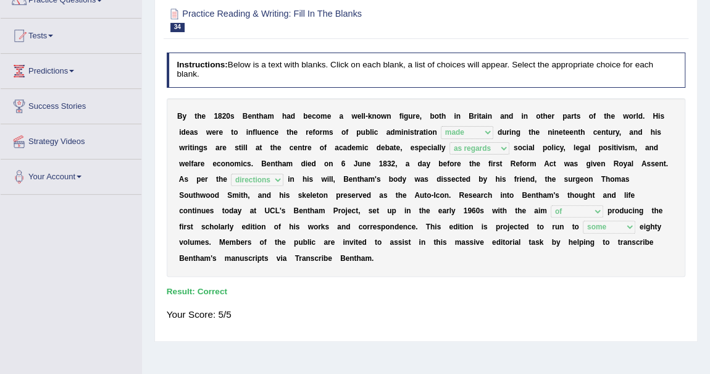
scroll to position [0, 0]
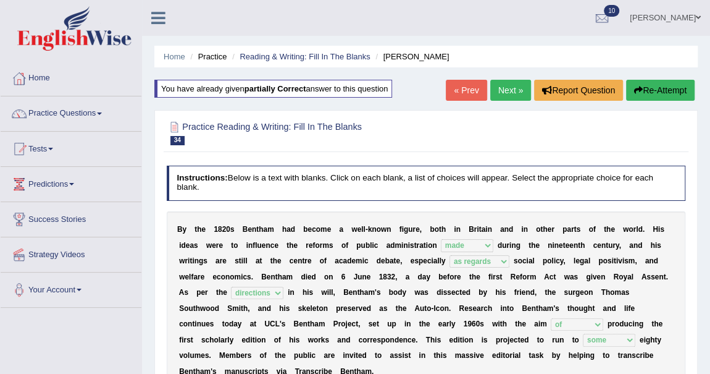
click at [508, 91] on link "Next »" at bounding box center [510, 90] width 41 height 21
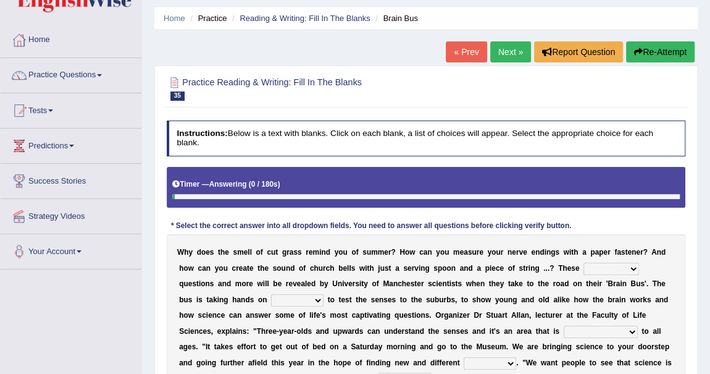
scroll to position [56, 0]
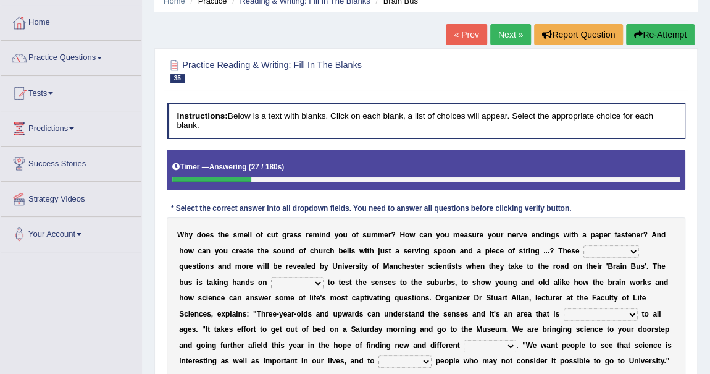
click at [629, 246] on select "fascinating unattended gratuitous underlying" at bounding box center [612, 251] width 56 height 12
select select "fascinating"
click at [584, 245] on select "fascinating unattended gratuitous underlying" at bounding box center [612, 251] width 56 height 12
click at [319, 281] on select "activities mages facets revenues" at bounding box center [297, 283] width 53 height 12
select select "activities"
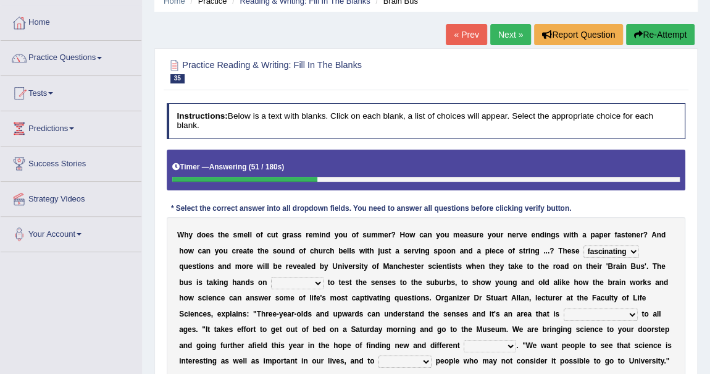
click at [271, 277] on select "activities mages facets revenues" at bounding box center [297, 283] width 53 height 12
click at [631, 310] on select "misleading disproportionate intriguing proximal" at bounding box center [601, 314] width 74 height 12
click at [689, 290] on div "Practice Reading & Writing: Fill In The Blanks 35 Brain Bus Instructions: Below…" at bounding box center [426, 235] width 544 height 374
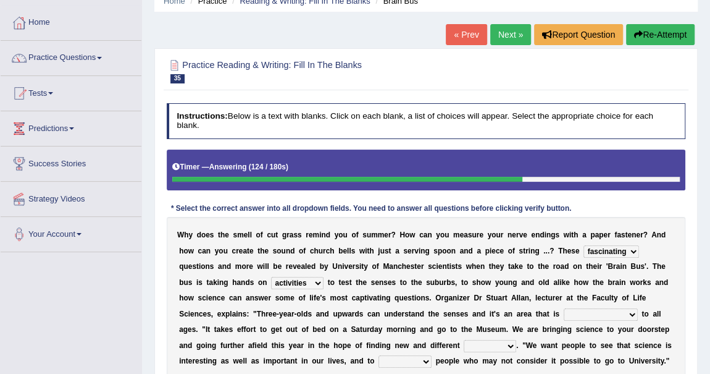
click at [629, 313] on select "misleading disproportionate intriguing proximal" at bounding box center [601, 314] width 74 height 12
select select "intriguing"
click at [564, 308] on select "misleading disproportionate intriguing proximal" at bounding box center [601, 314] width 74 height 12
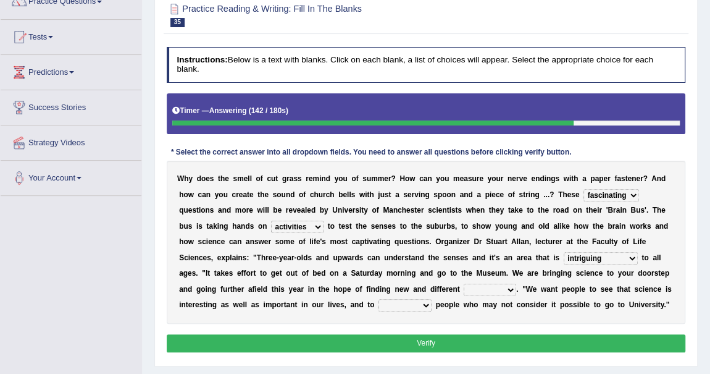
click at [510, 285] on select "groups mobs auditors audiences" at bounding box center [490, 290] width 53 height 12
select select "audiences"
click at [464, 284] on select "groups mobs auditors audiences" at bounding box center [490, 290] width 53 height 12
click at [428, 302] on select "force plead credit encourage" at bounding box center [405, 305] width 53 height 12
select select "encourage"
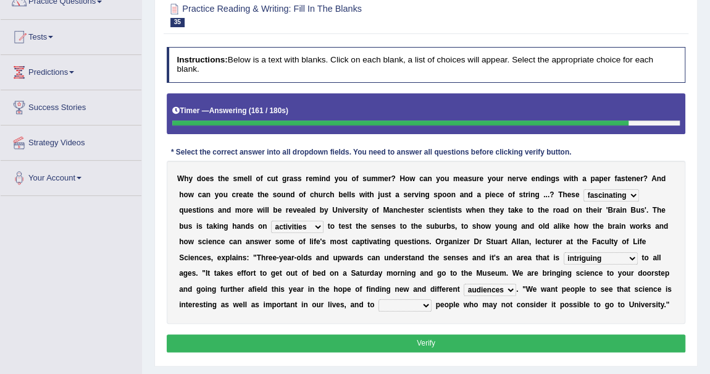
click at [379, 299] on select "force plead credit encourage" at bounding box center [405, 305] width 53 height 12
click at [438, 336] on button "Verify" at bounding box center [426, 343] width 519 height 18
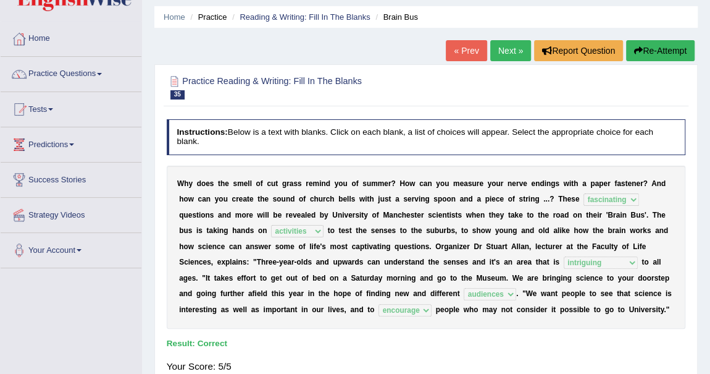
scroll to position [0, 0]
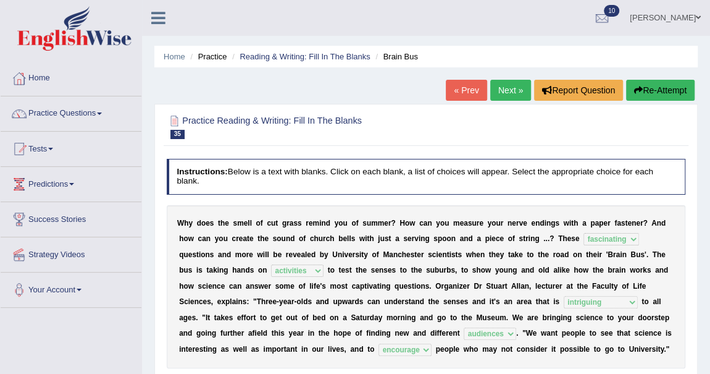
click at [507, 87] on link "Next »" at bounding box center [510, 90] width 41 height 21
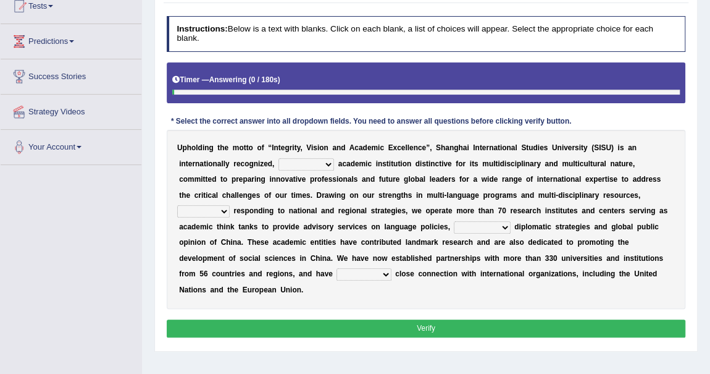
scroll to position [168, 0]
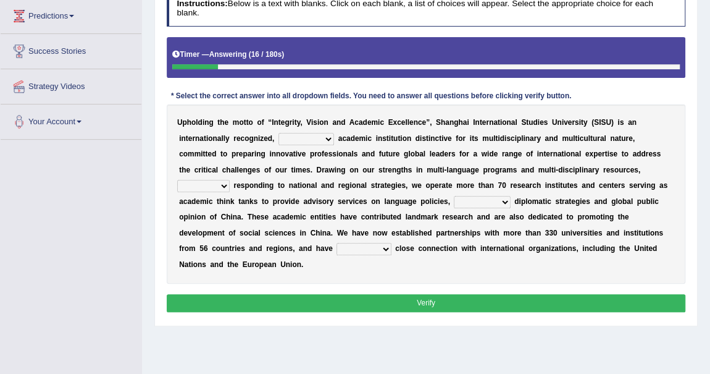
click at [330, 137] on select "universal amiable dishonest prestigious" at bounding box center [307, 139] width 56 height 12
select select "prestigious"
click at [279, 133] on select "universal amiable dishonest prestigious" at bounding box center [307, 139] width 56 height 12
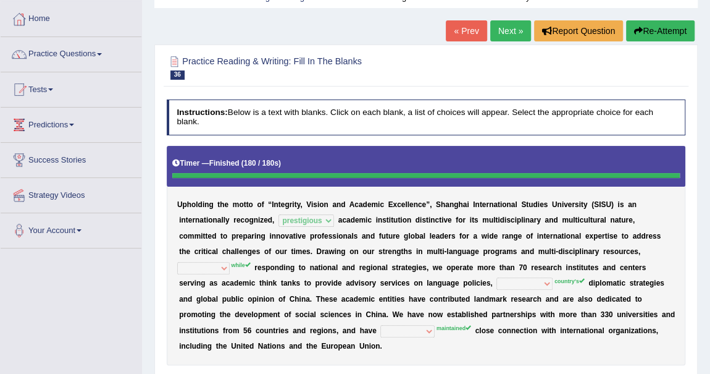
scroll to position [56, 0]
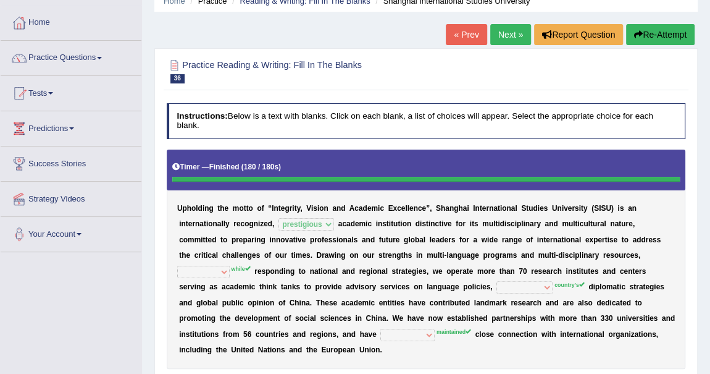
click at [662, 32] on button "Re-Attempt" at bounding box center [660, 34] width 69 height 21
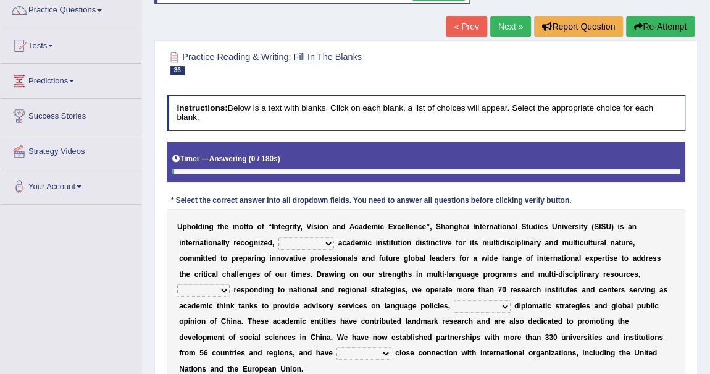
scroll to position [168, 0]
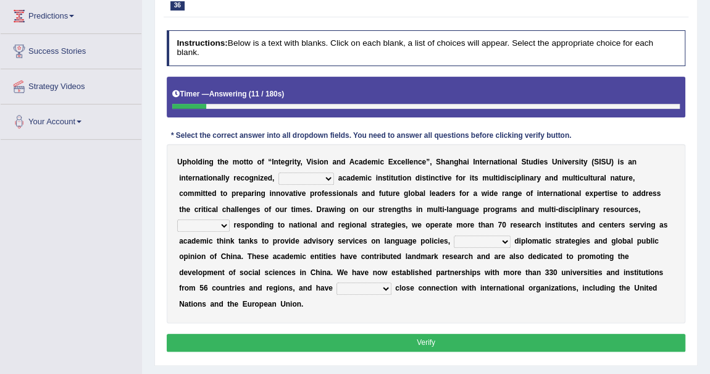
click at [323, 174] on select "universal amiable dishonest prestigious" at bounding box center [307, 178] width 56 height 12
select select "prestigious"
click at [279, 172] on select "universal amiable dishonest prestigious" at bounding box center [307, 178] width 56 height 12
click at [230, 219] on select "of as with while" at bounding box center [203, 225] width 53 height 12
select select "while"
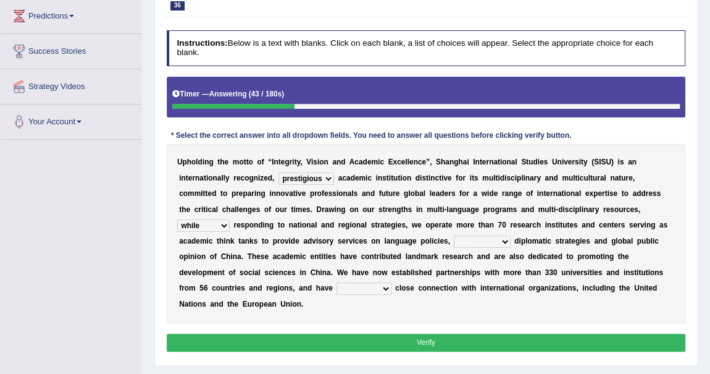
click at [230, 219] on select "of as with while" at bounding box center [203, 225] width 53 height 12
click at [454, 240] on select "city's country's university's province's" at bounding box center [482, 241] width 56 height 12
select select "country's"
click at [454, 235] on select "city's country's university's province's" at bounding box center [482, 241] width 56 height 12
click at [328, 258] on b "e" at bounding box center [330, 256] width 4 height 9
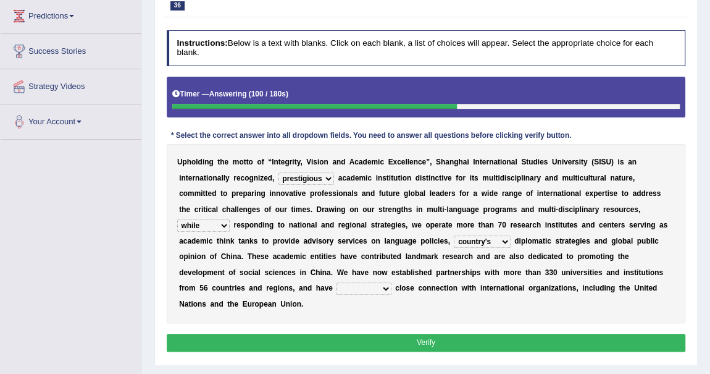
click at [337, 288] on select "maintained disarmed displaced revised" at bounding box center [364, 288] width 54 height 12
select select "maintained"
click at [337, 282] on select "maintained disarmed displaced revised" at bounding box center [364, 288] width 54 height 12
click at [424, 337] on button "Verify" at bounding box center [426, 343] width 519 height 18
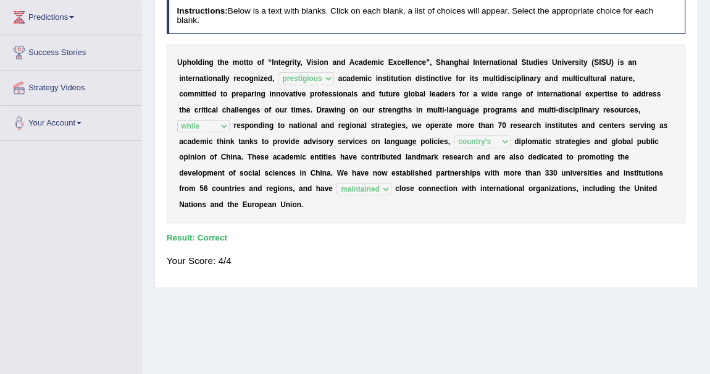
scroll to position [0, 0]
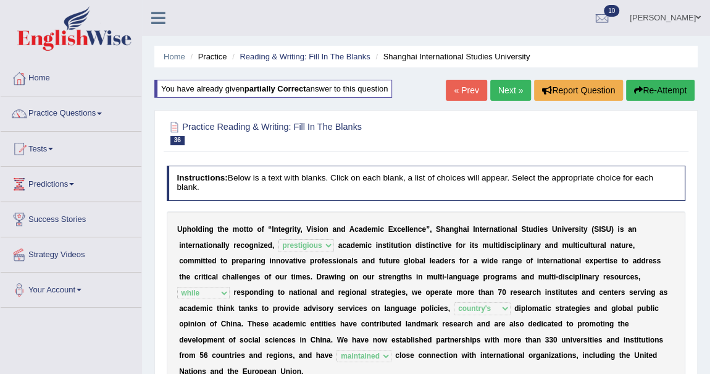
click at [510, 88] on link "Next »" at bounding box center [510, 90] width 41 height 21
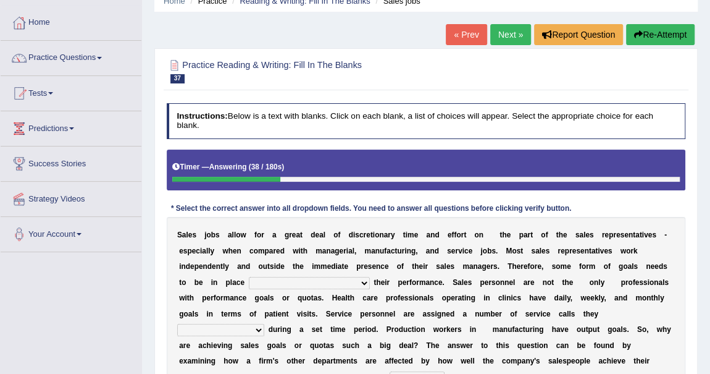
click at [361, 277] on select "as motive and guide should motivate and guide to help motivate and guide as hel…" at bounding box center [309, 283] width 121 height 12
select select "to help motivate and guide"
click at [249, 277] on select "as motive and guide should motivate and guide to help motivate and guide as hel…" at bounding box center [309, 283] width 121 height 12
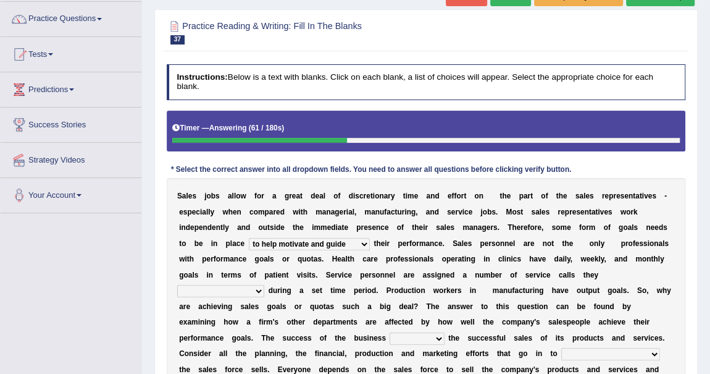
scroll to position [112, 0]
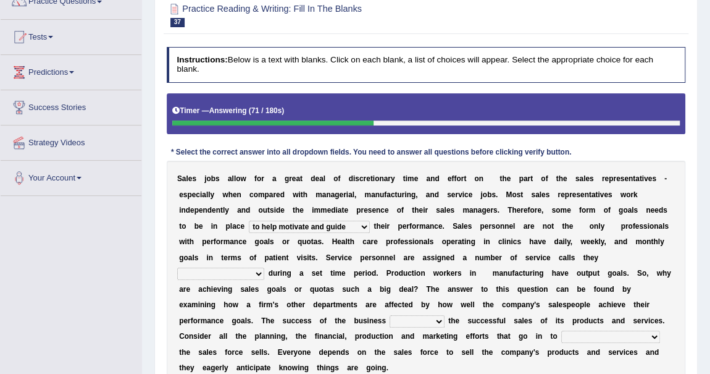
click at [256, 272] on select "can perform must perform often are performed might be performing" at bounding box center [220, 273] width 87 height 12
select select "must perform"
click at [177, 267] on select "can perform must perform often are performed might be performing" at bounding box center [220, 273] width 87 height 12
click at [390, 321] on select "hinges on is set at lasts until look ahead" at bounding box center [417, 321] width 54 height 12
select select "look ahead"
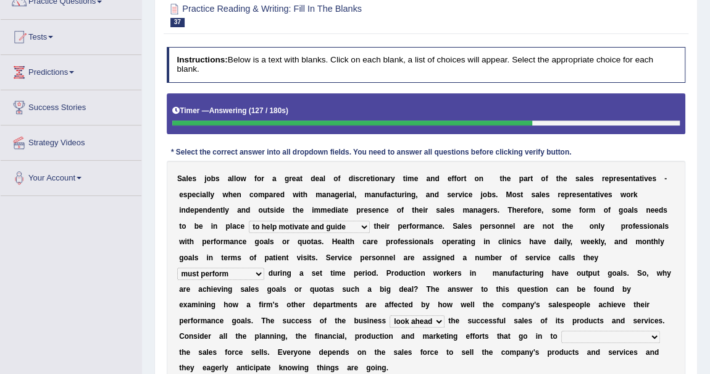
click at [390, 315] on select "hinges on is set at lasts until look ahead" at bounding box center [417, 321] width 54 height 12
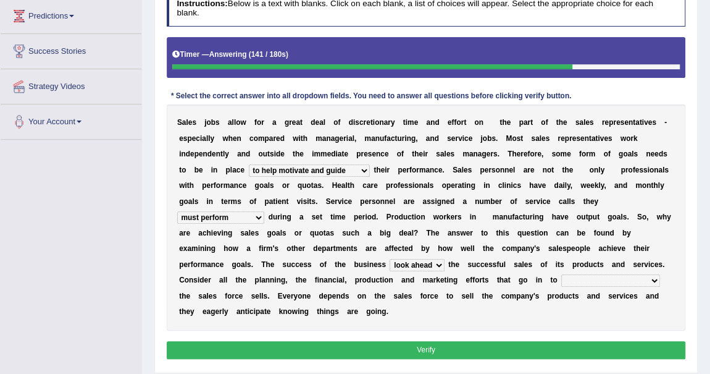
click at [593, 278] on select "describing how producing what constructing how much analyzing where" at bounding box center [610, 280] width 99 height 12
select select "producing what"
click at [561, 274] on select "describing how producing what constructing how much analyzing where" at bounding box center [610, 280] width 99 height 12
click at [595, 277] on select "describing how producing what constructing how much analyzing where" at bounding box center [610, 280] width 99 height 12
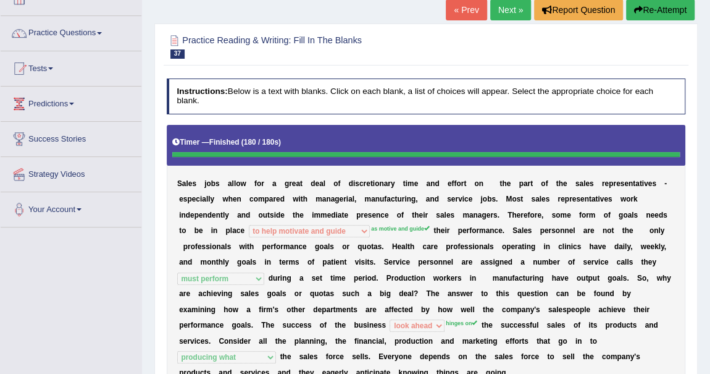
scroll to position [56, 0]
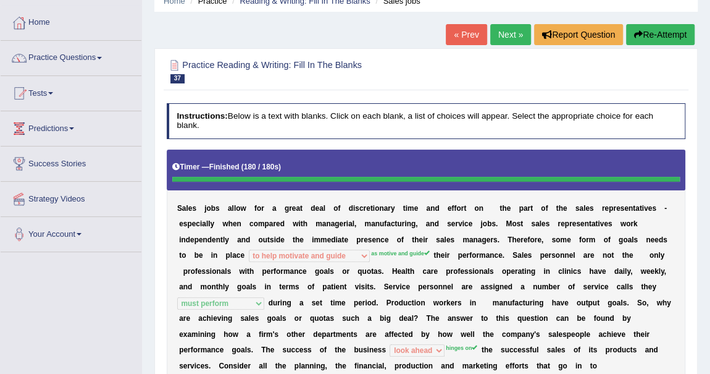
click at [668, 38] on button "Re-Attempt" at bounding box center [660, 34] width 69 height 21
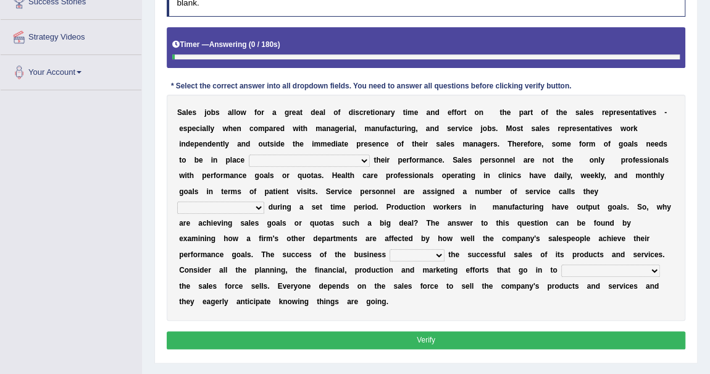
scroll to position [224, 0]
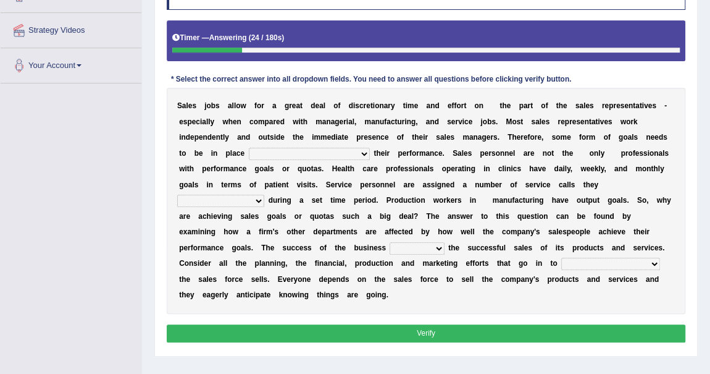
click at [363, 150] on select "as motive and guide should motivate and guide to help motivate and guide as hel…" at bounding box center [309, 154] width 121 height 12
select select "as motive and guide"
click at [249, 148] on select "as motive and guide should motivate and guide to help motivate and guide as hel…" at bounding box center [309, 154] width 121 height 12
click at [255, 199] on select "can perform must perform often are performed might be performing" at bounding box center [220, 201] width 87 height 12
select select "must perform"
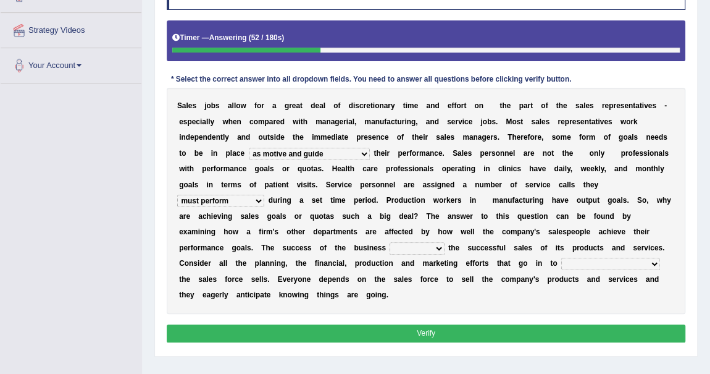
click at [177, 195] on select "can perform must perform often are performed might be performing" at bounding box center [220, 201] width 87 height 12
click at [390, 247] on select "hinges on is set at lasts until look ahead" at bounding box center [417, 248] width 54 height 12
select select "hinges on"
click at [390, 242] on select "hinges on is set at lasts until look ahead" at bounding box center [417, 248] width 54 height 12
click at [597, 260] on select "describing how producing what constructing how much analyzing where" at bounding box center [610, 264] width 99 height 12
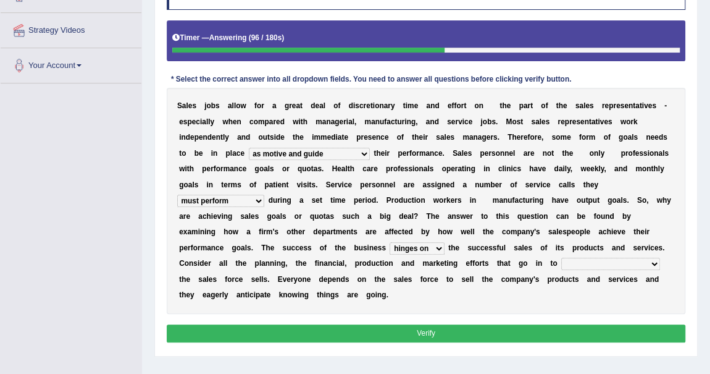
select select "producing what"
click at [561, 258] on select "describing how producing what constructing how much analyzing where" at bounding box center [610, 264] width 99 height 12
click at [445, 329] on button "Verify" at bounding box center [426, 333] width 519 height 18
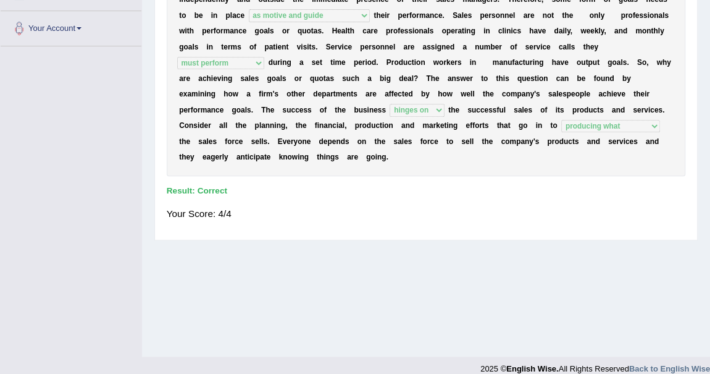
scroll to position [50, 0]
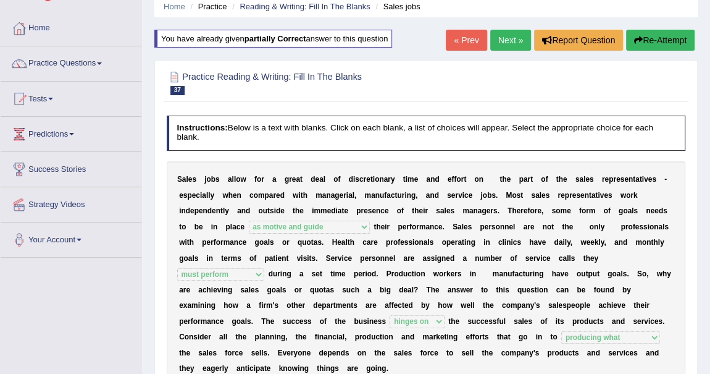
click at [506, 33] on link "Next »" at bounding box center [510, 40] width 41 height 21
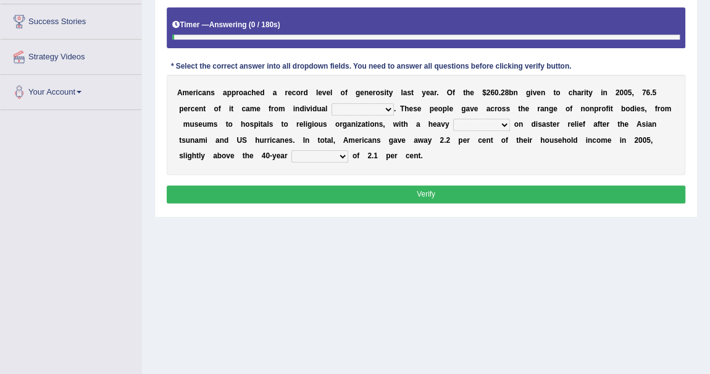
scroll to position [224, 0]
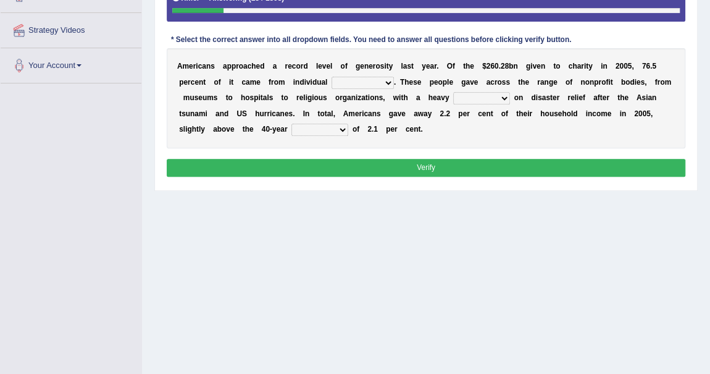
click at [387, 83] on select "donors accounts businessmen honors" at bounding box center [363, 83] width 62 height 12
select select "donors"
click at [332, 77] on select "donors accounts businessmen honors" at bounding box center [363, 83] width 62 height 12
click at [498, 96] on select "analysis imagination emphasis hypothesis" at bounding box center [481, 98] width 57 height 12
select select "emphasis"
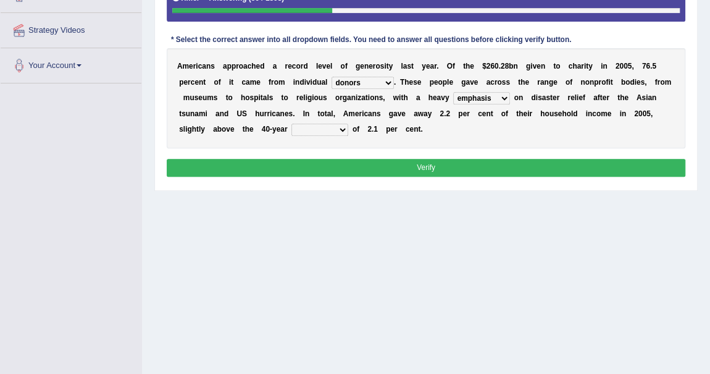
click at [453, 92] on select "analysis imagination emphasis hypothesis" at bounding box center [481, 98] width 57 height 12
click at [343, 127] on select "coverage average indebtness sovereignty" at bounding box center [320, 130] width 57 height 12
select select "average"
click at [292, 124] on select "coverage average indebtness sovereignty" at bounding box center [320, 130] width 57 height 12
click at [393, 164] on button "Verify" at bounding box center [426, 168] width 519 height 18
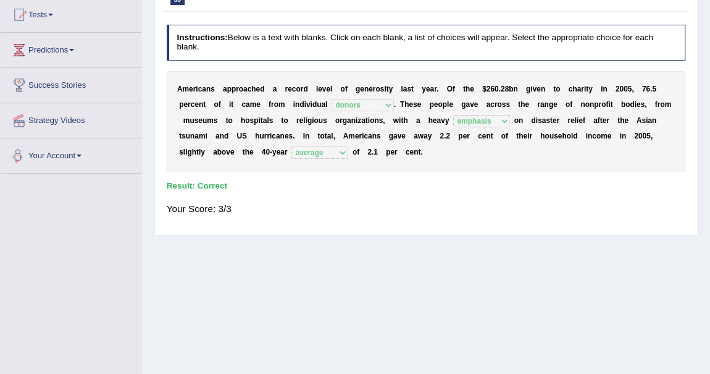
scroll to position [56, 0]
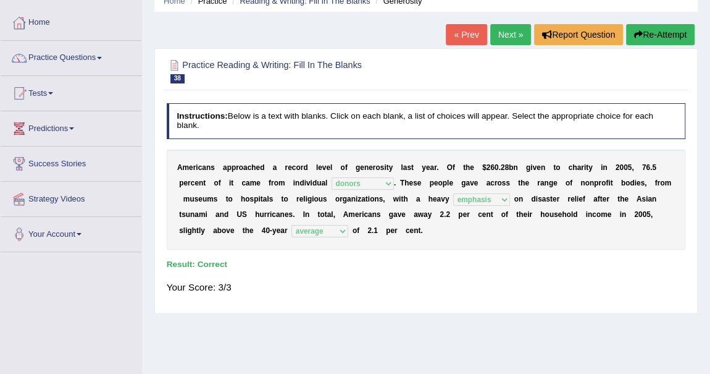
click at [513, 28] on link "Next »" at bounding box center [510, 34] width 41 height 21
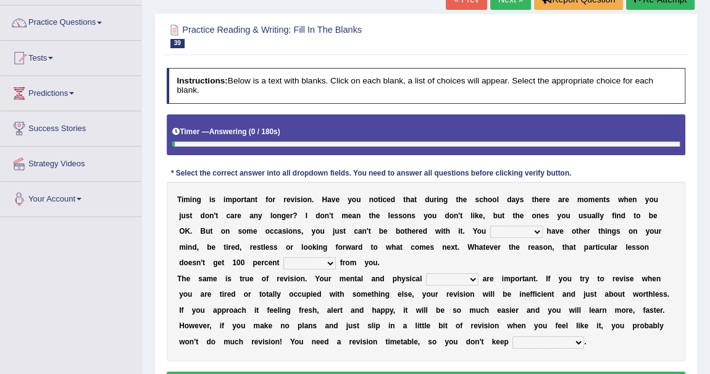
scroll to position [112, 0]
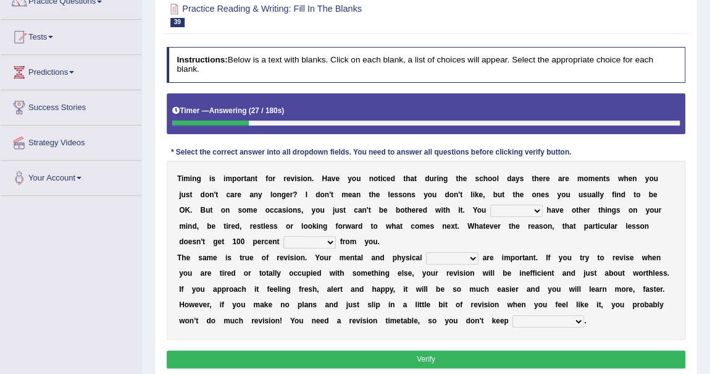
click at [540, 207] on select "may can will must" at bounding box center [516, 210] width 53 height 12
select select "may"
click at [490, 204] on select "may can will must" at bounding box center [516, 210] width 53 height 12
click at [330, 236] on select "effect afford effort affect" at bounding box center [310, 242] width 53 height 12
select select "effort"
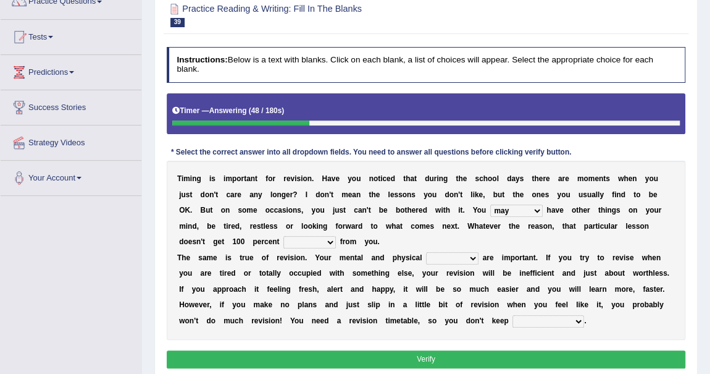
click at [284, 236] on select "effect afford effort affect" at bounding box center [310, 242] width 53 height 12
click at [477, 256] on select "altitude strength attitudes talent" at bounding box center [452, 258] width 53 height 12
select select "strength"
click at [426, 252] on select "altitude strength attitudes talent" at bounding box center [452, 258] width 53 height 12
click at [574, 321] on select "stopping it from putting it off giving it out getting it wrong" at bounding box center [549, 321] width 72 height 12
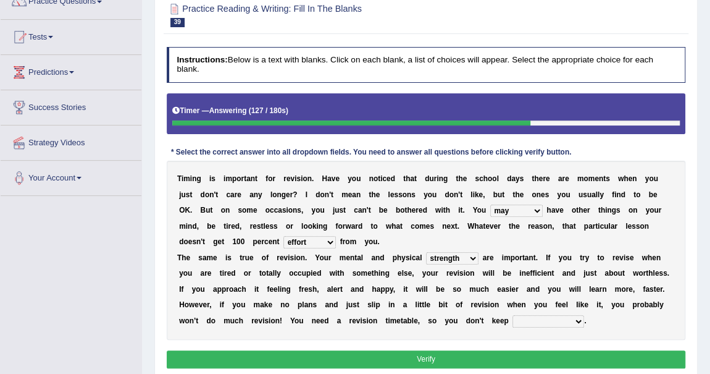
click at [628, 311] on div "T i m i n g i s i m p o r t a n t f o r r e v i s i o n . H a v e y o u n o t i…" at bounding box center [426, 250] width 519 height 179
click at [574, 319] on select "stopping it from putting it off giving it out getting it wrong" at bounding box center [549, 321] width 72 height 12
select select "putting it off"
click at [513, 315] on select "stopping it from putting it off giving it out getting it wrong" at bounding box center [549, 321] width 72 height 12
click at [494, 354] on button "Verify" at bounding box center [426, 359] width 519 height 18
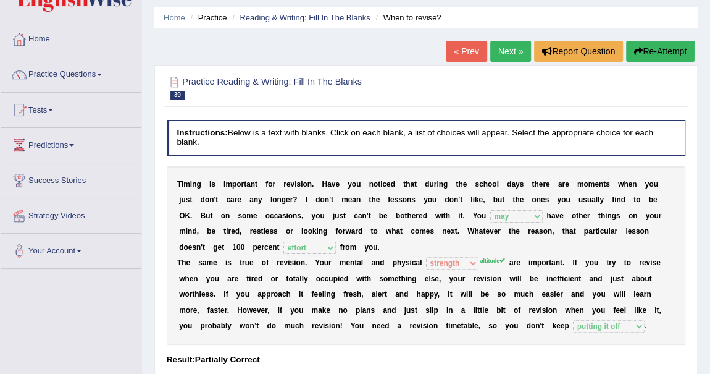
scroll to position [56, 0]
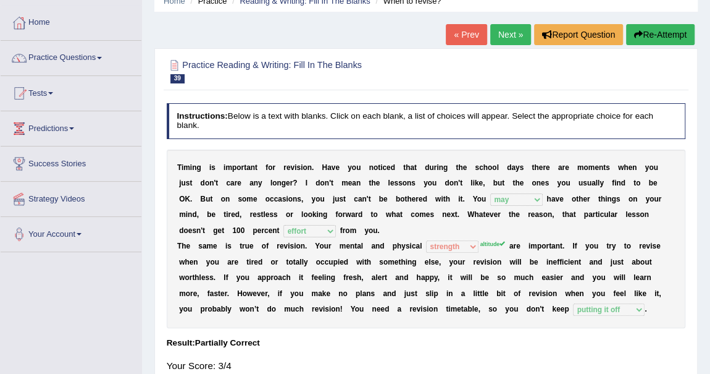
click at [487, 242] on sup "altitude" at bounding box center [492, 244] width 25 height 6
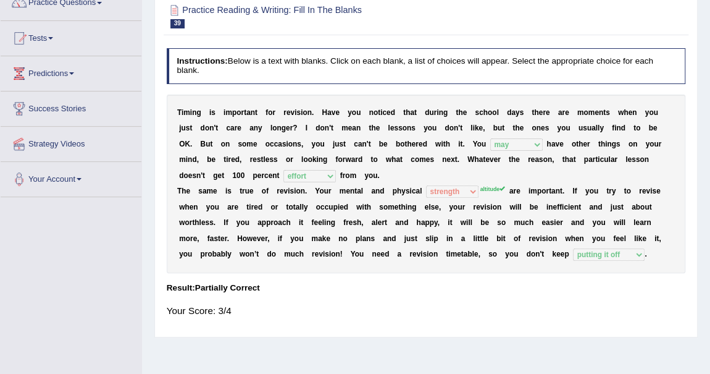
scroll to position [0, 0]
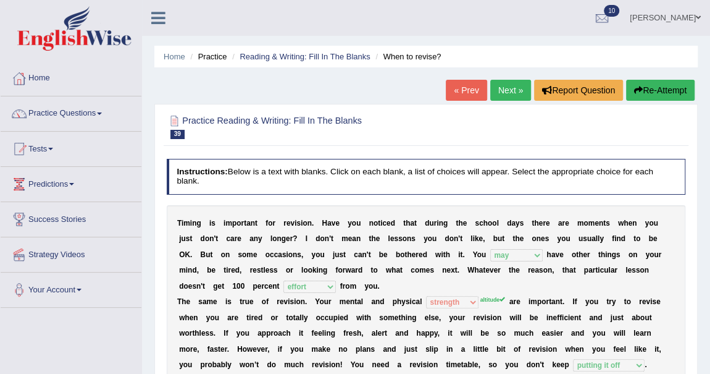
click at [503, 90] on link "Next »" at bounding box center [510, 90] width 41 height 21
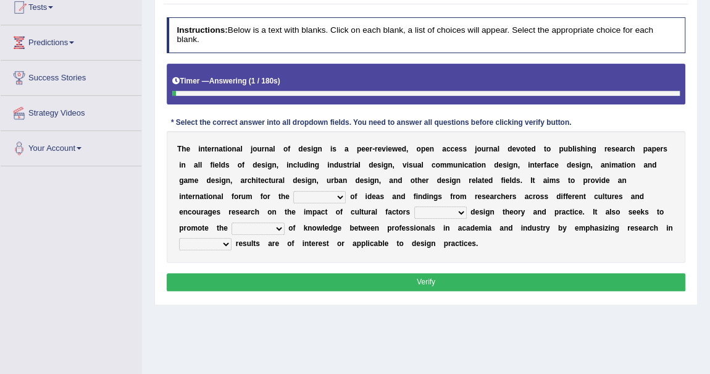
scroll to position [168, 0]
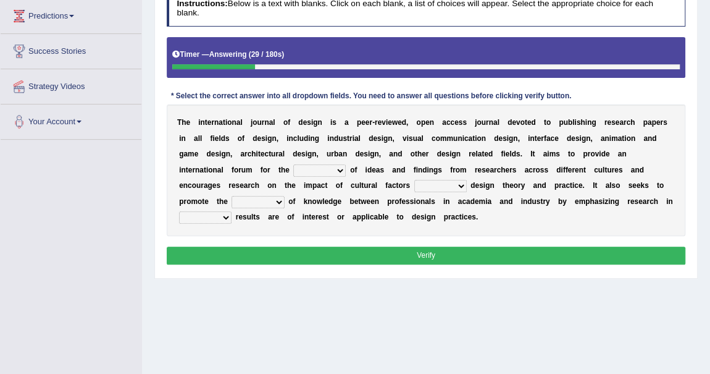
click at [338, 169] on select "infliction change exchange occurence" at bounding box center [319, 170] width 53 height 12
select select "exchange"
click at [293, 164] on select "infliction change exchange occurence" at bounding box center [319, 170] width 53 height 12
click at [456, 183] on select "on without inside at" at bounding box center [440, 186] width 53 height 12
select select "on"
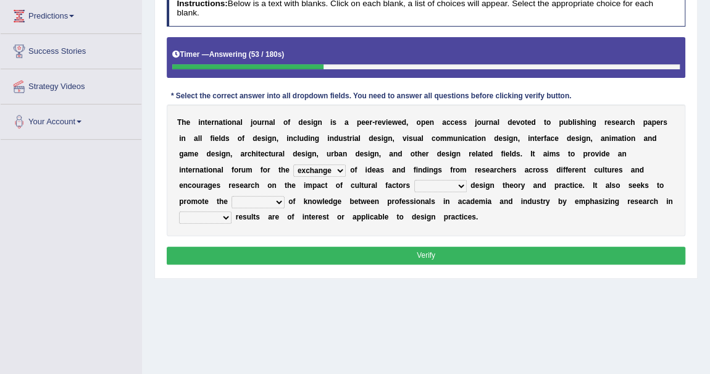
click at [414, 180] on select "on without inside at" at bounding box center [440, 186] width 53 height 12
click at [282, 198] on select "overlap transplant transfer estimation" at bounding box center [258, 202] width 53 height 12
select select "overlap"
click at [232, 196] on select "overlap transplant transfer estimation" at bounding box center [258, 202] width 53 height 12
click at [229, 216] on select "the which that what" at bounding box center [205, 217] width 53 height 12
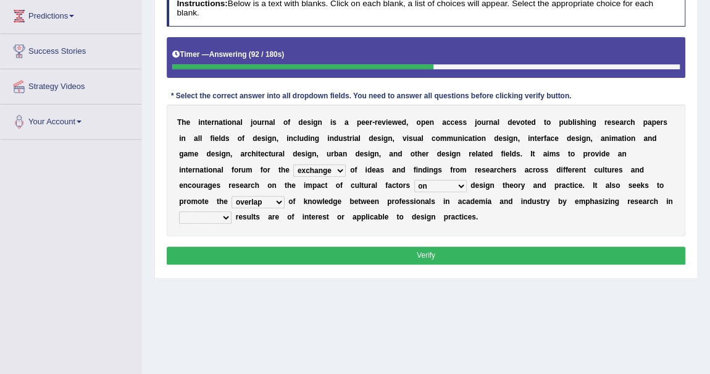
click at [284, 217] on b at bounding box center [286, 216] width 4 height 9
click at [227, 215] on select "the which that what" at bounding box center [205, 217] width 53 height 12
select select "what"
click at [179, 211] on select "the which that what" at bounding box center [205, 217] width 53 height 12
click at [424, 248] on button "Verify" at bounding box center [426, 255] width 519 height 18
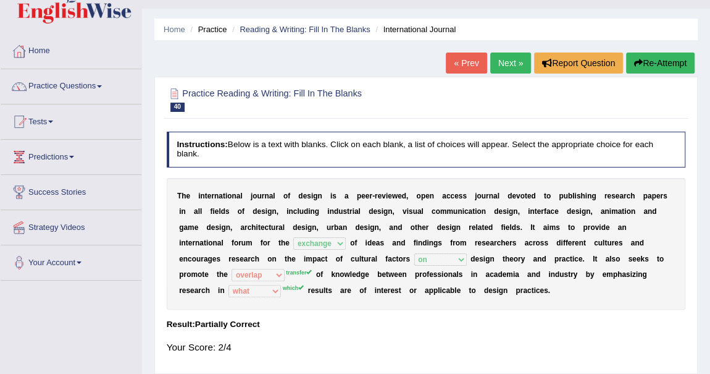
scroll to position [0, 0]
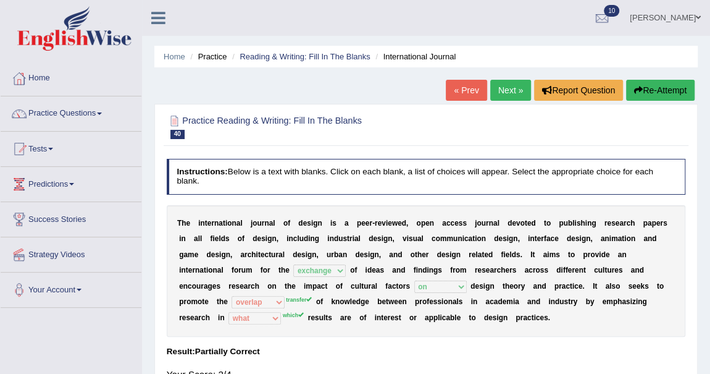
drag, startPoint x: 662, startPoint y: 92, endPoint x: 654, endPoint y: 90, distance: 7.8
click at [662, 92] on button "Re-Attempt" at bounding box center [660, 90] width 69 height 21
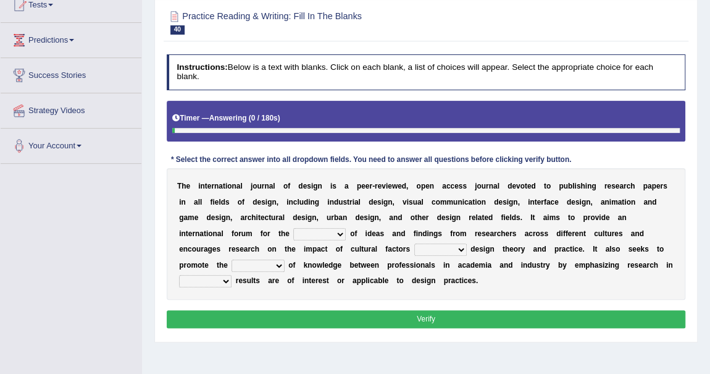
scroll to position [168, 0]
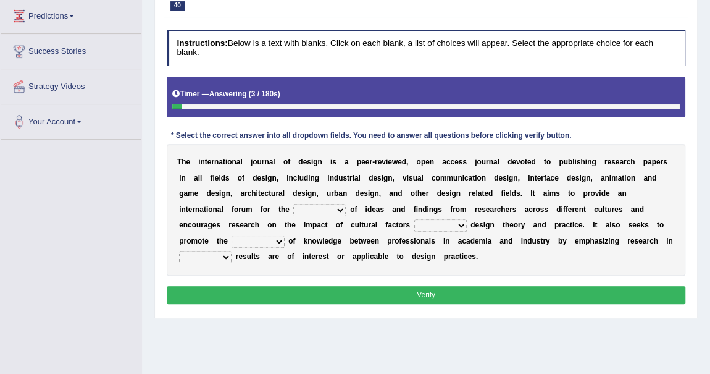
click at [333, 208] on select "infliction change exchange occurence" at bounding box center [319, 210] width 53 height 12
select select "exchange"
click at [293, 204] on select "infliction change exchange occurence" at bounding box center [319, 210] width 53 height 12
click at [458, 222] on select "on without inside at" at bounding box center [440, 225] width 53 height 12
select select "on"
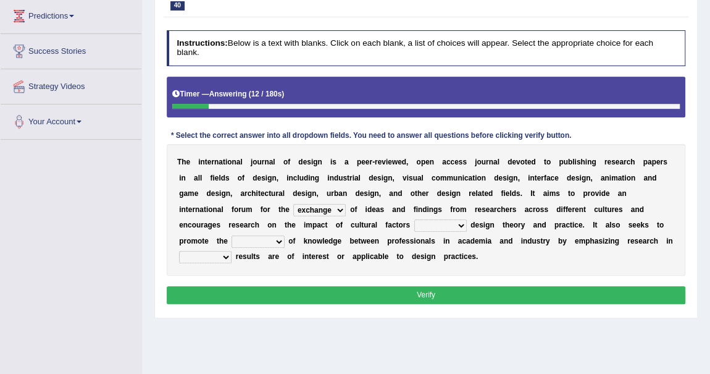
click at [414, 219] on select "on without inside at" at bounding box center [440, 225] width 53 height 12
click at [277, 235] on select "overlap transplant transfer estimation" at bounding box center [258, 241] width 53 height 12
select select "transfer"
click at [232, 235] on select "overlap transplant transfer estimation" at bounding box center [258, 241] width 53 height 12
click at [225, 254] on select "the which that what" at bounding box center [205, 257] width 53 height 12
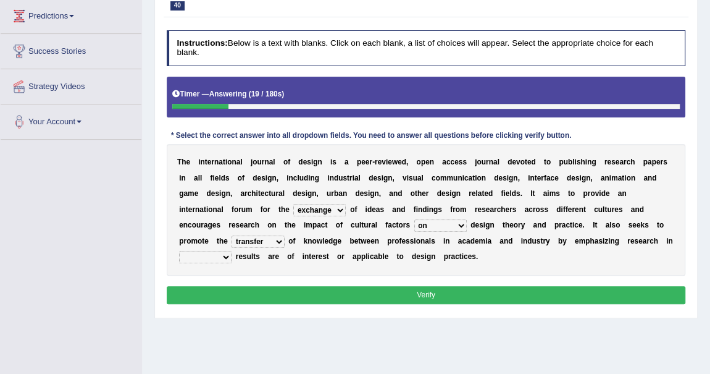
select select "which"
click at [179, 251] on select "the which that what" at bounding box center [205, 257] width 53 height 12
click at [372, 290] on button "Verify" at bounding box center [426, 295] width 519 height 18
